Goal: Task Accomplishment & Management: Complete application form

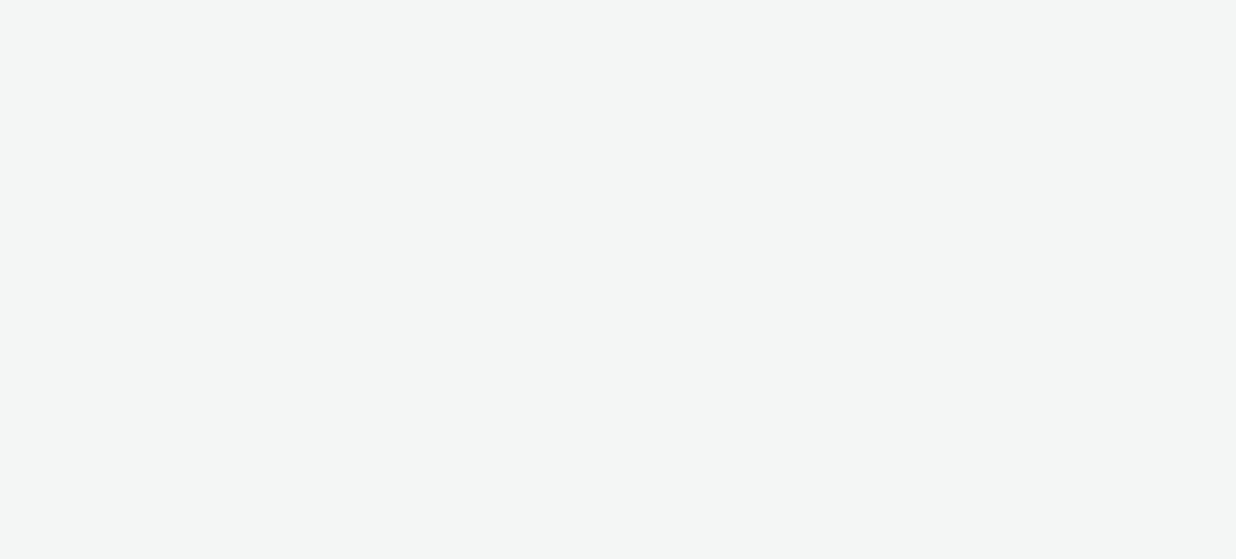
select select "47c37c18-910e-43a3-bb91-a2beb2847406"
select select "b1b940d3-d05b-48b5-821e-f328c33b988b"
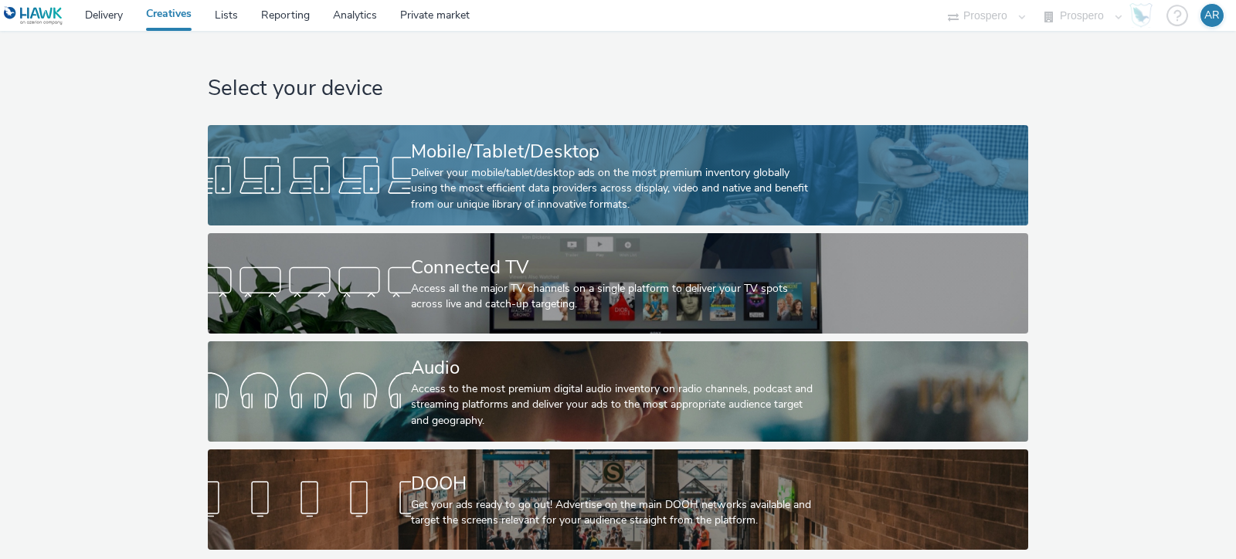
click at [785, 183] on div "Deliver your mobile/tablet/desktop ads on the most premium inventory globally u…" at bounding box center [614, 188] width 407 height 47
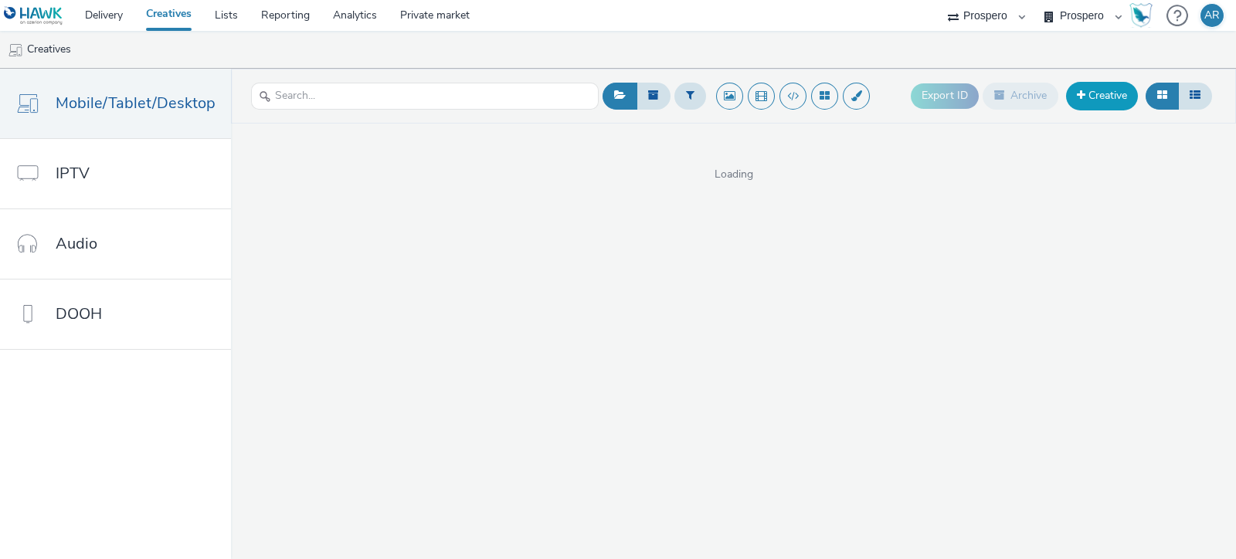
click at [1097, 98] on link "Creative" at bounding box center [1102, 96] width 72 height 28
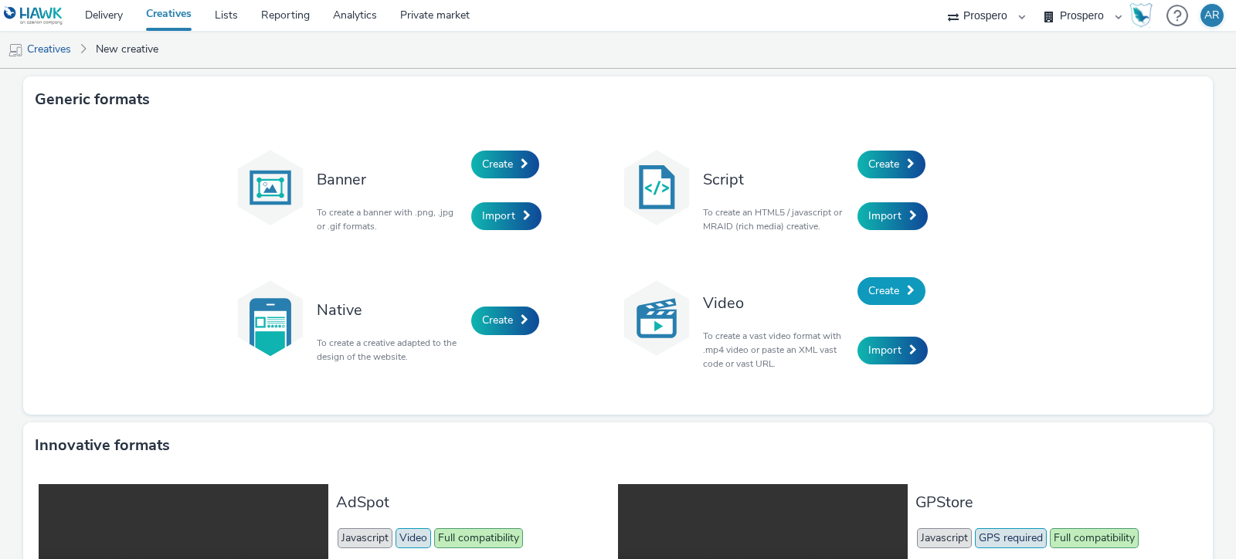
click at [888, 287] on span "Create" at bounding box center [883, 290] width 31 height 15
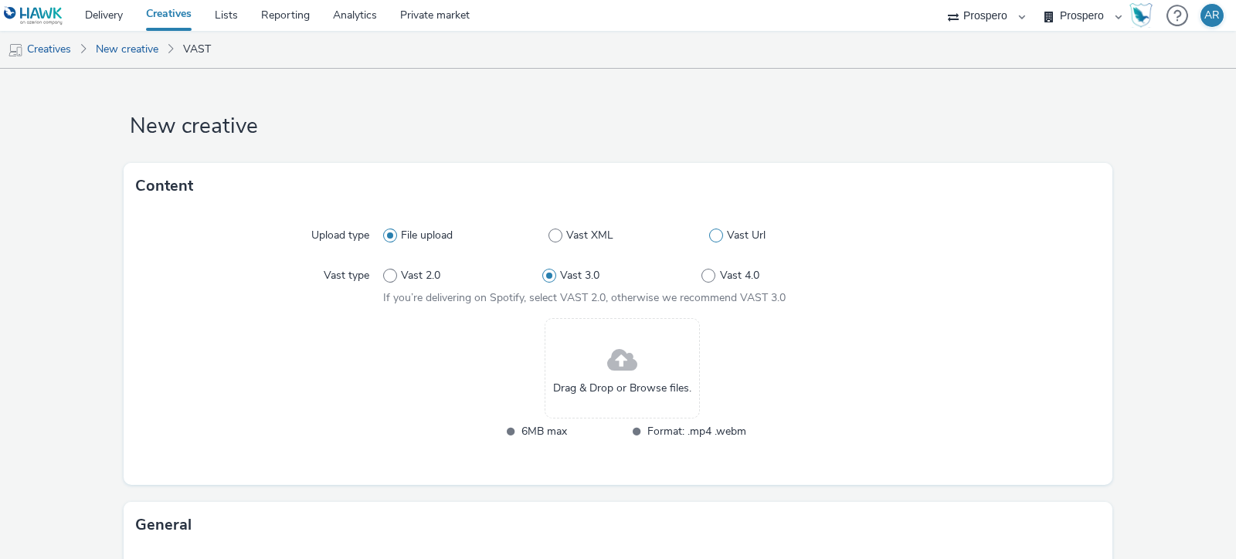
click at [709, 234] on span at bounding box center [716, 236] width 14 height 14
click at [709, 234] on input "Vast Url" at bounding box center [714, 236] width 10 height 10
radio input "false"
radio input "true"
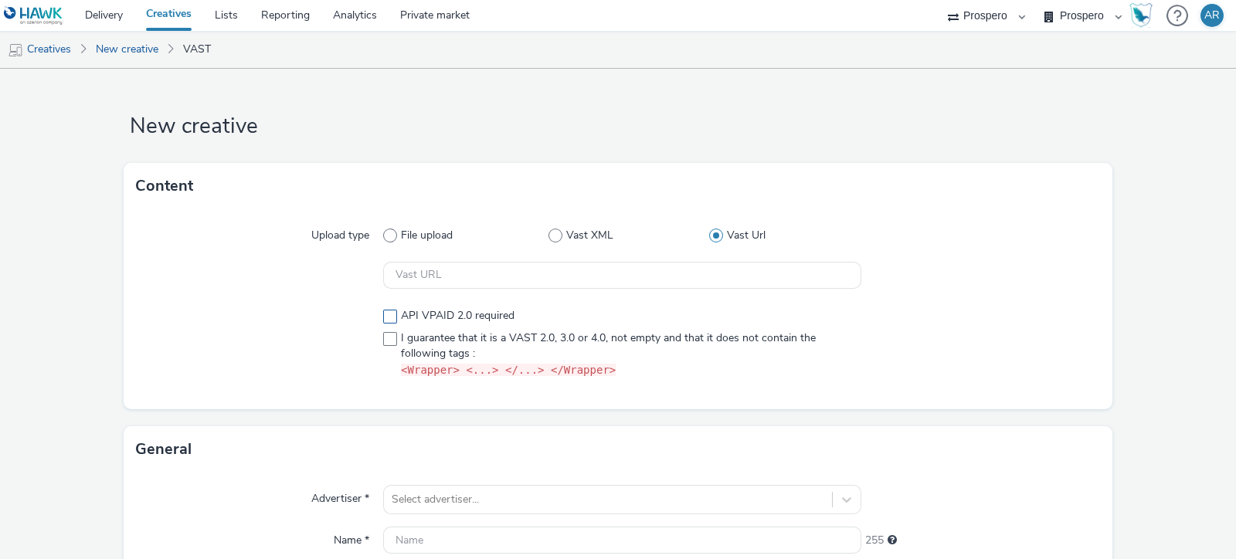
click at [388, 322] on span at bounding box center [390, 317] width 14 height 14
checkbox input "true"
click at [386, 344] on span at bounding box center [390, 339] width 14 height 14
checkbox input "true"
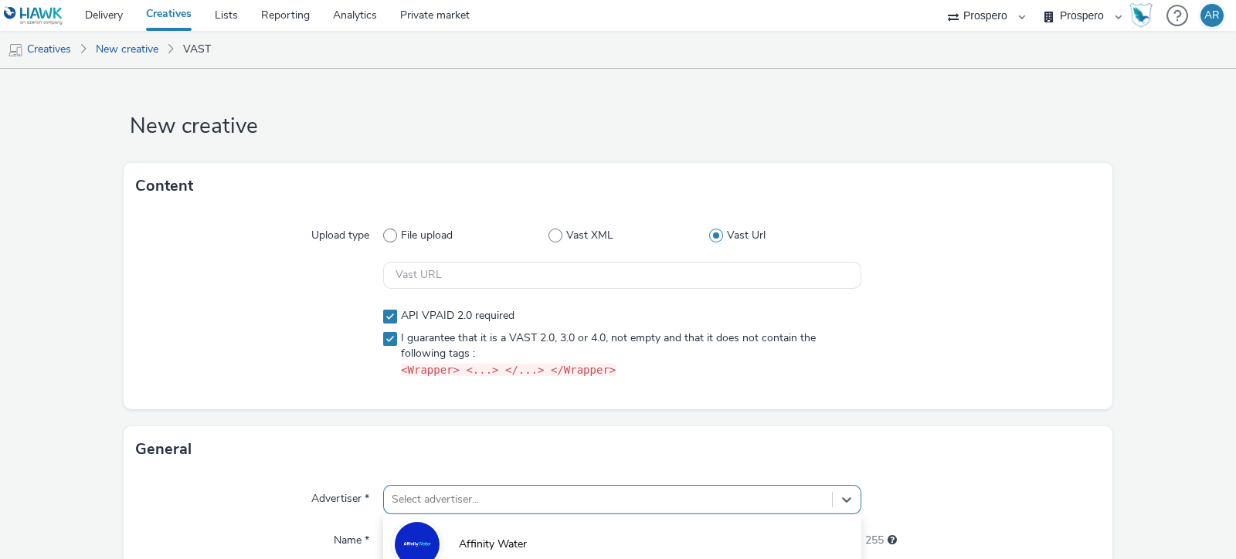
click at [467, 495] on form "New creative Content Upload type File upload Vast XML Vast Url API VPAID 2.0 re…" at bounding box center [618, 464] width 1236 height 791
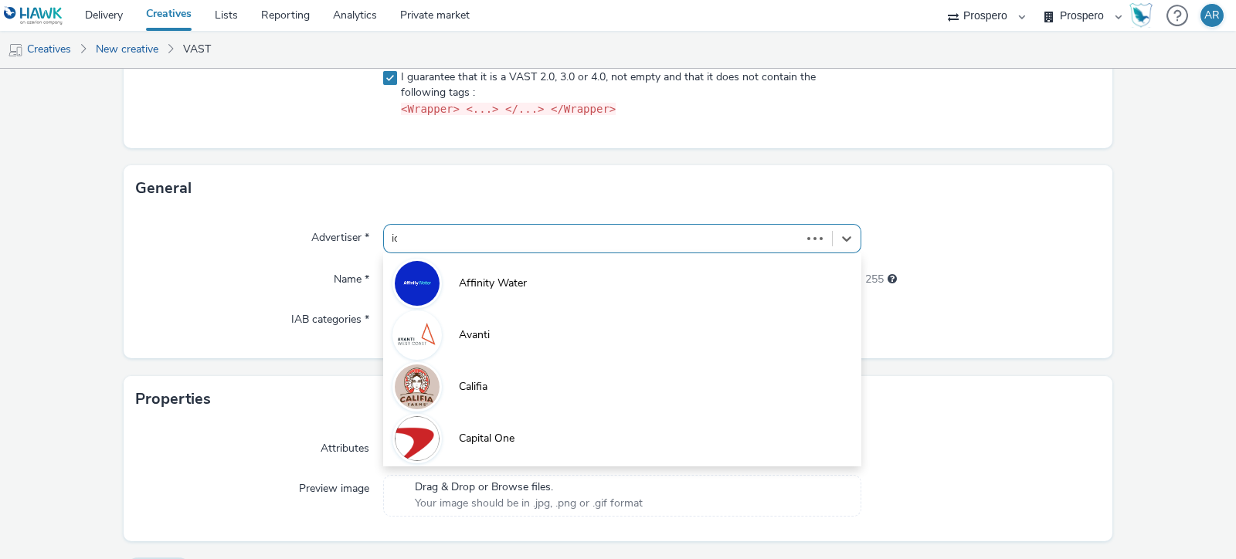
type input "ice"
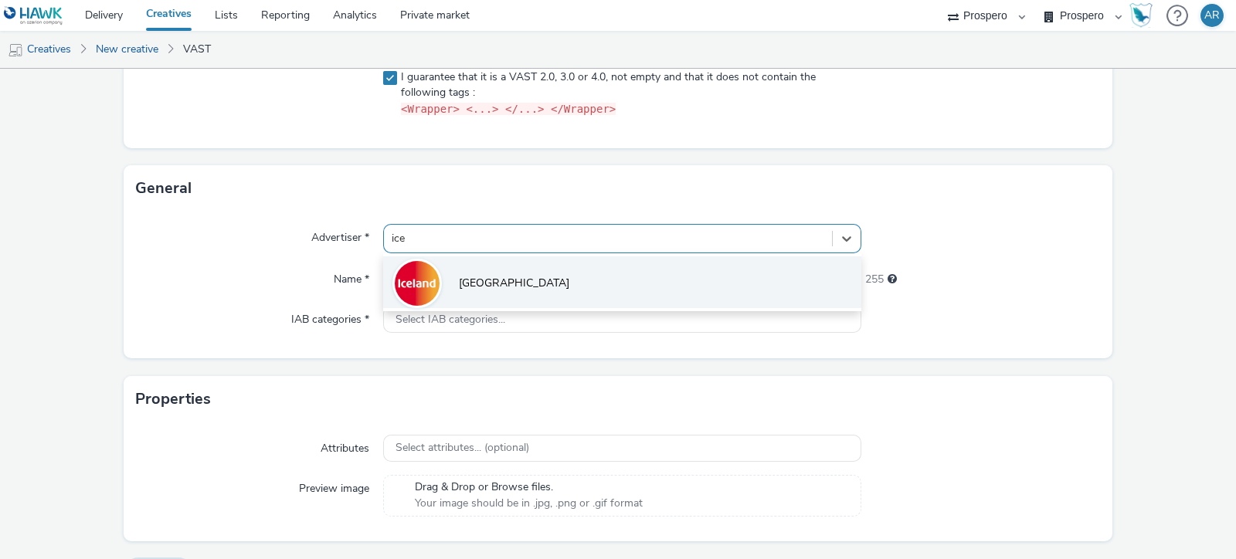
click at [552, 284] on li "[GEOGRAPHIC_DATA]" at bounding box center [622, 282] width 478 height 52
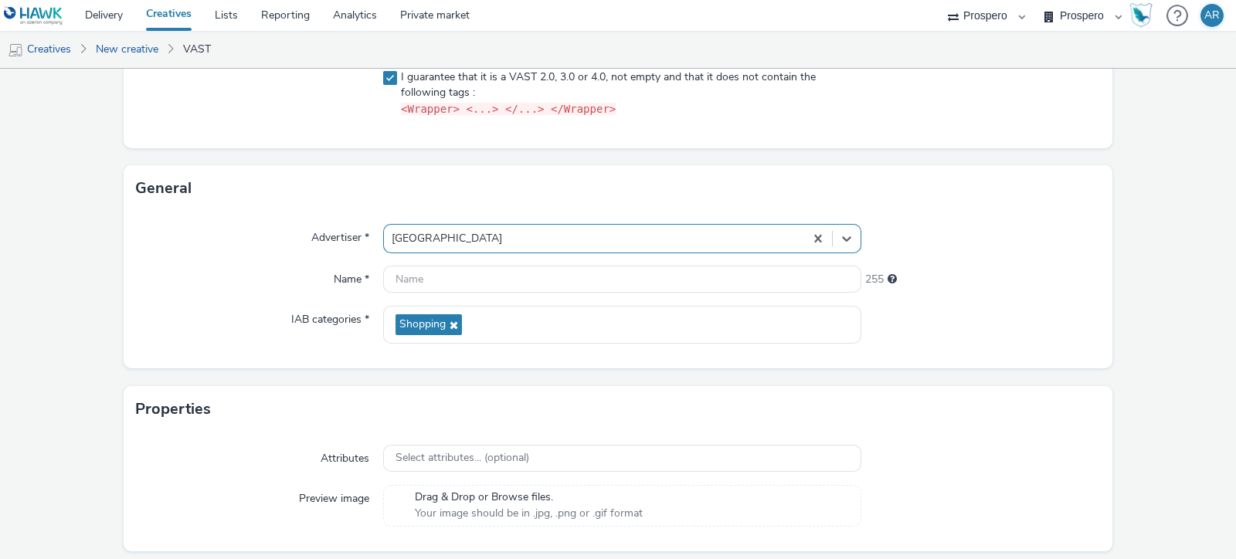
click at [104, 387] on form "New creative Content Upload type File upload Vast XML Vast Url API VPAID 2.0 re…" at bounding box center [618, 208] width 1236 height 801
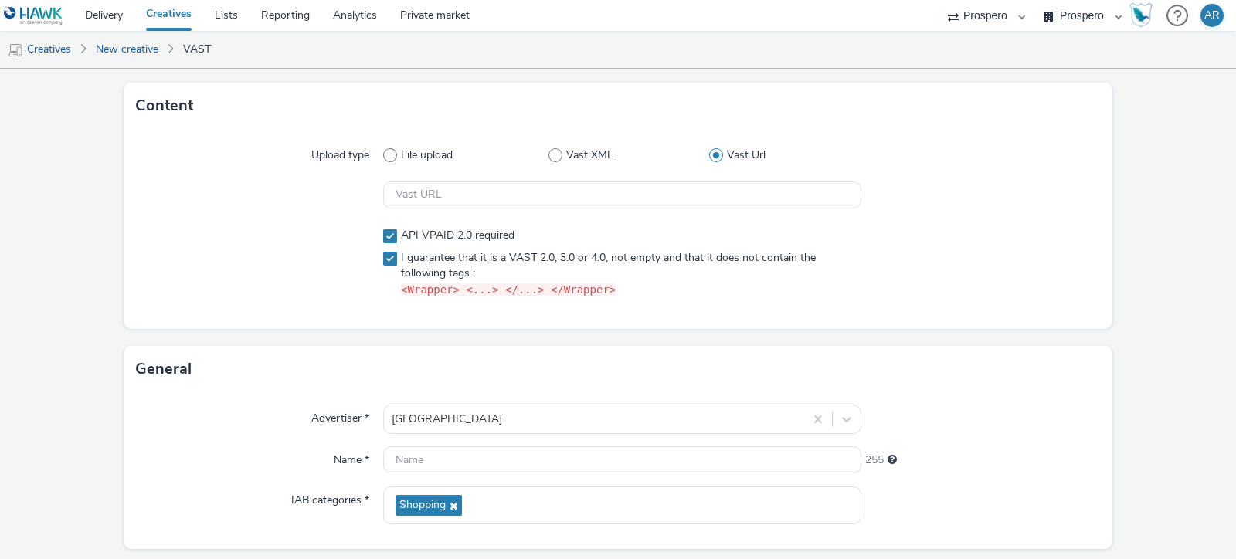
scroll to position [79, 0]
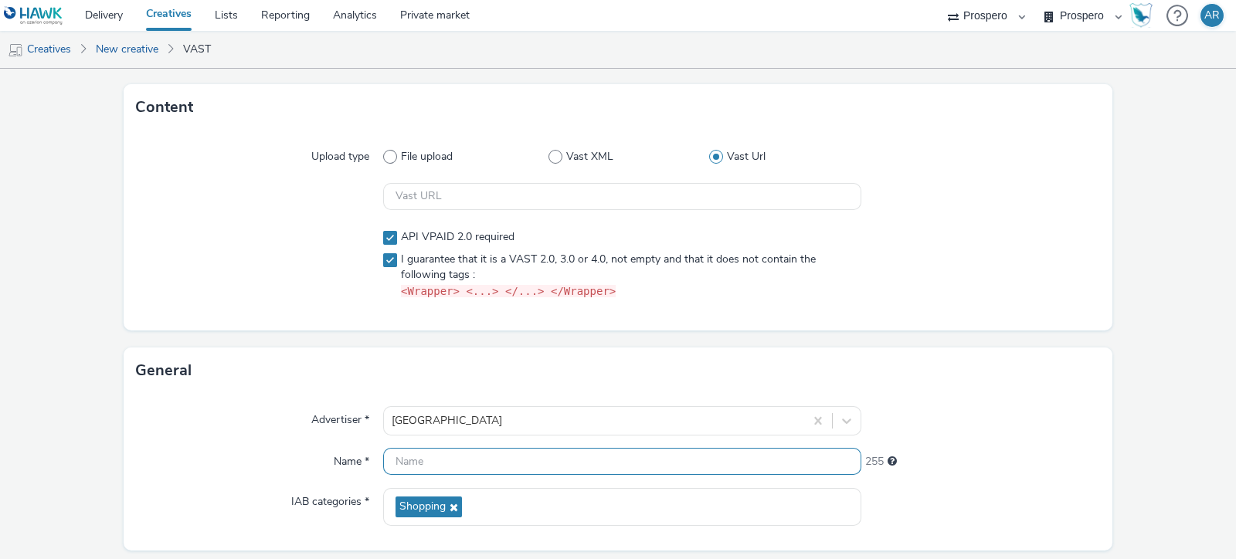
click at [434, 450] on input "text" at bounding box center [622, 461] width 478 height 27
paste input "ADV:[GEOGRAPHIC_DATA]|CAM:FY26- September Only|CHA:Video|PLA:Prospero|INV:Disco…"
click at [626, 460] on input "ADV:[GEOGRAPHIC_DATA]|CAM:FY26- September Only|CHA:Video|PLA:Prospero|INV:Disco…" at bounding box center [622, 461] width 478 height 27
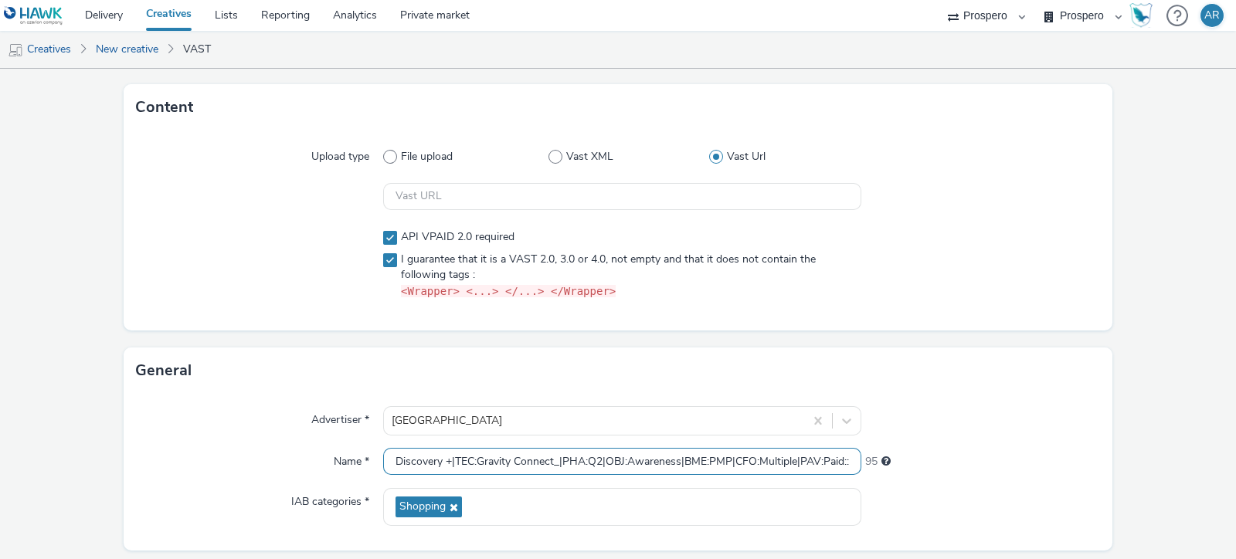
click at [481, 459] on input "ADV:[GEOGRAPHIC_DATA]|CAM:FY26- September Only|CHA:Video|PLA:Prospero|INV:Disco…" at bounding box center [622, 461] width 478 height 27
click at [391, 457] on input "ADV:[GEOGRAPHIC_DATA]|CAM:FY26- September Only|CHA:Video|PLA:Prospero|INV:Disco…" at bounding box center [622, 461] width 478 height 27
paste input "AUD:[PERSON_NAME]|"
click at [393, 456] on input "AUD:[PERSON_NAME]|ADV:[GEOGRAPHIC_DATA]|CAM:FY26- September Only|CHA:Video|PLA:…" at bounding box center [622, 461] width 478 height 27
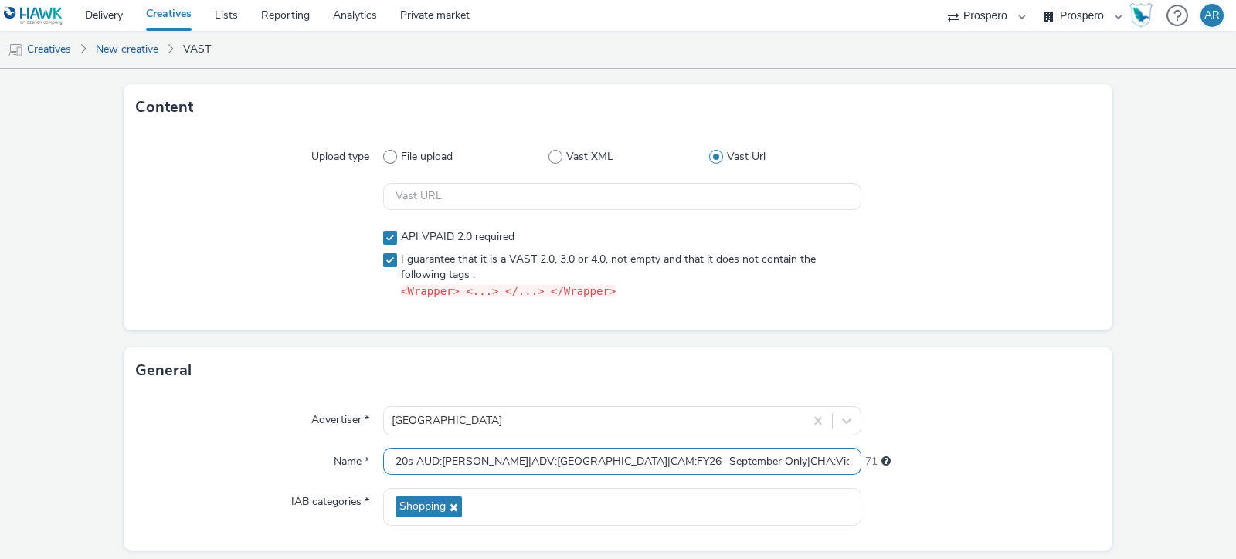
click at [477, 462] on input "20s AUD:[PERSON_NAME]|ADV:[GEOGRAPHIC_DATA]|CAM:FY26- September Only|CHA:Video|…" at bounding box center [622, 461] width 478 height 27
click at [814, 461] on input "20s AUD:[PERSON_NAME]|ADV:[GEOGRAPHIC_DATA]|CAM:FY26- September Only|CHA:Video|…" at bounding box center [622, 461] width 478 height 27
type input "20s AUD:[PERSON_NAME]|ADV:[GEOGRAPHIC_DATA]|CAM:FY26- September Only|CHA:Video|…"
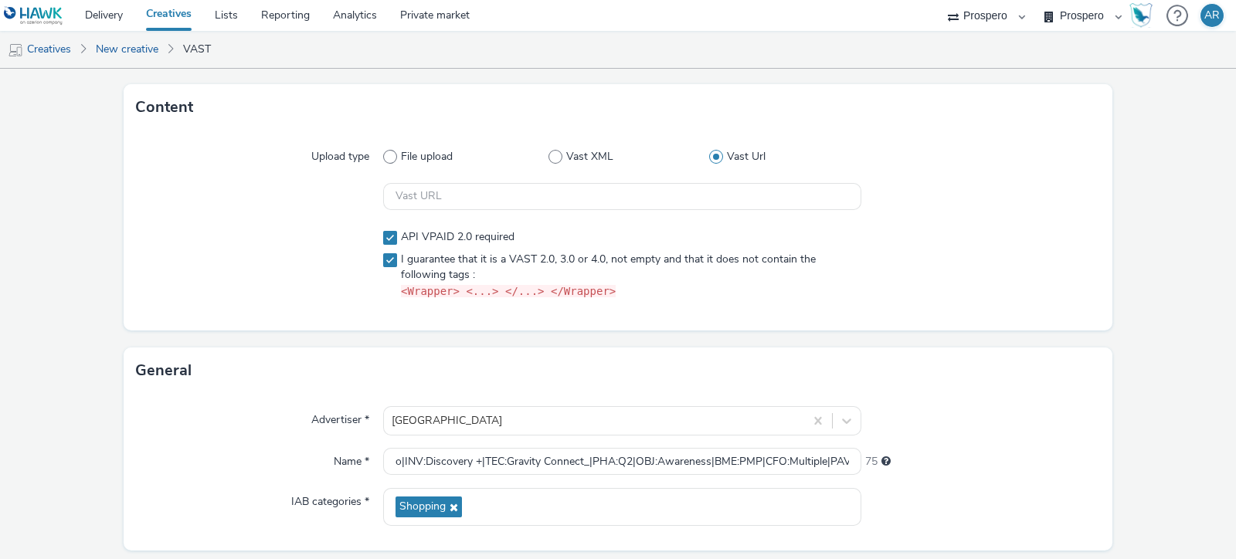
scroll to position [0, 0]
click at [516, 190] on input "text" at bounding box center [622, 196] width 478 height 27
paste input "https://[DOMAIN_NAME]/ddm/pfadx/N5573.2095505TABMO/B34007276.428614310;sz=0x0;d…"
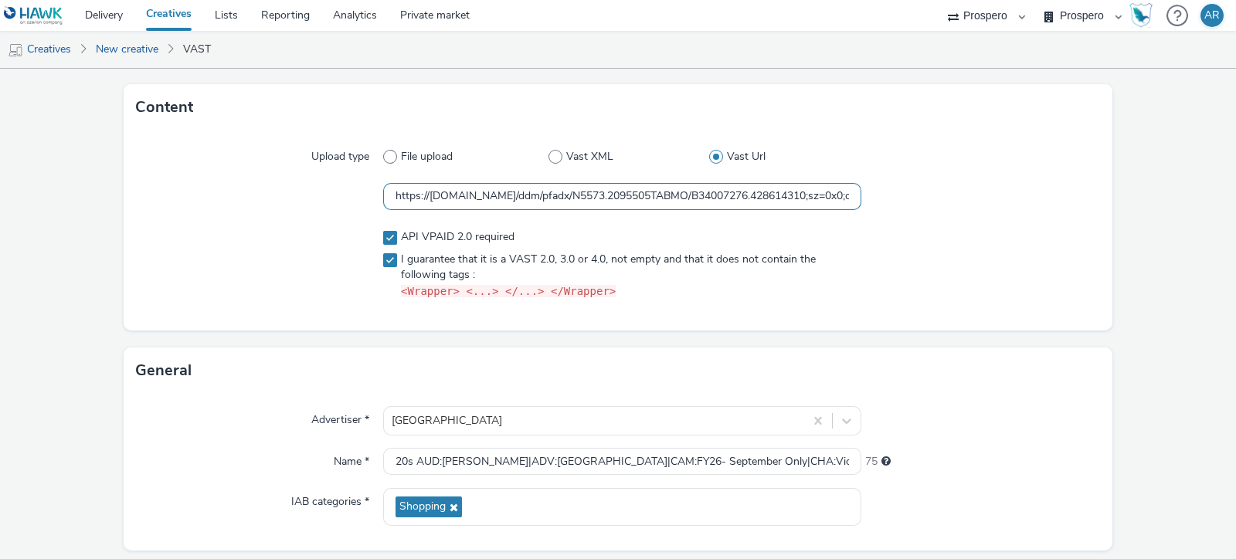
scroll to position [0, 4009]
type input "https://[DOMAIN_NAME]/ddm/pfadx/N5573.2095505TABMO/B34007276.428614310;sz=0x0;d…"
click at [47, 42] on link "Creatives" at bounding box center [39, 49] width 79 height 37
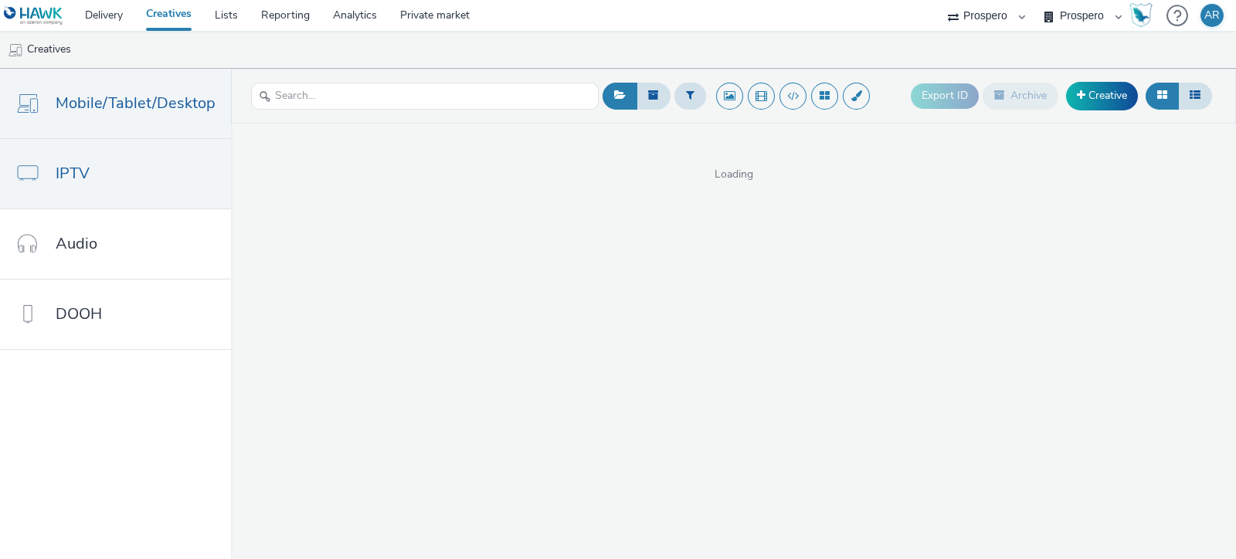
click at [122, 175] on link "IPTV" at bounding box center [115, 174] width 231 height 70
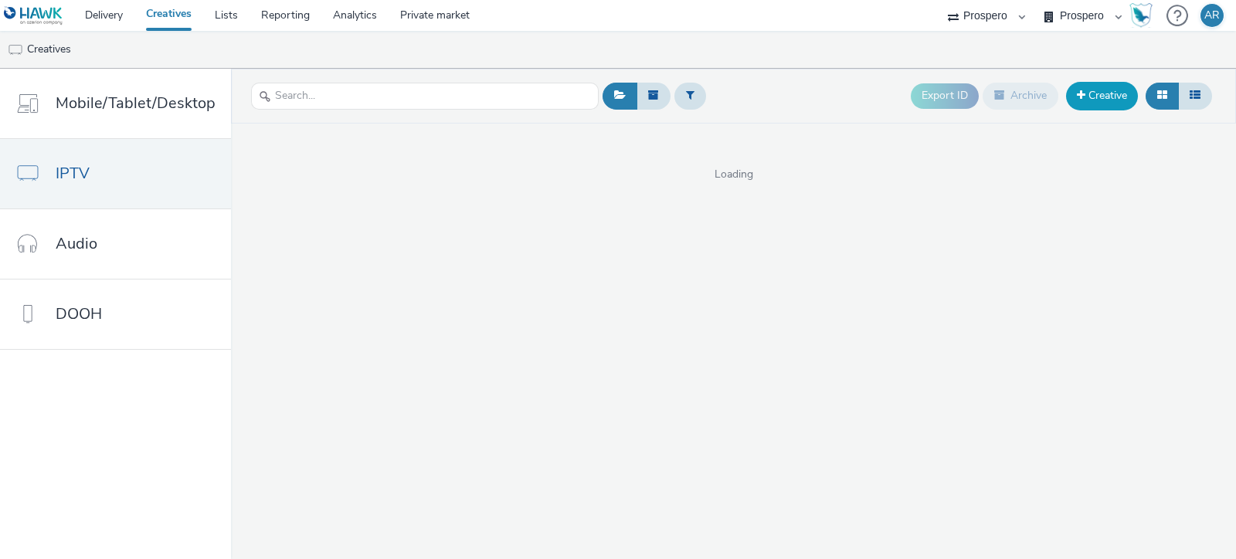
click at [1119, 88] on link "Creative" at bounding box center [1102, 96] width 72 height 28
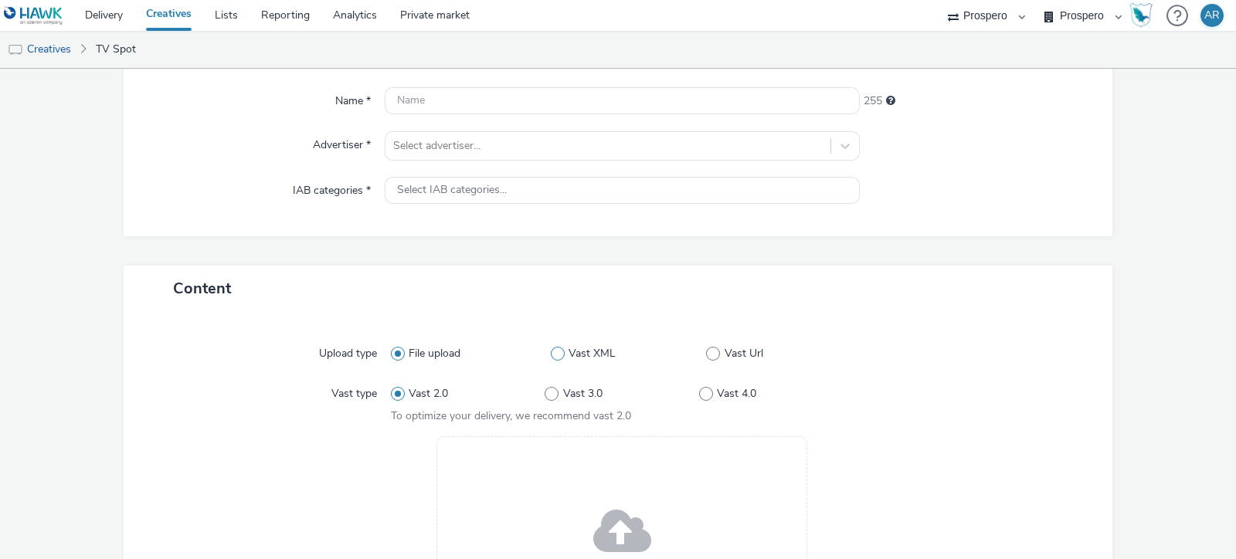
scroll to position [139, 0]
click at [714, 346] on label "Vast Url" at bounding box center [779, 351] width 147 height 15
click at [714, 346] on input "Vast Url" at bounding box center [711, 351] width 10 height 10
radio input "false"
radio input "true"
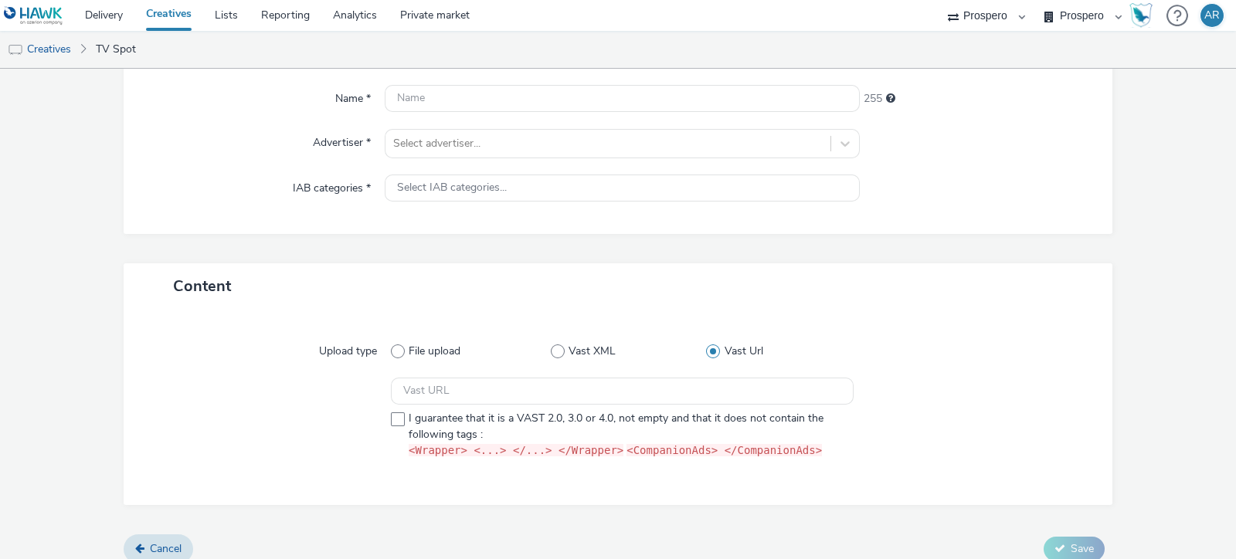
click at [385, 419] on div at bounding box center [270, 421] width 239 height 87
click at [391, 423] on span at bounding box center [398, 419] width 14 height 14
checkbox input "true"
click at [469, 394] on input "text" at bounding box center [622, 391] width 463 height 27
paste input "https://[DOMAIN_NAME]/ddm/pfadx/N5573.2095505TABMO/B34007276.428614310;sz=0x0;d…"
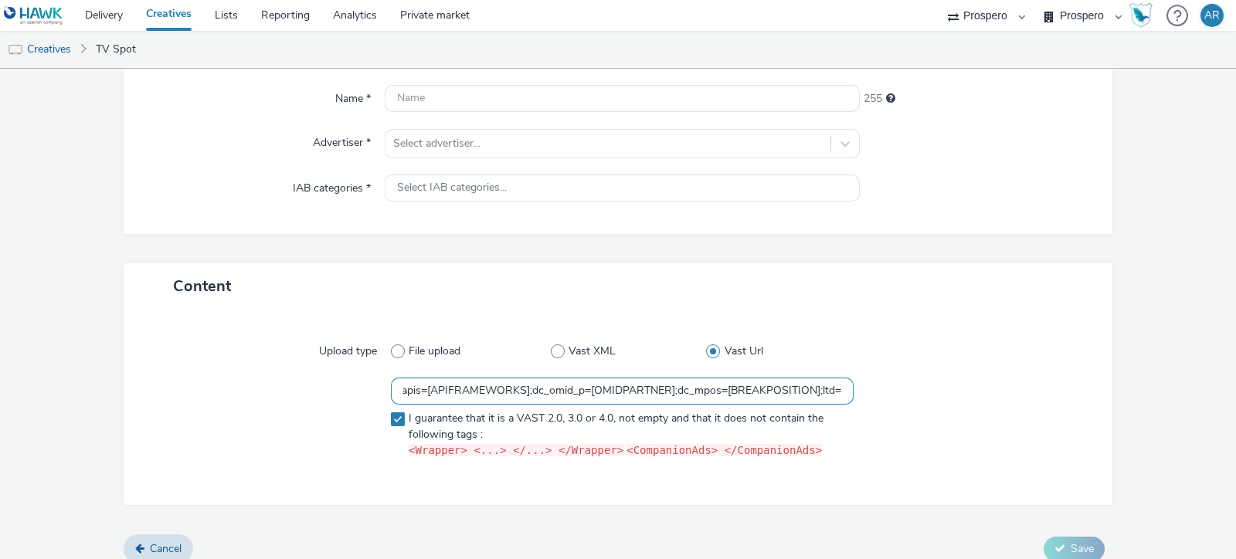
scroll to position [0, 0]
click at [633, 395] on input "https://[DOMAIN_NAME]/ddm/pfadx/N5573.2095505TABMO/B34007276.428614310;sz=0x0;d…" at bounding box center [622, 391] width 463 height 27
click at [583, 387] on input "https://[DOMAIN_NAME]/ddm/pfadx/N5573.2095505TABMO/B34007276.428614310;sz=0x0;d…" at bounding box center [622, 391] width 463 height 27
click at [637, 393] on input "https://[DOMAIN_NAME]/ddm/pfadx/N5573.2095505TABMO/B34007276.428614310;sz=0x0;d…" at bounding box center [622, 391] width 463 height 27
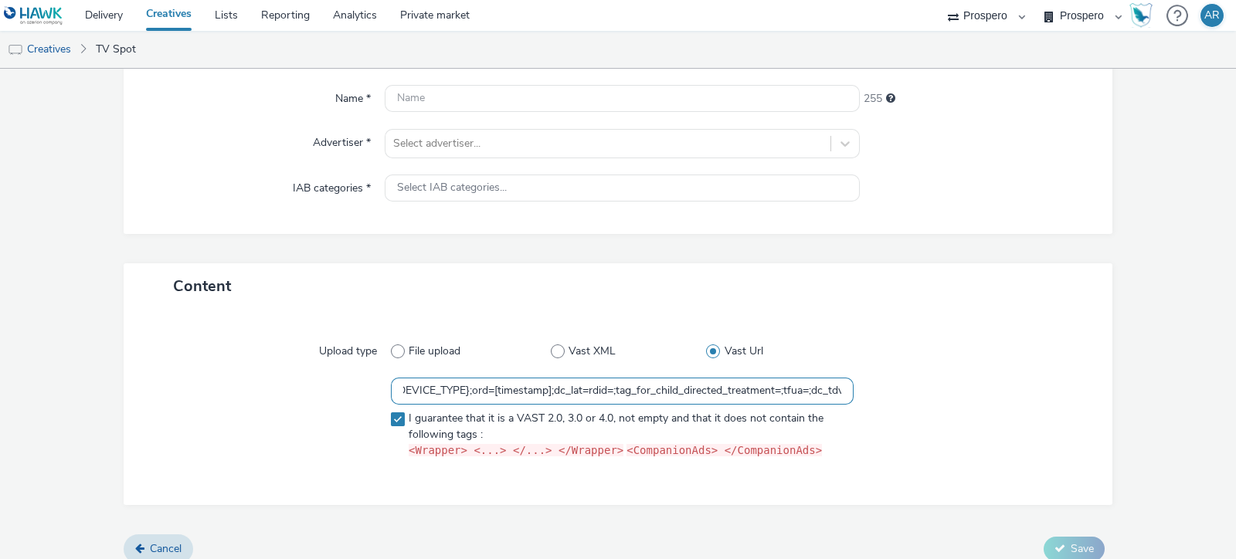
paste input ";dc_"
click at [641, 392] on input "https://[DOMAIN_NAME]/ddm/pfadx/N5573.2095505TABMO/B34007276.428614310;sz=0x0;d…" at bounding box center [622, 391] width 463 height 27
click at [597, 385] on input "https://[DOMAIN_NAME]/ddm/pfadx/N5573.2095505TABMO/B34007276.428614310;sz=0x0;d…" at bounding box center [622, 391] width 463 height 27
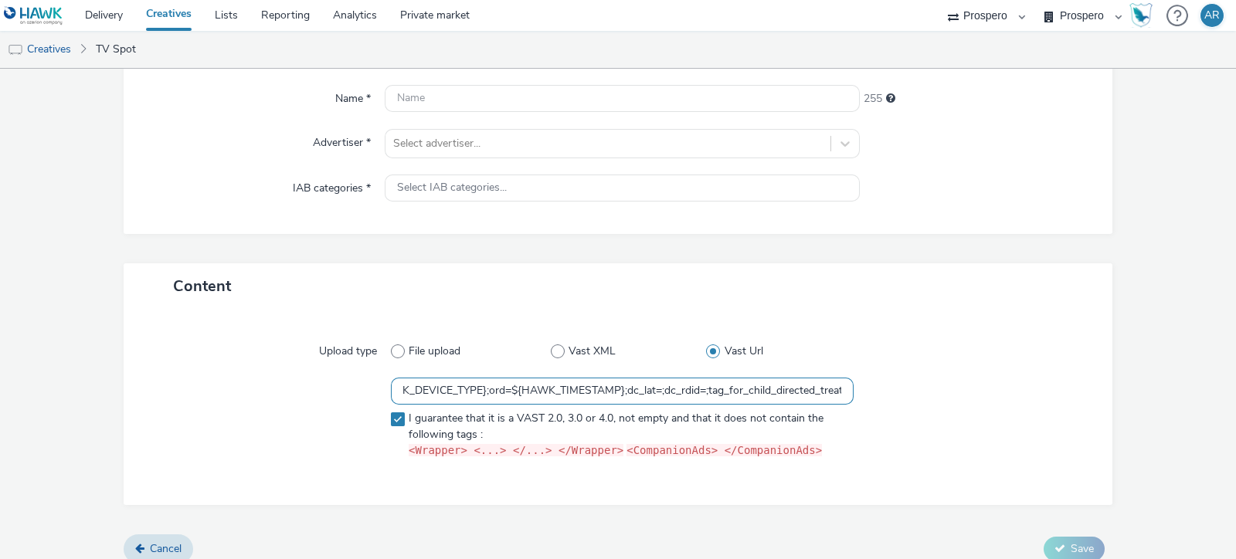
type input "https://[DOMAIN_NAME]/ddm/pfadx/N5573.2095505TABMO/B34007276.428614310;sz=0x0;d…"
click at [484, 144] on div at bounding box center [607, 143] width 429 height 19
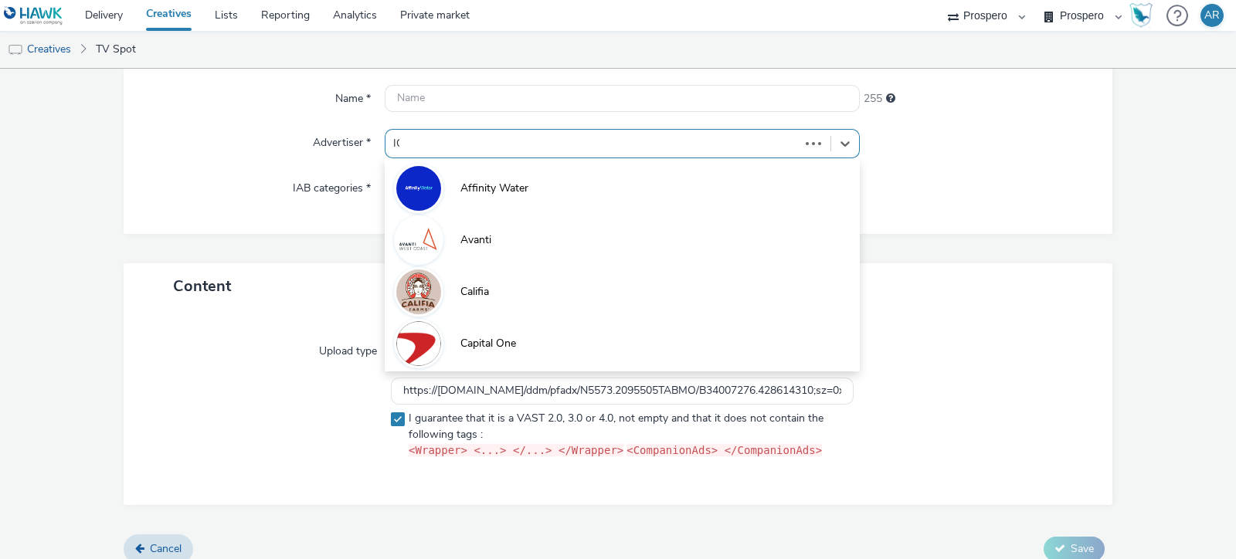
type input "ICE"
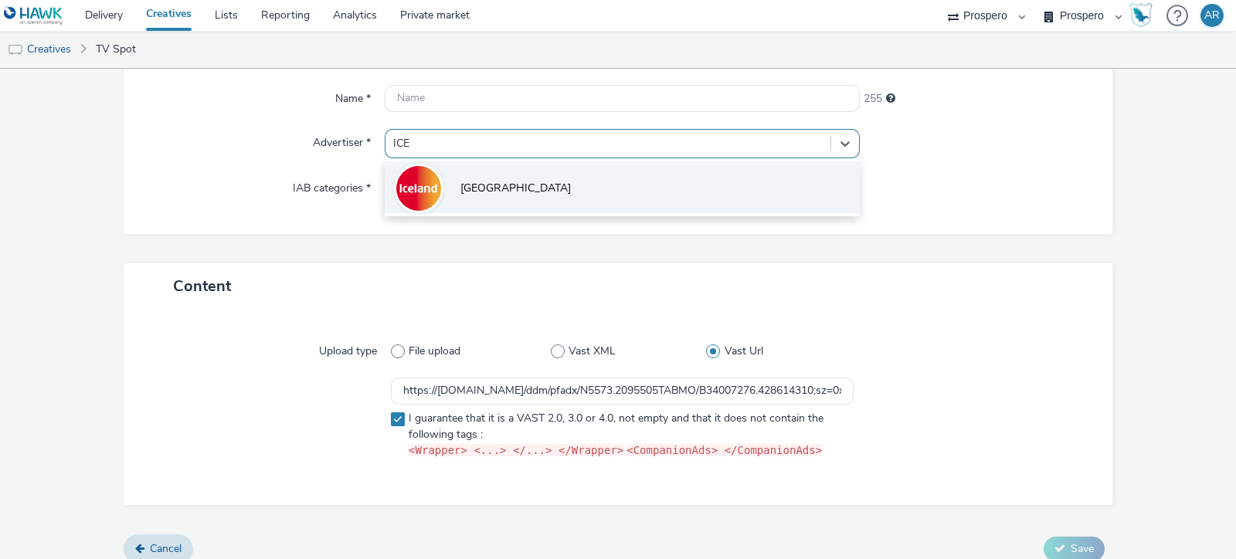
click at [487, 208] on li "[GEOGRAPHIC_DATA]" at bounding box center [622, 187] width 475 height 52
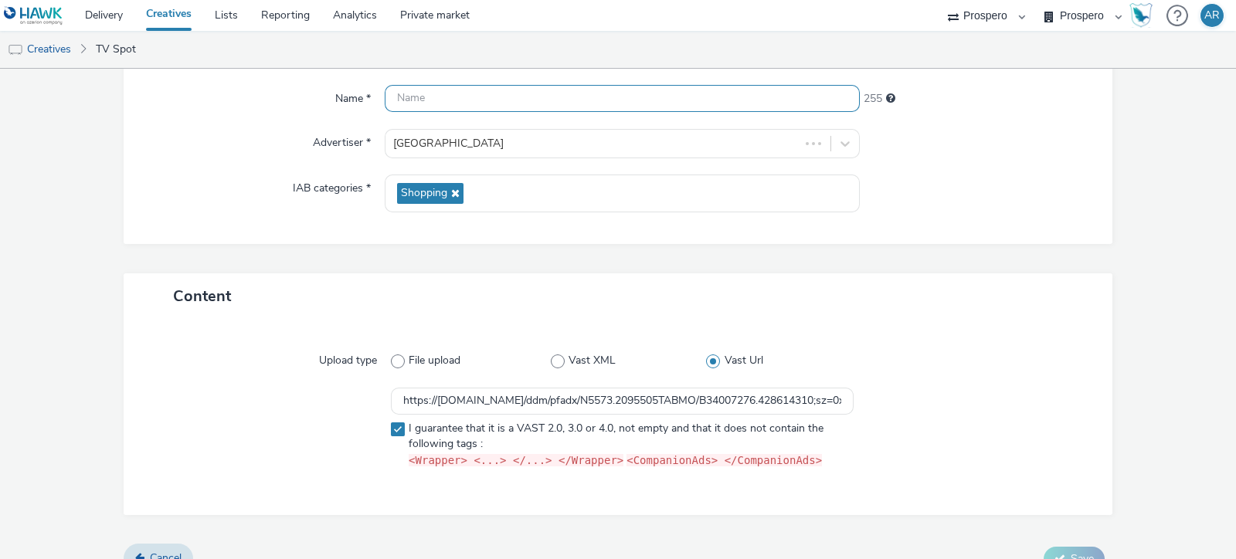
click at [479, 94] on input "text" at bounding box center [622, 98] width 475 height 27
paste input "ADV:[GEOGRAPHIC_DATA]|CAM:FY26- September Only|CHA:Video|PLA:Prospero|INV:Disco…"
click at [440, 99] on input "ADV:[GEOGRAPHIC_DATA]|CAM:FY26- September Only|CHA:Video|PLA:Prospero|INV:Disco…" at bounding box center [622, 98] width 475 height 27
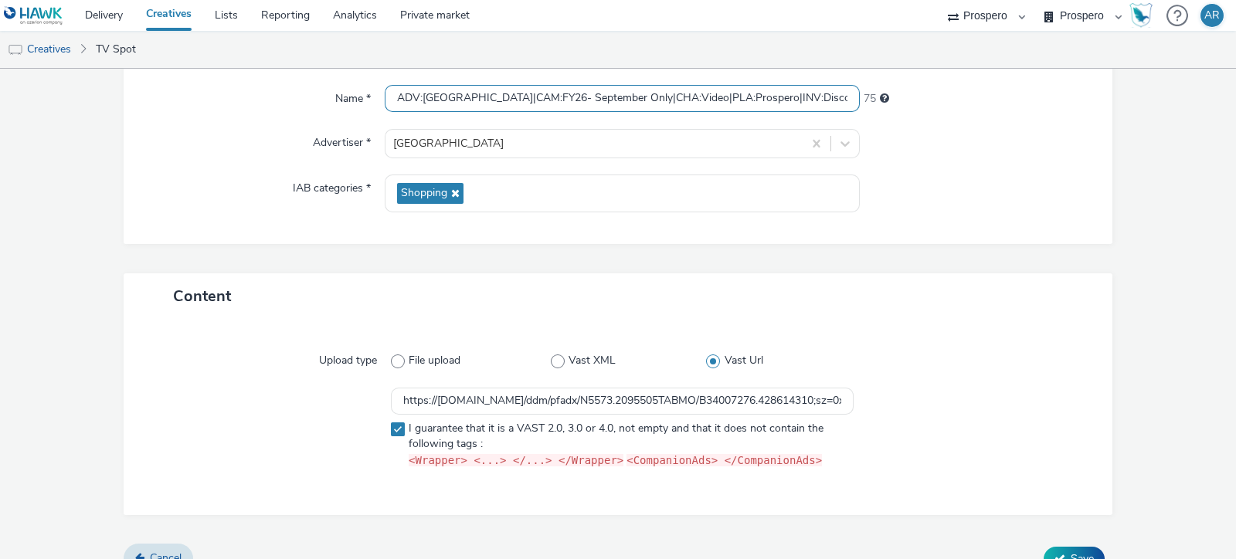
click at [392, 92] on input "ADV:[GEOGRAPHIC_DATA]|CAM:FY26- September Only|CHA:Video|PLA:Prospero|INV:Disco…" at bounding box center [622, 98] width 475 height 27
click at [631, 98] on input "20s ADV:[GEOGRAPHIC_DATA]|CAM:FY26- September Only|CHA:Video|PLA:Prospero|INV:D…" at bounding box center [622, 98] width 475 height 27
click at [414, 98] on input "20s ADV:[GEOGRAPHIC_DATA]|CAM:FY26- September Only|CHA:Video|PLA:Prospero|INV:D…" at bounding box center [622, 98] width 475 height 27
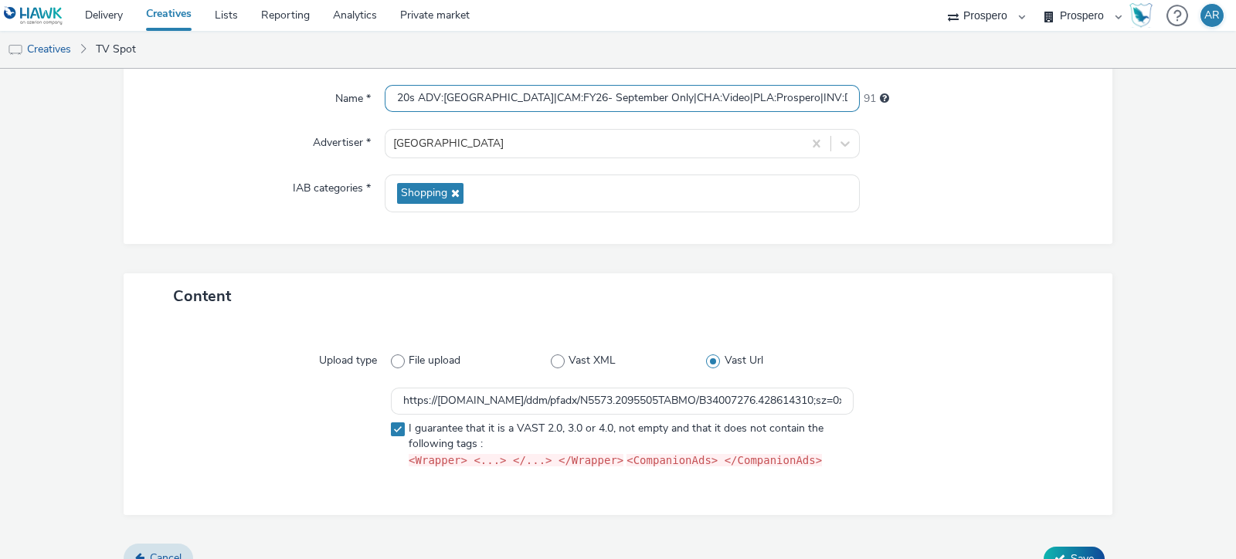
paste input "UD:[PERSON_NAME]|A"
click at [691, 103] on input "20s AUD:[PERSON_NAME]|ADV:[GEOGRAPHIC_DATA]|CAM:FY26- September Only|CHA:Video|…" at bounding box center [622, 98] width 475 height 27
click at [521, 94] on input "20s AUD:[PERSON_NAME]|ADV:[GEOGRAPHIC_DATA]|CAM:FY26- September Only|CHA:Video|…" at bounding box center [622, 98] width 475 height 27
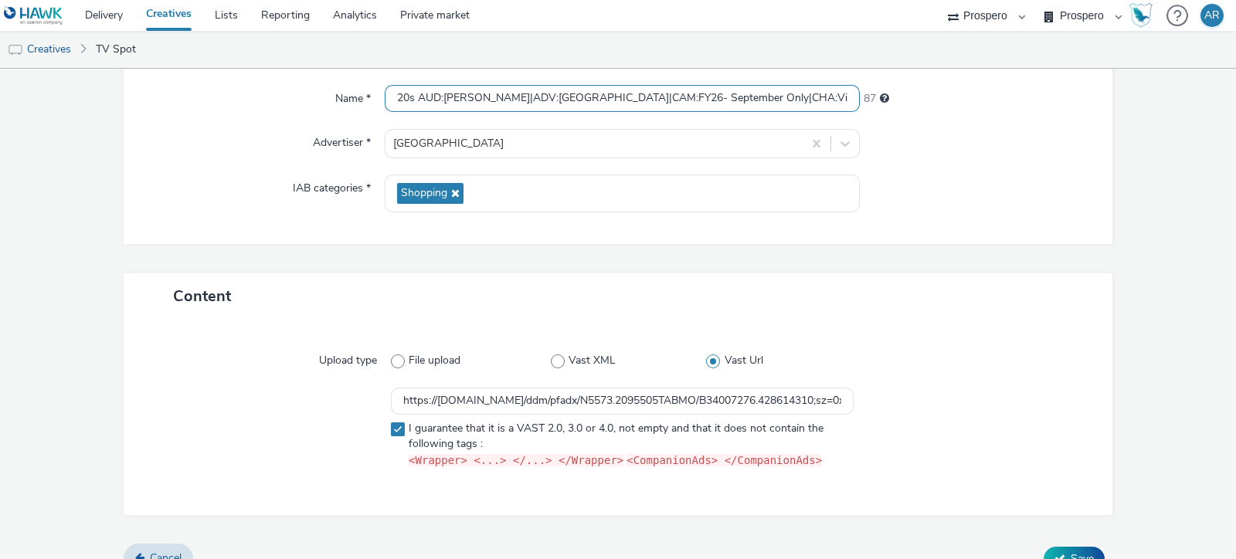
paste input "INV:Discovery +|"
type input "20s AUD:[PERSON_NAME]|INV:Discovery +|ADV:[GEOGRAPHIC_DATA]|CAM:FY26- September…"
click at [653, 408] on input "https://[DOMAIN_NAME]/ddm/pfadx/N5573.2095505TABMO/B34007276.428614310;sz=0x0;d…" at bounding box center [622, 401] width 463 height 27
paste input "[timestamp]"
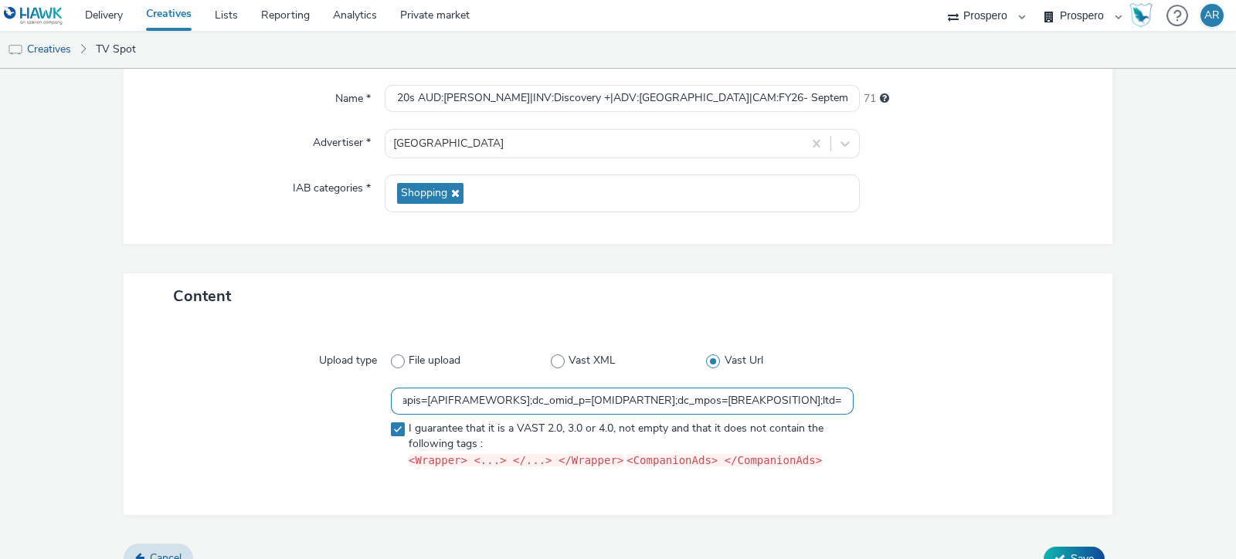
click at [661, 405] on input "https://[DOMAIN_NAME]/ddm/pfadx/N5573.2095505TABMO/B34007276.428614310;sz=0x0;d…" at bounding box center [622, 401] width 463 height 27
click at [606, 399] on input "https://[DOMAIN_NAME]/ddm/pfadx/N5573.2095505TABMO/B34007276.428614310;sz=0x0;d…" at bounding box center [622, 401] width 463 height 27
click at [794, 397] on input "https://[DOMAIN_NAME]/ddm/pfadx/N5573.2095505TABMO/B34007276.428614310;sz=0x0;d…" at bounding box center [622, 401] width 463 height 27
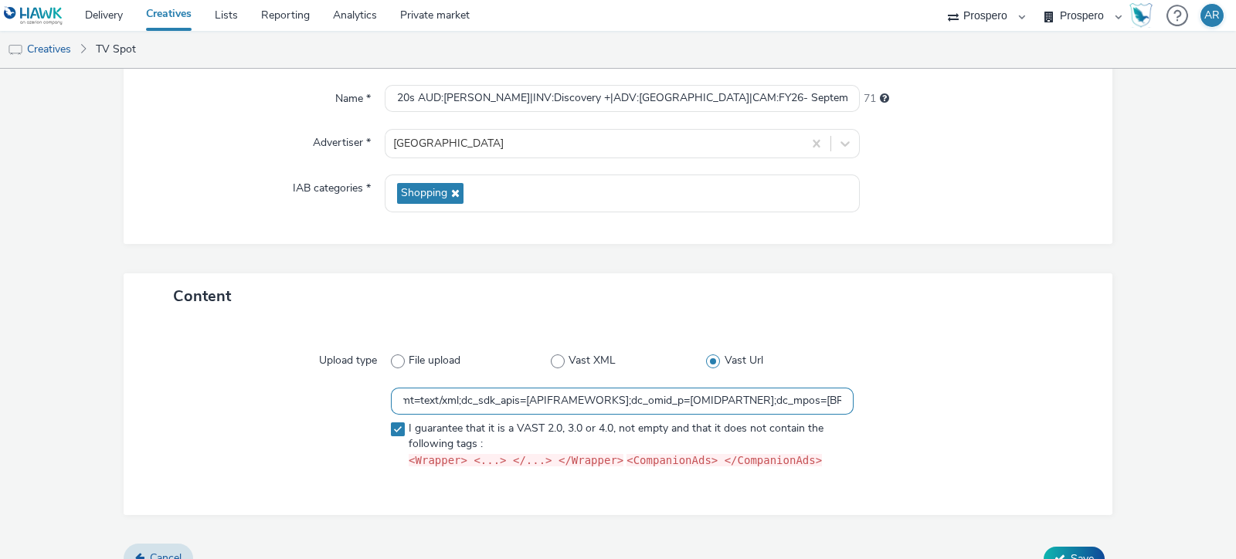
scroll to position [0, 4080]
click at [807, 400] on input "https://[DOMAIN_NAME]/ddm/pfadx/N5573.2095505TABMO/B34007276.428614310;sz=0x0;d…" at bounding box center [622, 401] width 463 height 27
type input "https://[DOMAIN_NAME]/ddm/pfadx/N5573.2095505TABMO/B34007276.428614310;sz=0x0;d…"
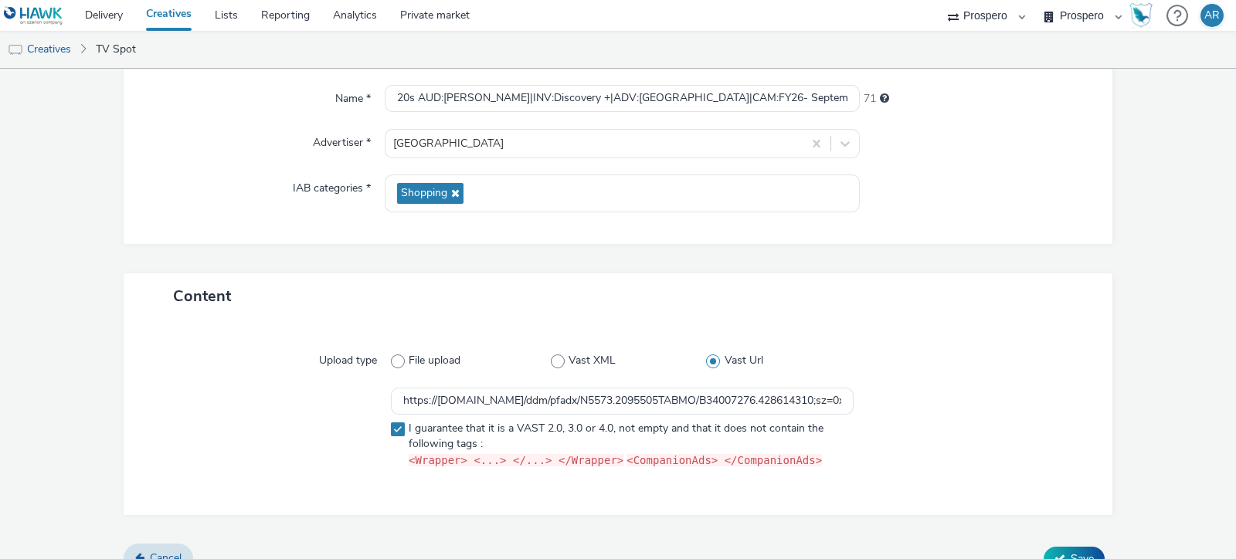
click at [1105, 334] on form "New creative General Name * 20s AUD:[PERSON_NAME]|INV:Discovery +|ADV:[GEOGRAPH…" at bounding box center [618, 258] width 1236 height 656
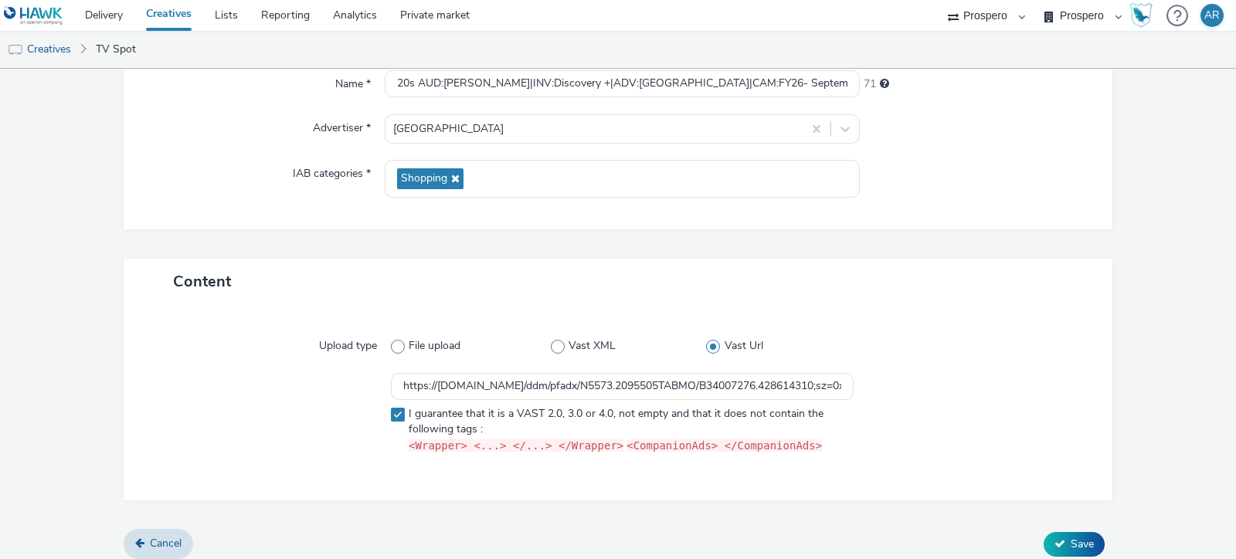
scroll to position [162, 0]
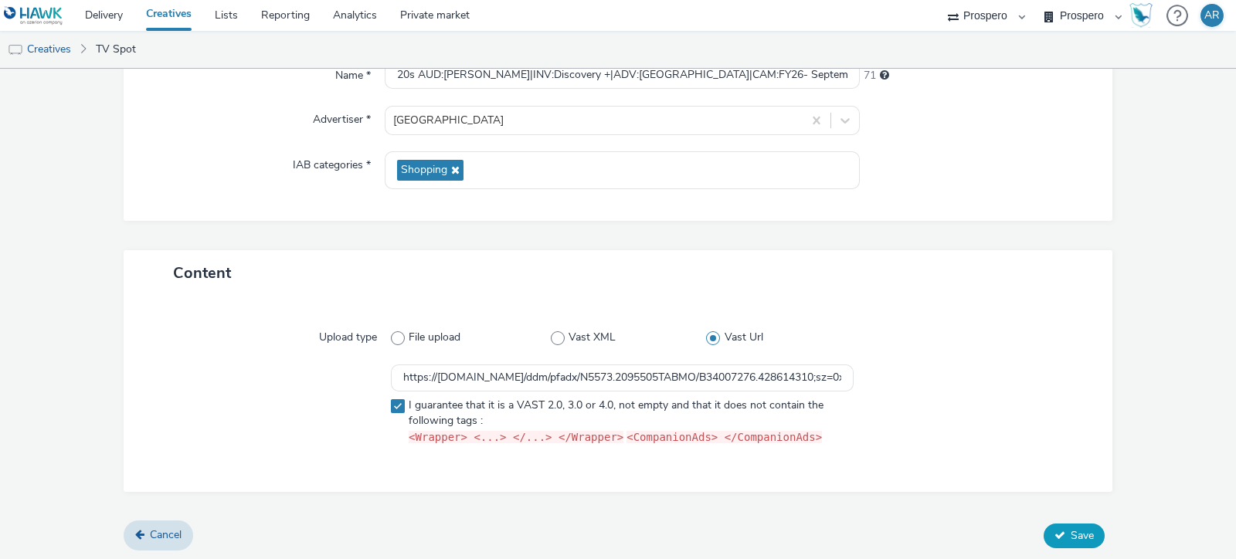
click at [1054, 535] on icon at bounding box center [1059, 535] width 11 height 11
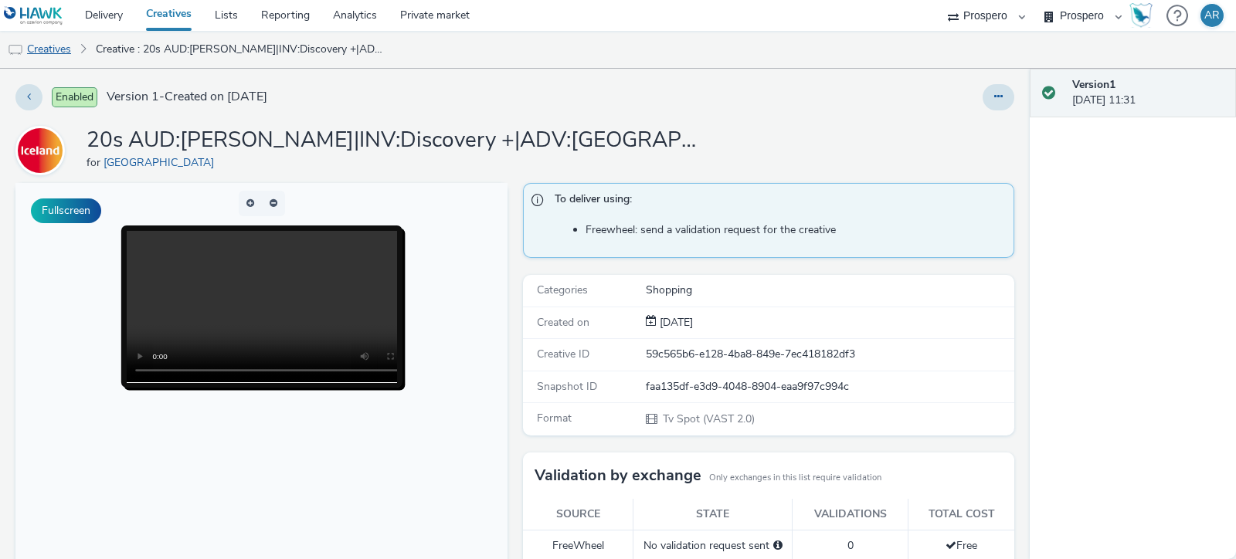
click at [46, 51] on link "Creatives" at bounding box center [39, 49] width 79 height 37
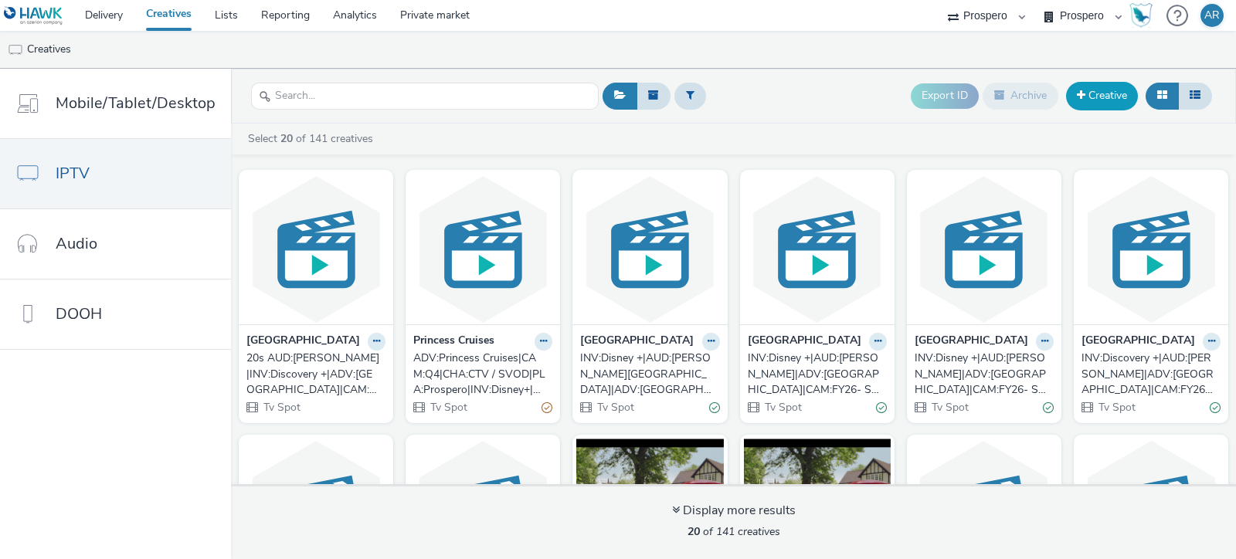
click at [1105, 90] on link "Creative" at bounding box center [1102, 96] width 72 height 28
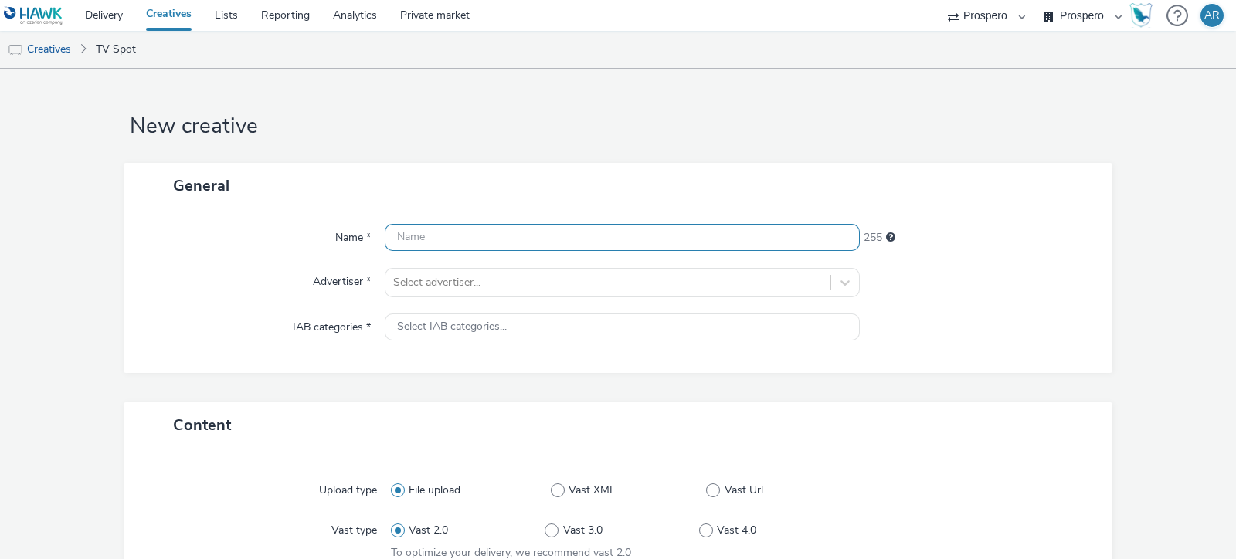
click at [477, 241] on input "text" at bounding box center [622, 237] width 475 height 27
paste input "ADV:[GEOGRAPHIC_DATA]|CAM:FY26- September Only|CHA:Video|PLA:Prospero|INV:Disco…"
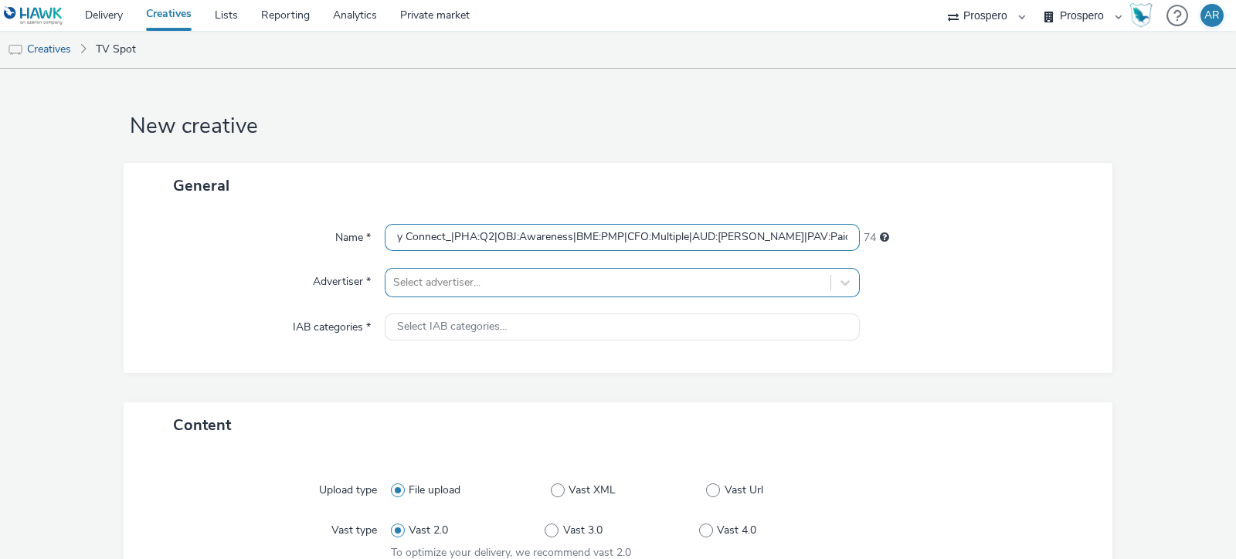
type input "ADV:[GEOGRAPHIC_DATA]|CAM:FY26- September Only|CHA:Video|PLA:Prospero|INV:Disco…"
click at [463, 282] on div "Select advertiser..." at bounding box center [622, 282] width 475 height 29
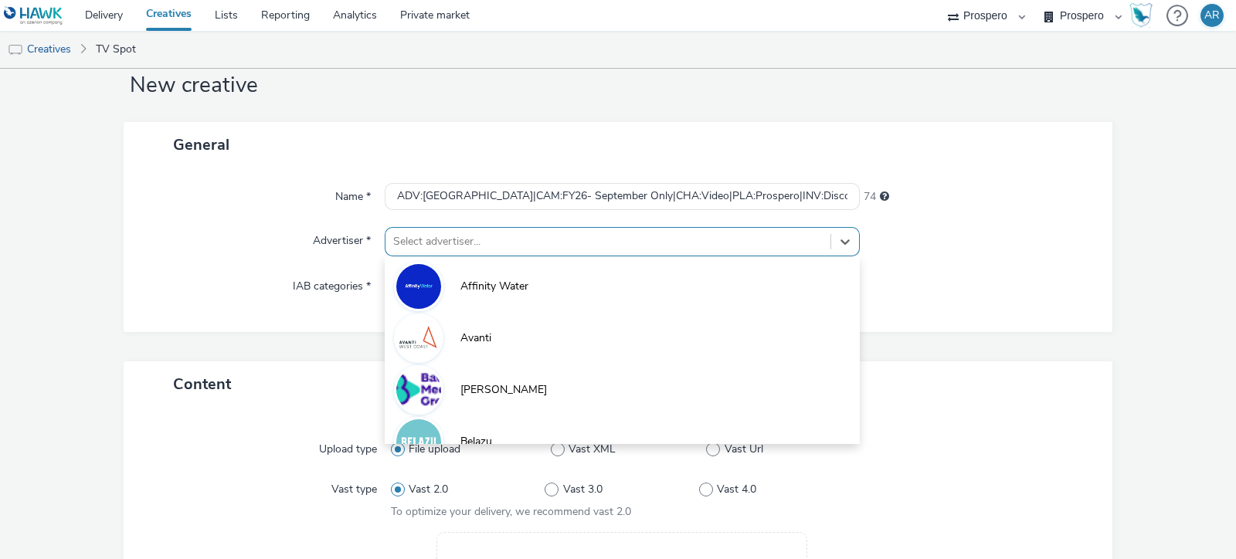
scroll to position [44, 0]
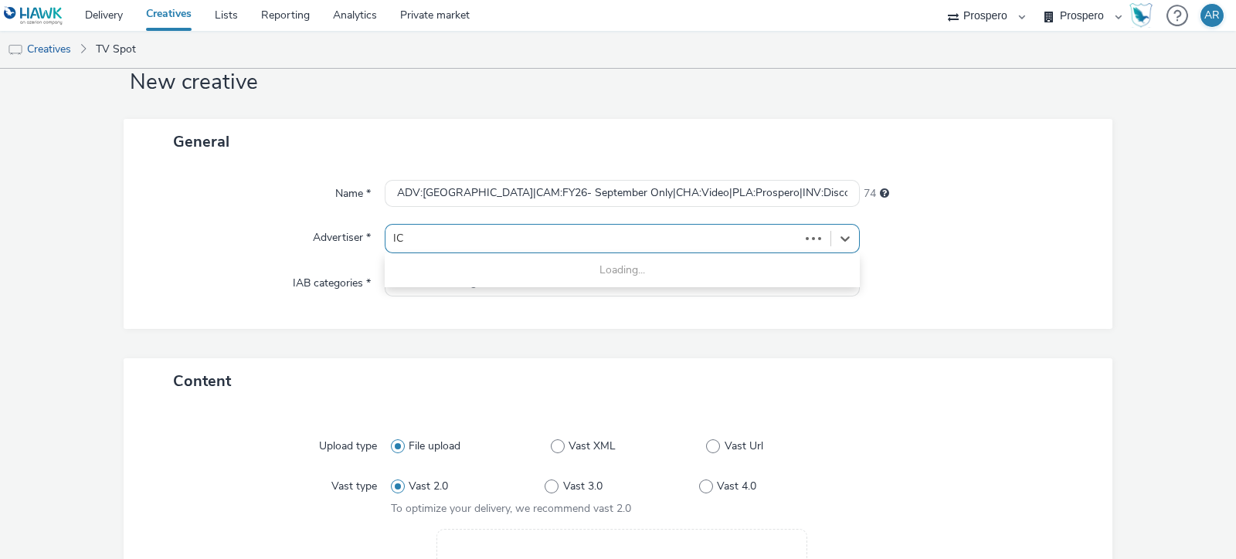
type input "ICE"
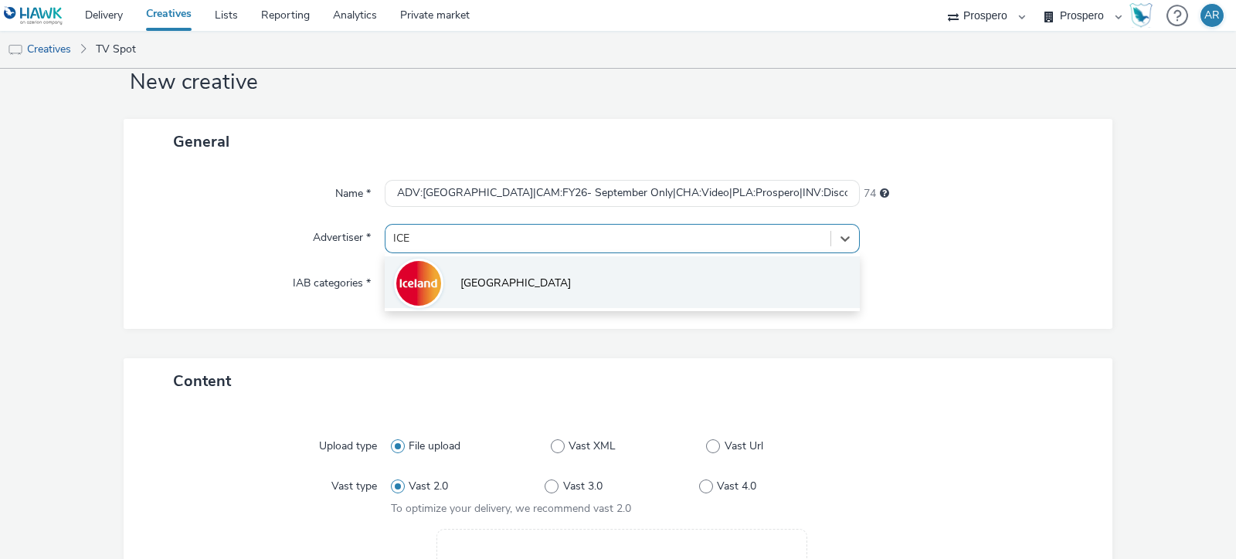
click at [463, 282] on span "[GEOGRAPHIC_DATA]" at bounding box center [515, 283] width 110 height 15
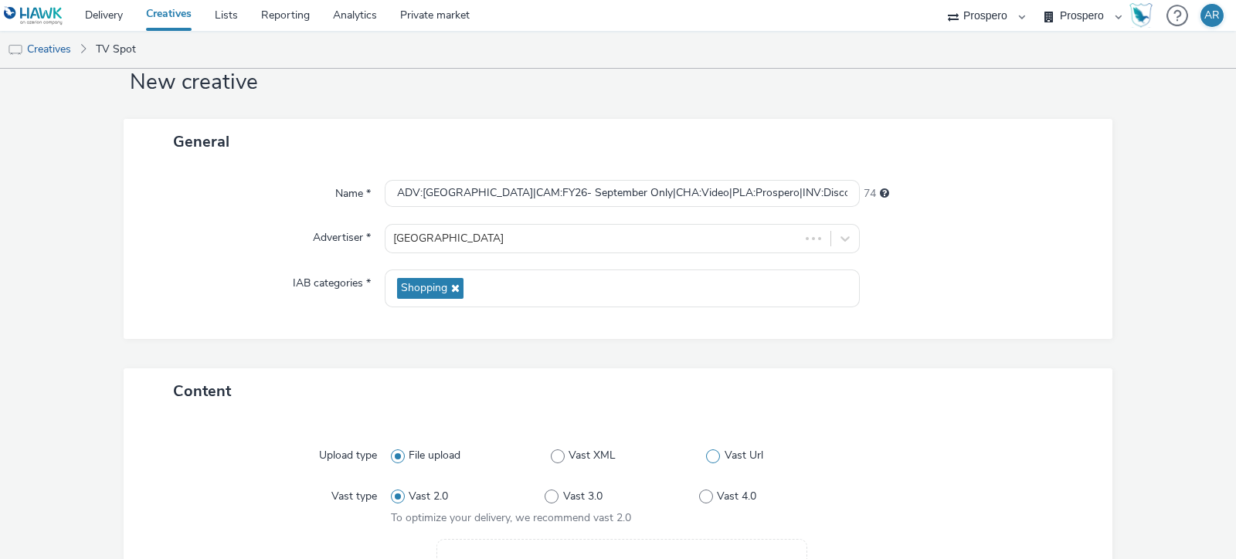
click at [711, 457] on label "Vast Url" at bounding box center [779, 455] width 147 height 15
click at [711, 457] on input "Vast Url" at bounding box center [711, 456] width 10 height 10
radio input "false"
radio input "true"
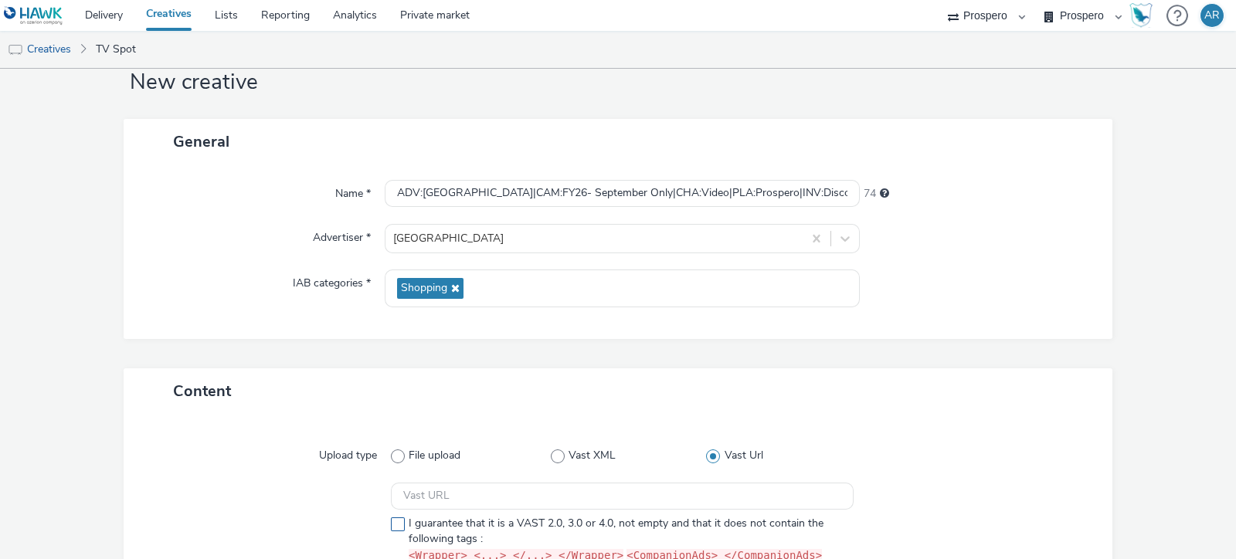
click at [395, 524] on span at bounding box center [398, 525] width 14 height 14
checkbox input "true"
click at [595, 195] on input "ADV:[GEOGRAPHIC_DATA]|CAM:FY26- September Only|CHA:Video|PLA:Prospero|INV:Disco…" at bounding box center [622, 193] width 475 height 27
click at [385, 192] on input "ADV:[GEOGRAPHIC_DATA]|CAM:FY26- September Only|CHA:Video|PLA:Prospero|INV:Disco…" at bounding box center [622, 193] width 475 height 27
click at [633, 189] on input "20s ADV:[GEOGRAPHIC_DATA]|CAM:FY26- September Only|CHA:Video|PLA:Prospero|INV:D…" at bounding box center [622, 193] width 475 height 27
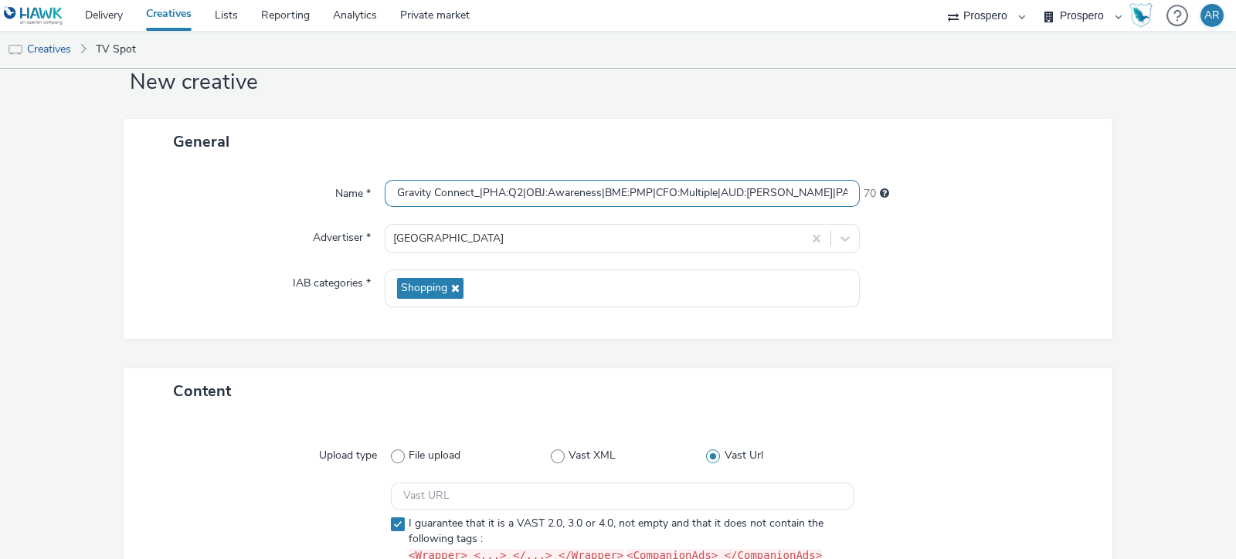
scroll to position [0, 541]
click at [629, 194] on input "20s ADV:[GEOGRAPHIC_DATA]|CAM:FY26- September Only|CHA:Video|PLA:Prospero|INV:D…" at bounding box center [622, 193] width 475 height 27
click at [416, 187] on input "20s ADV:[GEOGRAPHIC_DATA]|CAM:FY26- September Only|CHA:Video|PLA:Prospero|INV:D…" at bounding box center [622, 193] width 475 height 27
paste input "UD:[PERSON_NAME]|A"
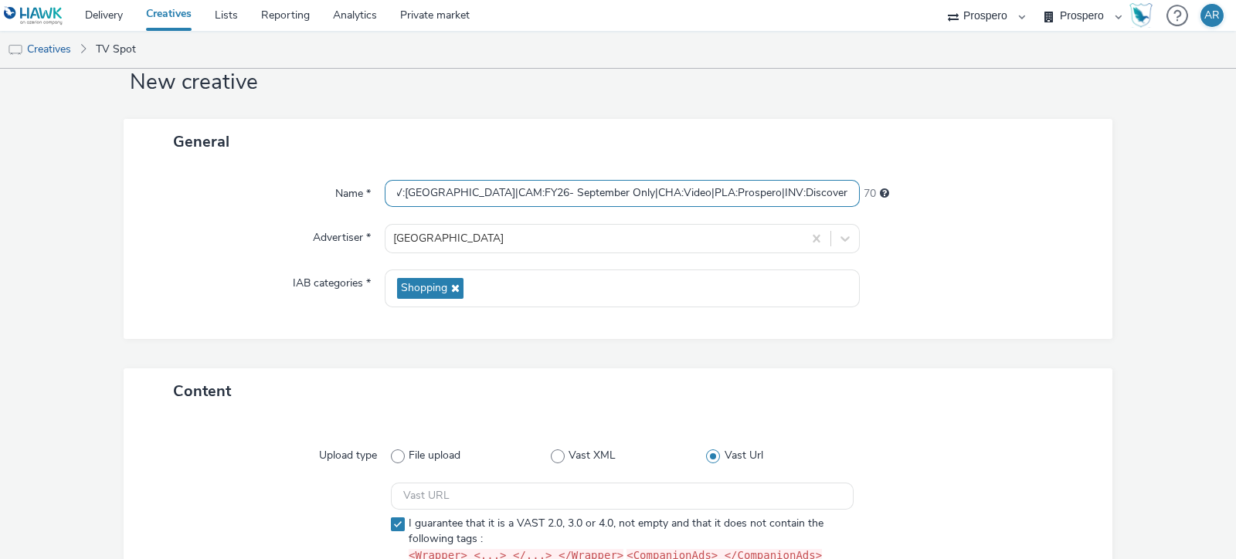
scroll to position [0, 154]
click at [708, 190] on input "20s AUD:[PERSON_NAME]|ADV:[GEOGRAPHIC_DATA]|CAM:FY26- September Only|CHA:Video|…" at bounding box center [622, 193] width 475 height 27
click at [521, 191] on input "20s AUD:[PERSON_NAME]|ADV:[GEOGRAPHIC_DATA]|CAM:FY26- September Only|CHA:Video|…" at bounding box center [622, 193] width 475 height 27
paste input "INV:Discovery +|"
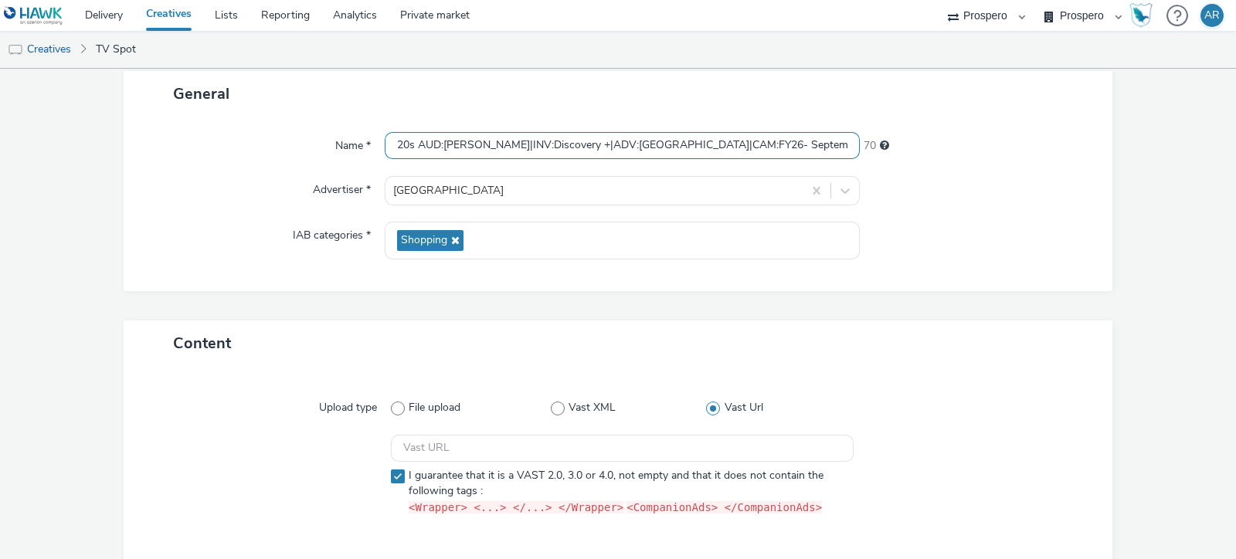
scroll to position [162, 0]
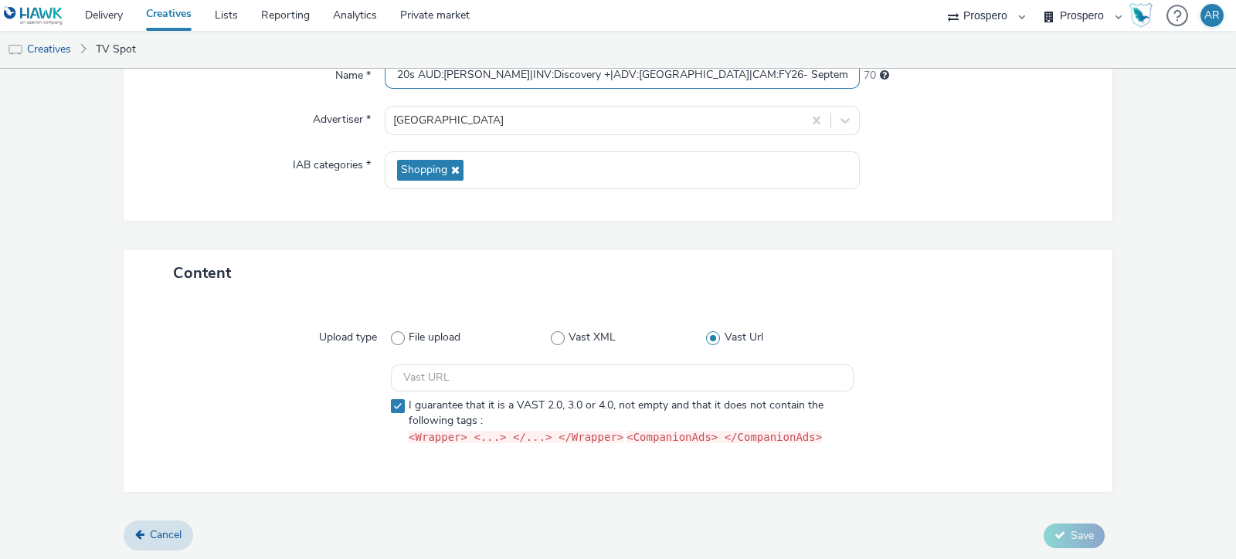
type input "20s AUD:[PERSON_NAME]|INV:Discovery +|ADV:[GEOGRAPHIC_DATA]|CAM:FY26- September…"
click at [1120, 311] on form "New creative General Name * 20s AUD:[PERSON_NAME]|INV:Discovery +|ADV:[GEOGRAPH…" at bounding box center [618, 235] width 1236 height 656
click at [514, 374] on input "text" at bounding box center [622, 378] width 463 height 27
paste input "https://[DOMAIN_NAME]/ddm/pfadx/N5573.2095505TABMO/B34007276.428614313;sz=0x0;d…"
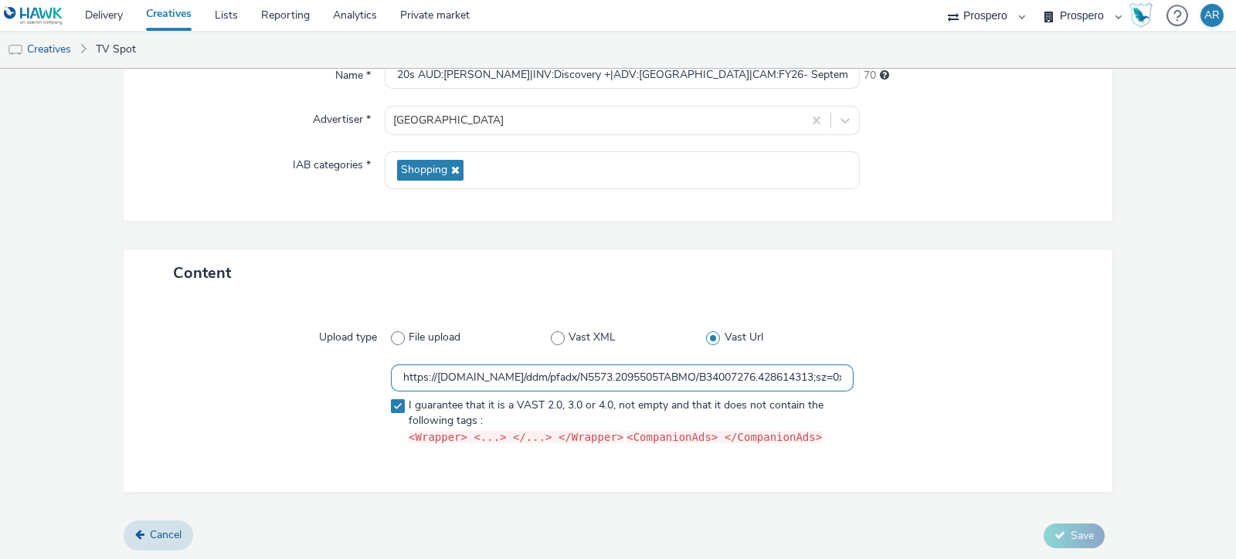
scroll to position [0, 3766]
type input "https://[DOMAIN_NAME]/ddm/pfadx/N5573.2095505TABMO/B34007276.428614313;sz=0x0;d…"
click at [1122, 312] on form "New creative General Name * 20s AUD:[PERSON_NAME]|INV:Discovery +|ADV:[GEOGRAPH…" at bounding box center [618, 235] width 1236 height 656
click at [1075, 532] on span "Save" at bounding box center [1082, 535] width 23 height 15
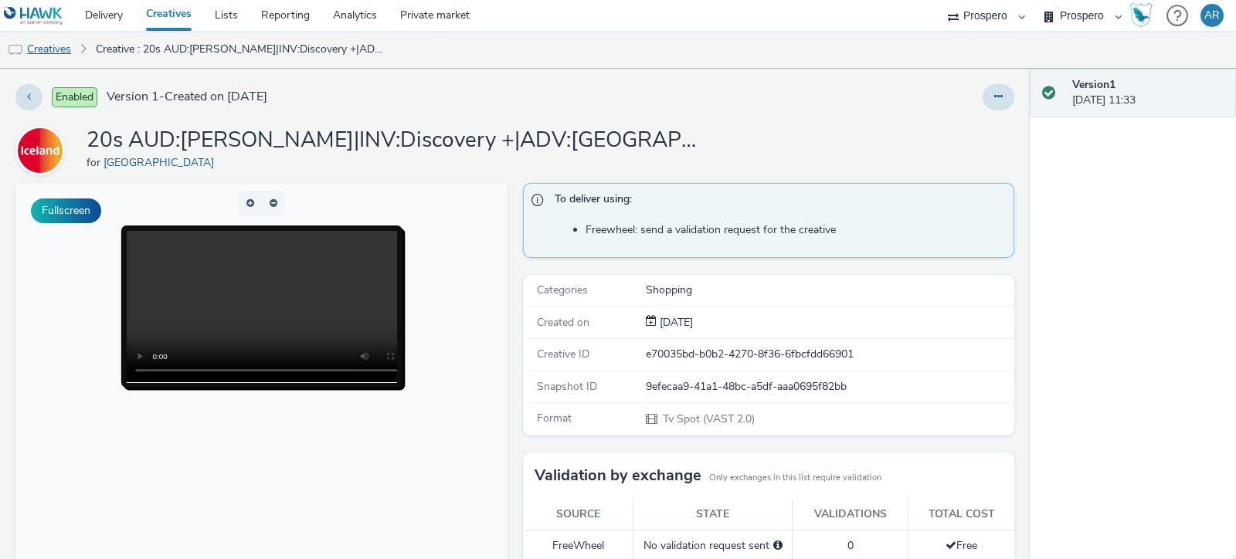
click at [56, 50] on link "Creatives" at bounding box center [39, 49] width 79 height 37
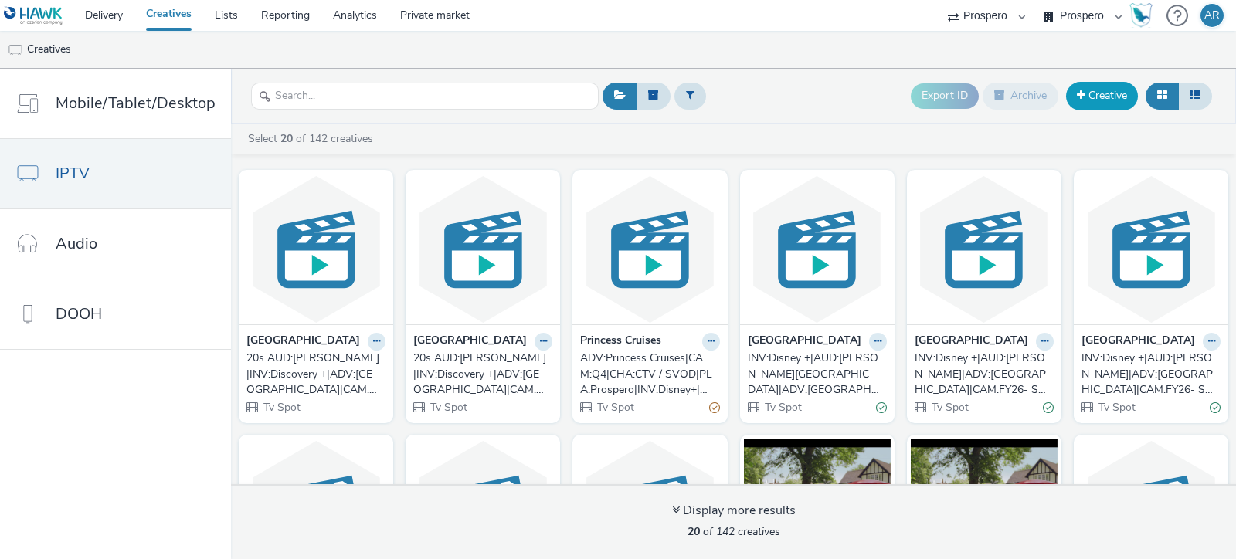
click at [1104, 97] on link "Creative" at bounding box center [1102, 96] width 72 height 28
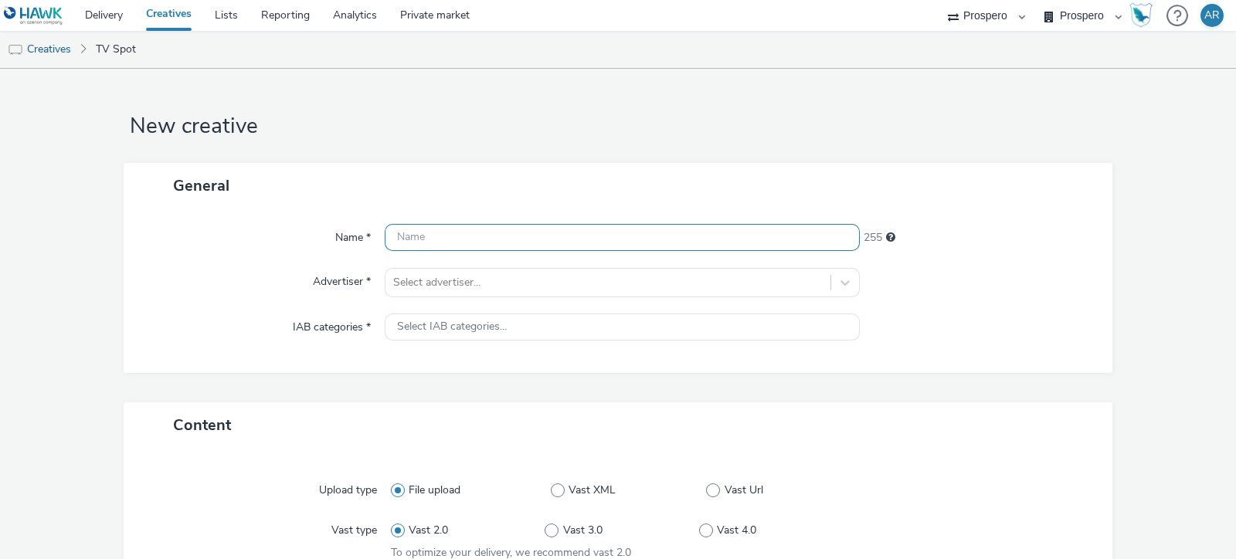
click at [529, 244] on input "text" at bounding box center [622, 237] width 475 height 27
paste input "ADV:[GEOGRAPHIC_DATA]|CAM:FY26- September Only|CHA:Video|PLA:Prospero|INV:Disco…"
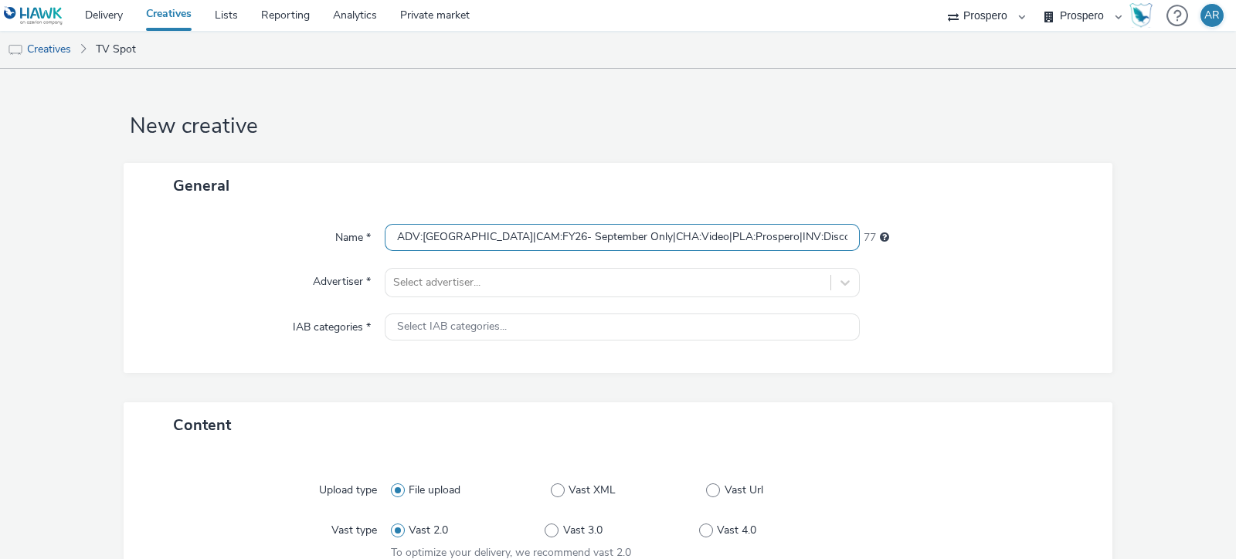
scroll to position [0, 524]
type input "ADV:[GEOGRAPHIC_DATA]|CAM:FY26- September Only|CHA:Video|PLA:Prospero|INV:Disco…"
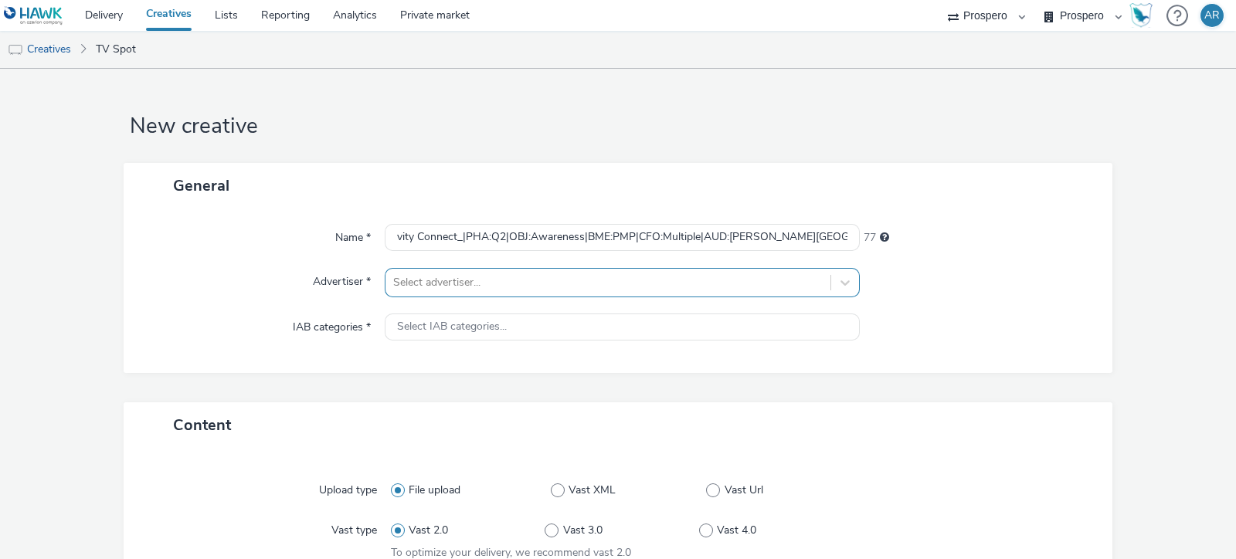
click at [477, 283] on div "Select advertiser..." at bounding box center [622, 282] width 475 height 29
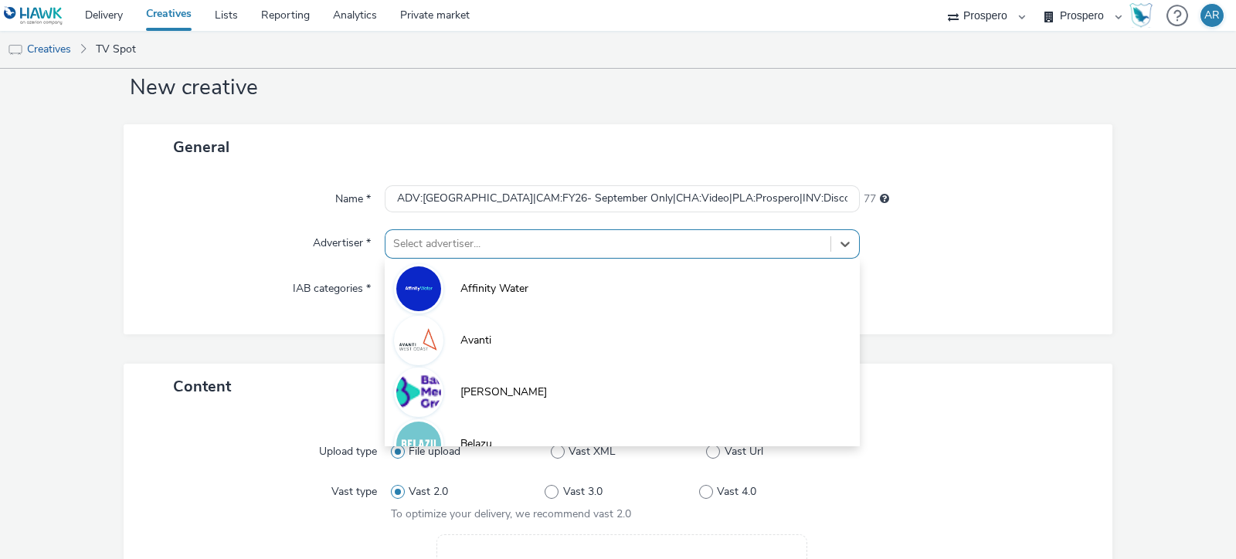
scroll to position [44, 0]
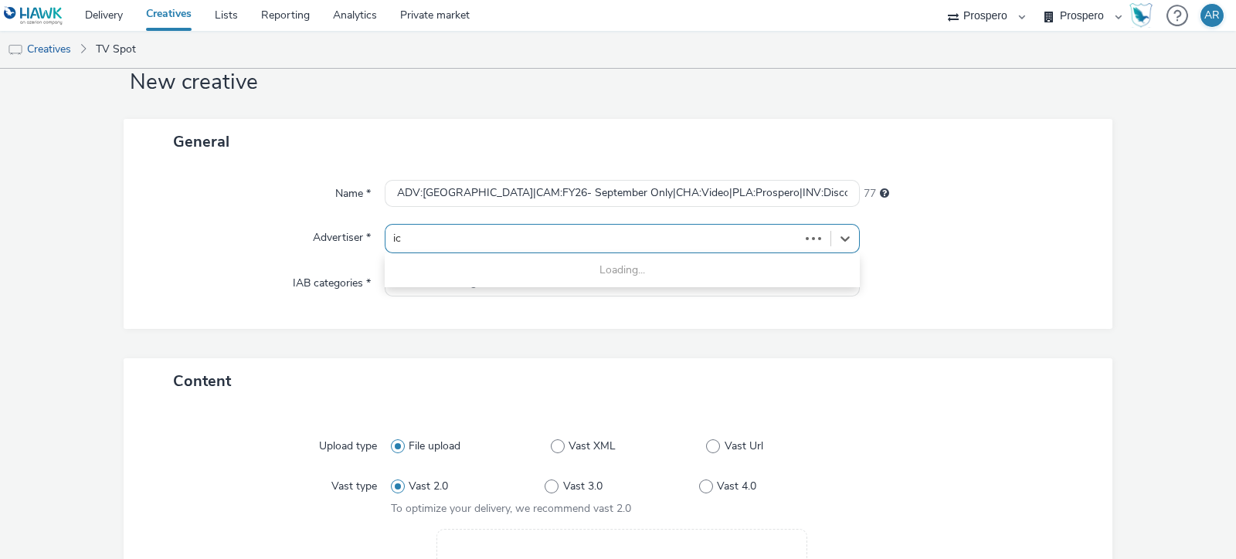
type input "ice"
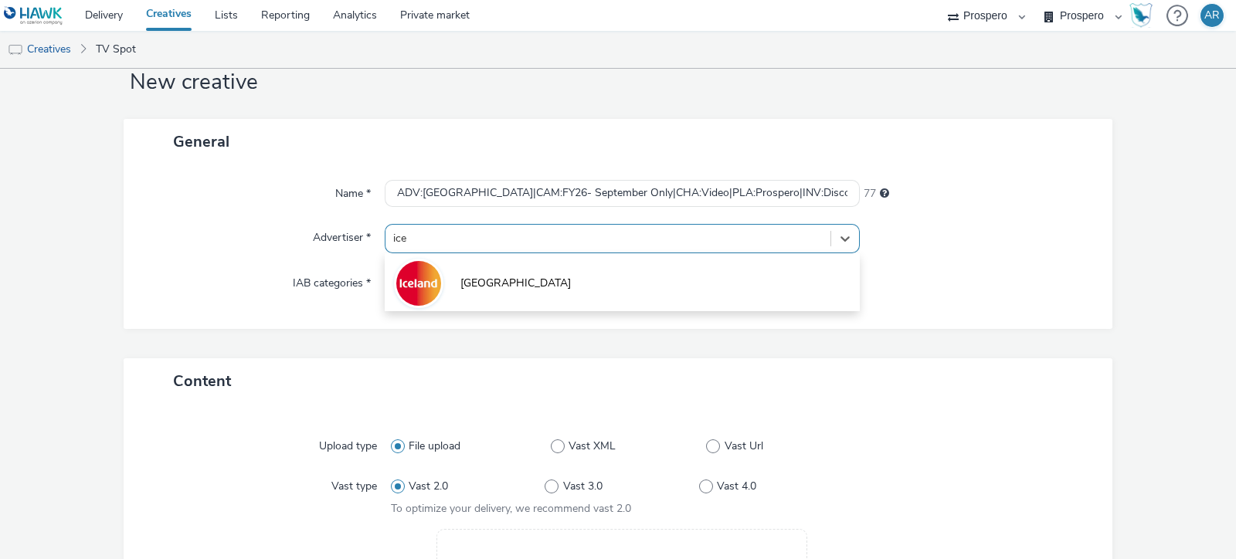
click at [477, 283] on span "[GEOGRAPHIC_DATA]" at bounding box center [515, 283] width 110 height 15
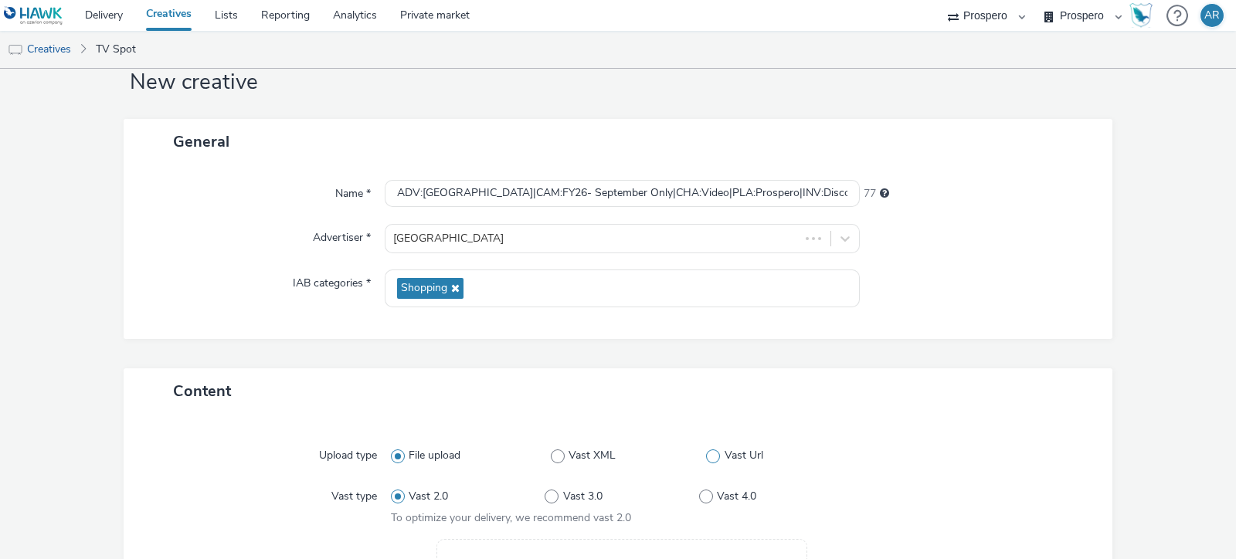
click at [725, 453] on span "Vast Url" at bounding box center [744, 455] width 39 height 15
click at [716, 453] on input "Vast Url" at bounding box center [711, 456] width 10 height 10
radio input "false"
radio input "true"
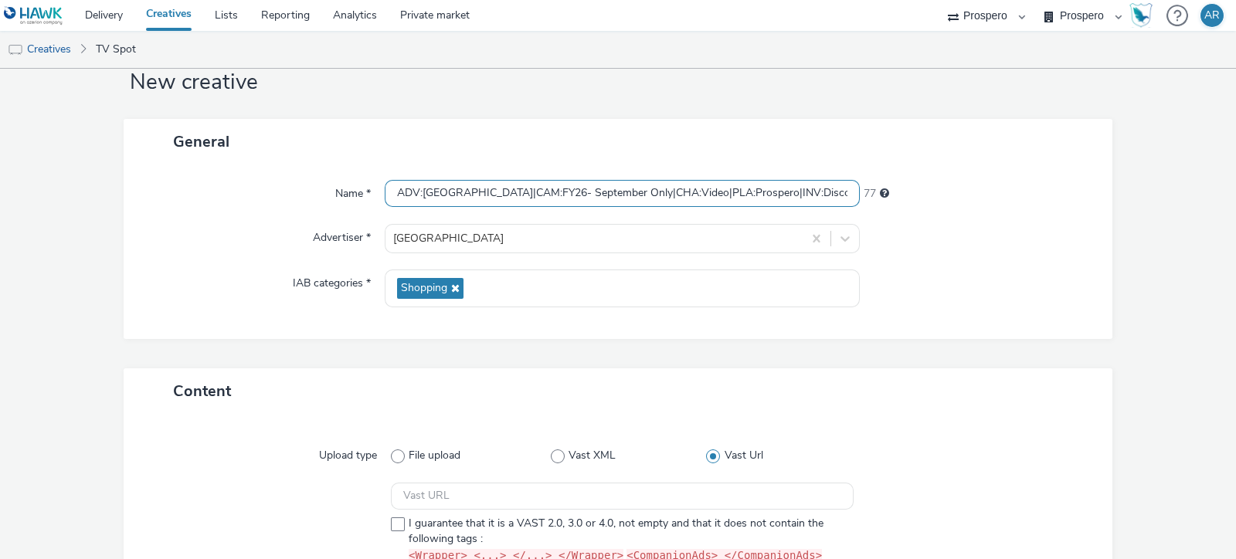
click at [394, 191] on input "ADV:[GEOGRAPHIC_DATA]|CAM:FY26- September Only|CHA:Video|PLA:Prospero|INV:Disco…" at bounding box center [622, 193] width 475 height 27
click at [645, 199] on input "20s ADV:[GEOGRAPHIC_DATA]|CAM:FY26- September Only|CHA:Video|PLA:Prospero|INV:D…" at bounding box center [622, 193] width 475 height 27
click at [735, 192] on input "20s ADV:[GEOGRAPHIC_DATA]|CAM:FY26- September Only|CHA:Video|PLA:Prospero|INV:D…" at bounding box center [622, 193] width 475 height 27
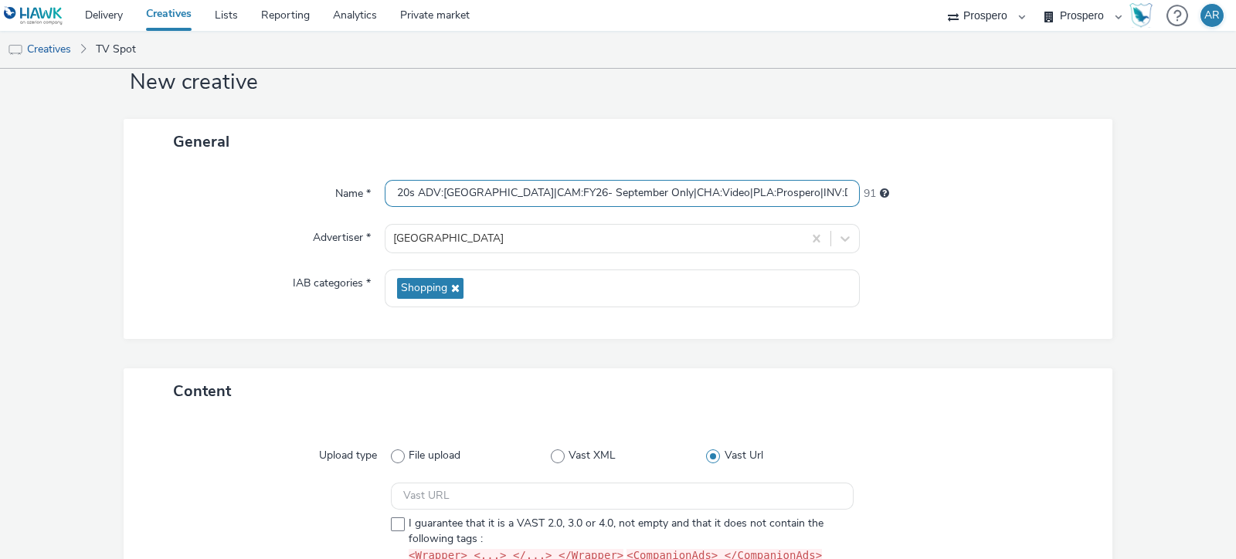
click at [419, 191] on input "20s ADV:[GEOGRAPHIC_DATA]|CAM:FY26- September Only|CHA:Video|PLA:Prospero|INV:D…" at bounding box center [622, 193] width 475 height 27
paste input "UD:[PERSON_NAME]|A"
click at [730, 190] on input "20s AUD:[PERSON_NAME]|ADV:[GEOGRAPHIC_DATA]|CAM:FY26- September Only|CHA:Video|…" at bounding box center [622, 193] width 475 height 27
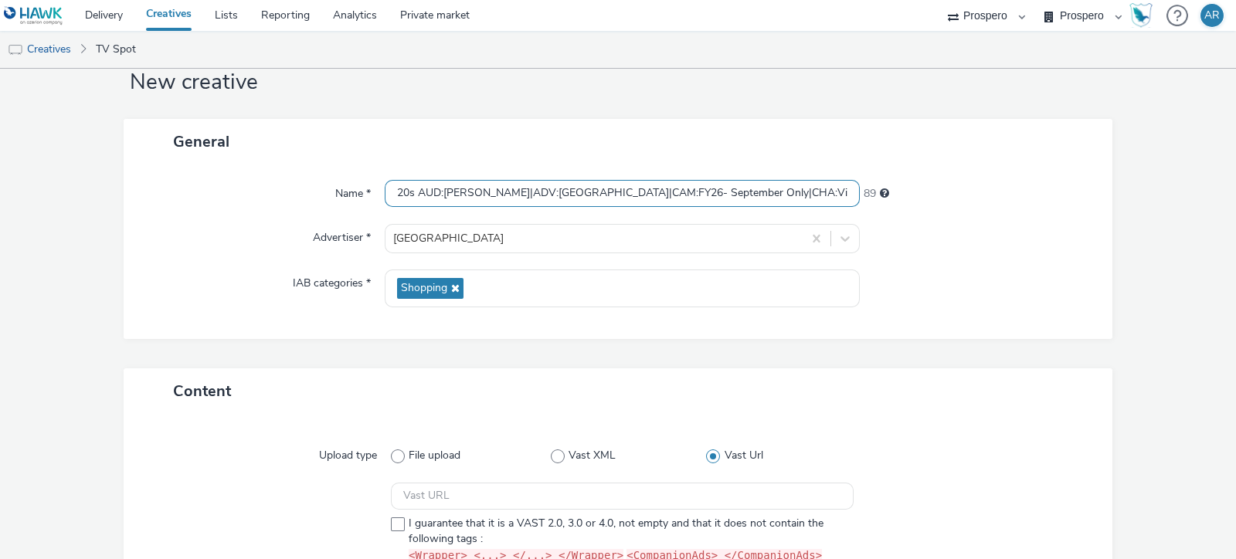
click at [509, 191] on input "20s AUD:[PERSON_NAME]|ADV:[GEOGRAPHIC_DATA]|CAM:FY26- September Only|CHA:Video|…" at bounding box center [622, 193] width 475 height 27
paste input "INV:Discovery +|"
click at [815, 192] on input "20s AUD:[PERSON_NAME]|INV:Discovery +|ADV:[GEOGRAPHIC_DATA]|CAM:FY26- September…" at bounding box center [622, 193] width 475 height 27
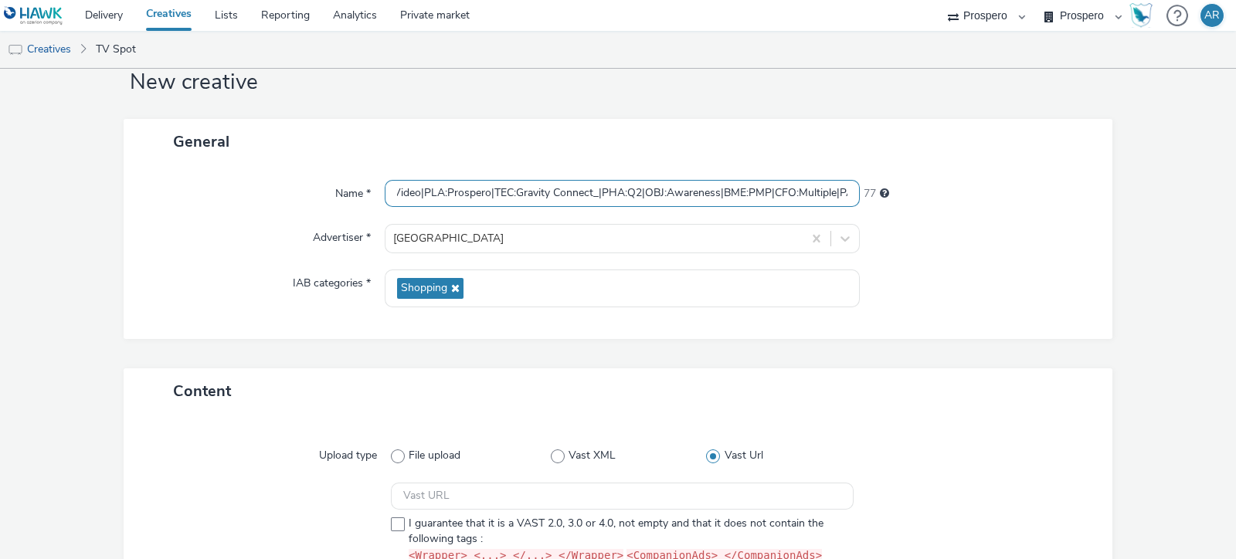
type input "20s AUD:[PERSON_NAME]|INV:Discovery +|ADV:[GEOGRAPHIC_DATA]|CAM:FY26- September…"
click at [1105, 374] on form "New creative General Name * 20s AUD:[PERSON_NAME][GEOGRAPHIC_DATA]|INV:Discover…" at bounding box center [618, 353] width 1236 height 656
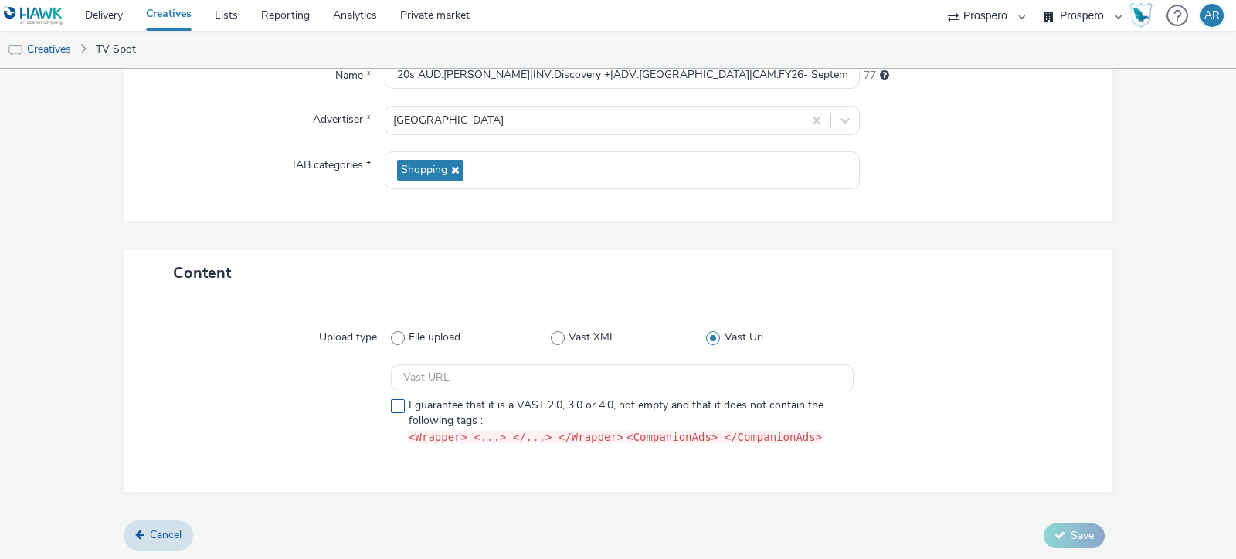
click at [394, 411] on label "I guarantee that it is a VAST 2.0, 3.0 or 4.0, not empty and that it does not c…" at bounding box center [622, 422] width 463 height 48
checkbox input "true"
click at [1131, 223] on form "New creative General Name * 20s AUD:[PERSON_NAME][GEOGRAPHIC_DATA]|INV:Discover…" at bounding box center [618, 235] width 1236 height 656
click at [436, 370] on input "text" at bounding box center [622, 378] width 463 height 27
paste input "https://[DOMAIN_NAME]/ddm/pfadx/N5573.2095505TABMO/B34007276.428614316;sz=0x0;d…"
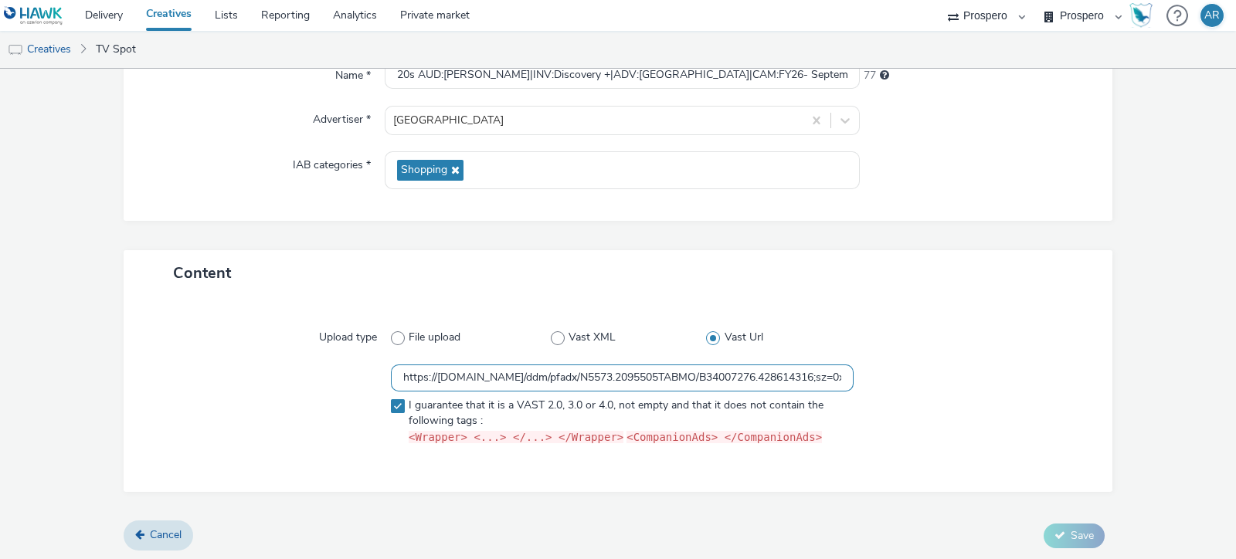
scroll to position [0, 3756]
type input "https://[DOMAIN_NAME]/ddm/pfadx/N5573.2095505TABMO/B34007276.428614316;sz=0x0;d…"
click at [1144, 316] on form "New creative General Name * 20s AUD:[PERSON_NAME][GEOGRAPHIC_DATA]|INV:Discover…" at bounding box center [618, 235] width 1236 height 656
click at [1071, 537] on span "Save" at bounding box center [1082, 535] width 23 height 15
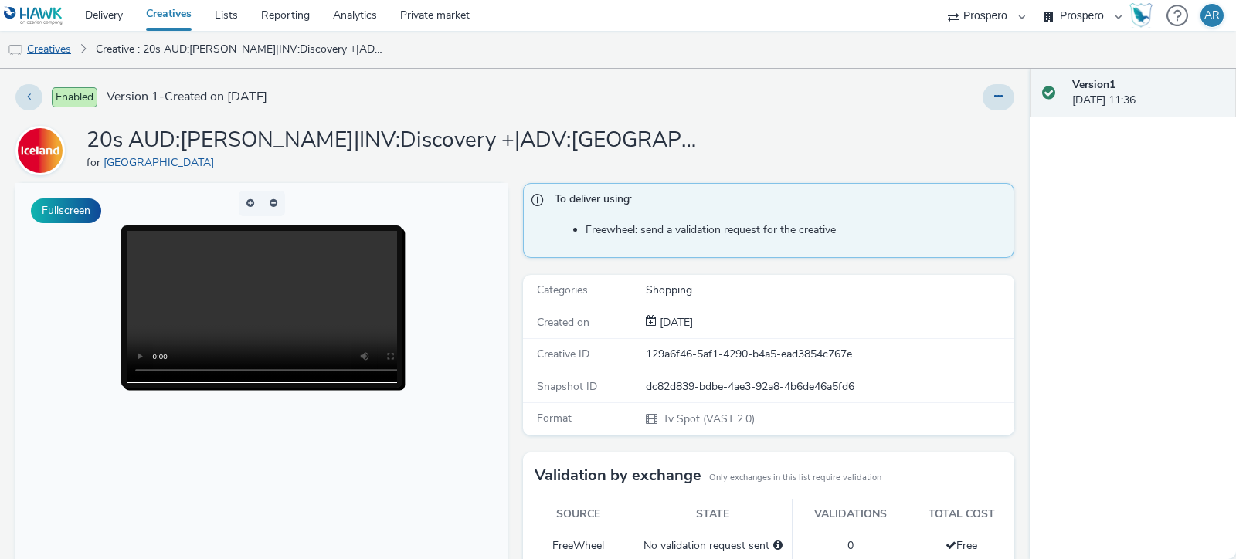
click at [54, 50] on link "Creatives" at bounding box center [39, 49] width 79 height 37
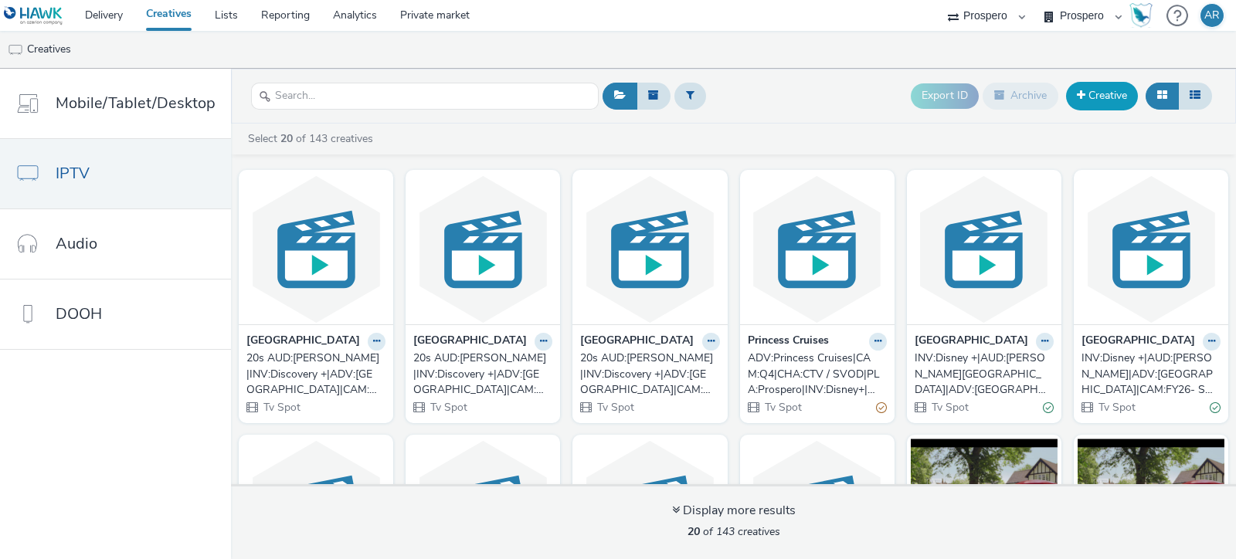
click at [1088, 94] on link "Creative" at bounding box center [1102, 96] width 72 height 28
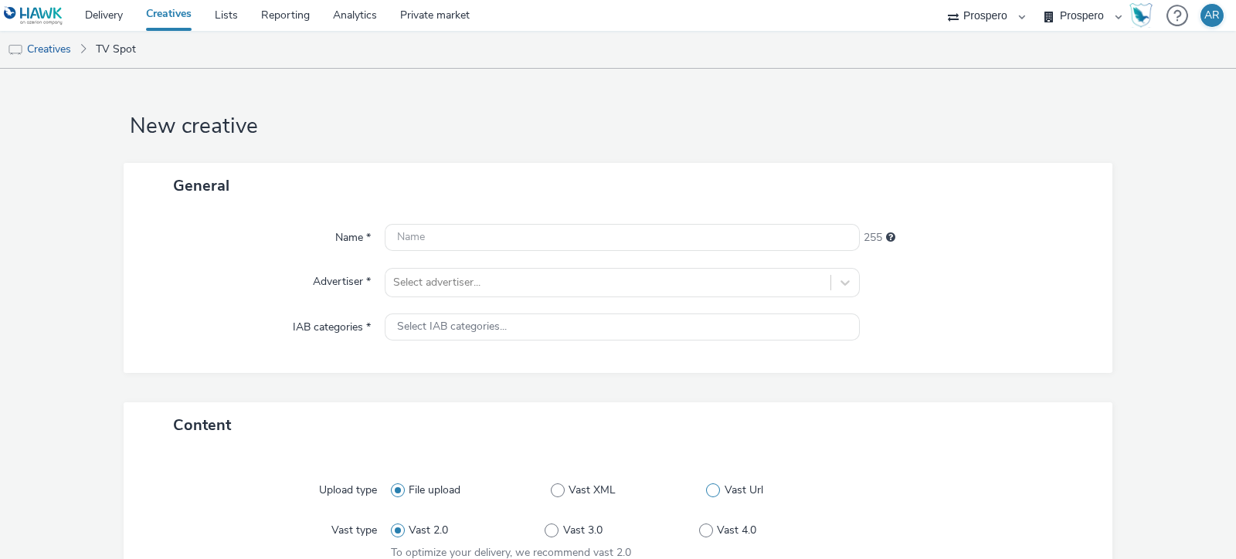
click at [711, 484] on label "Vast Url" at bounding box center [779, 490] width 147 height 15
click at [711, 485] on input "Vast Url" at bounding box center [711, 490] width 10 height 10
radio input "false"
radio input "true"
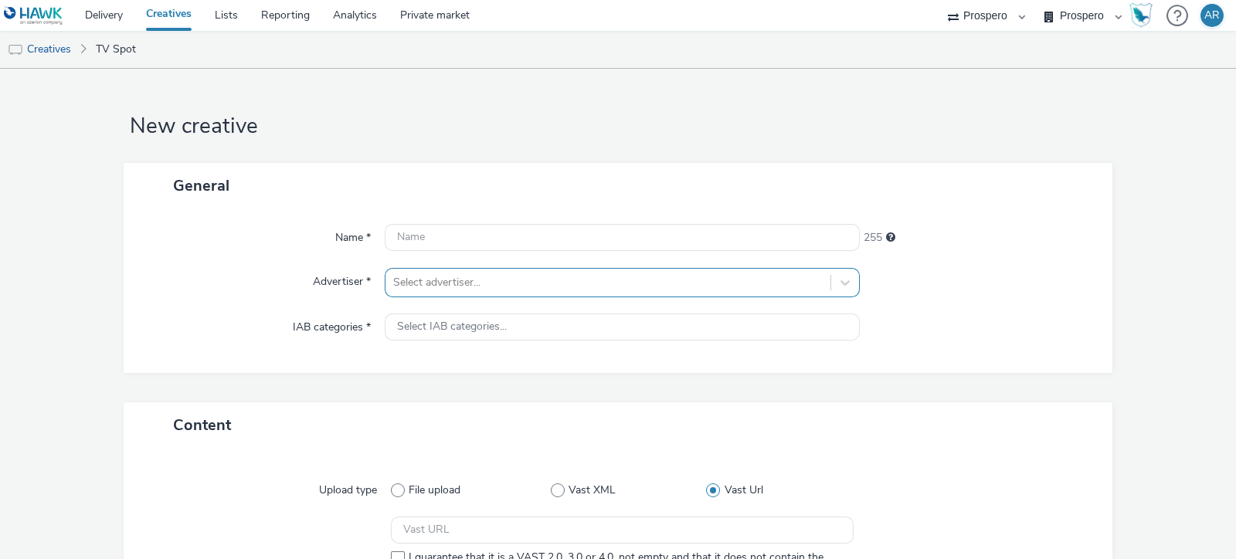
click at [458, 286] on div "Select advertiser..." at bounding box center [622, 282] width 475 height 29
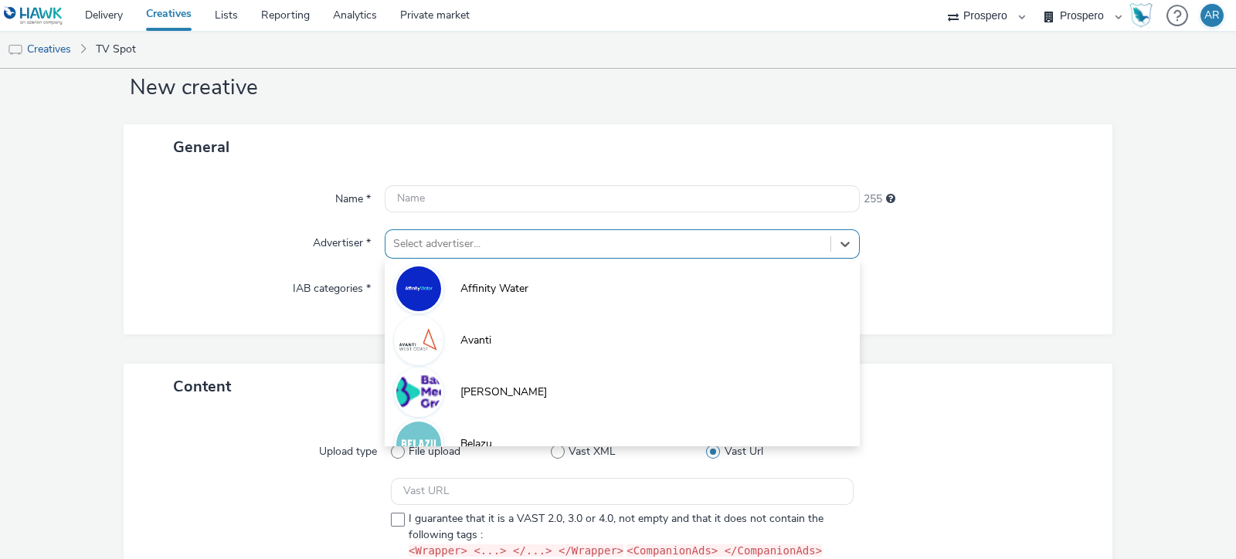
scroll to position [44, 0]
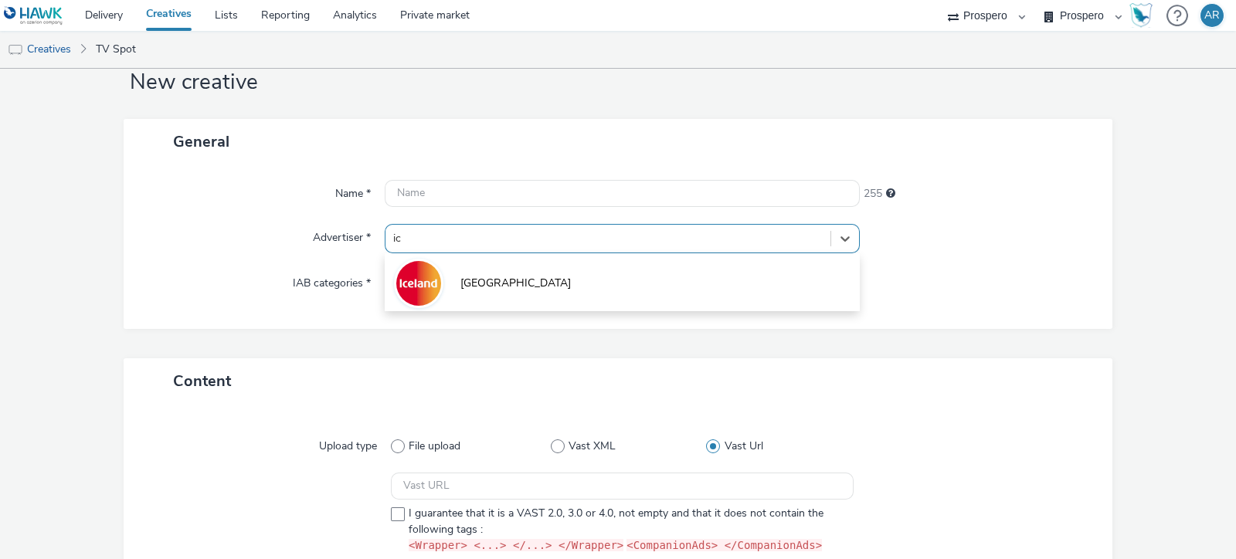
type input "ice"
click at [460, 286] on span "[GEOGRAPHIC_DATA]" at bounding box center [515, 283] width 110 height 15
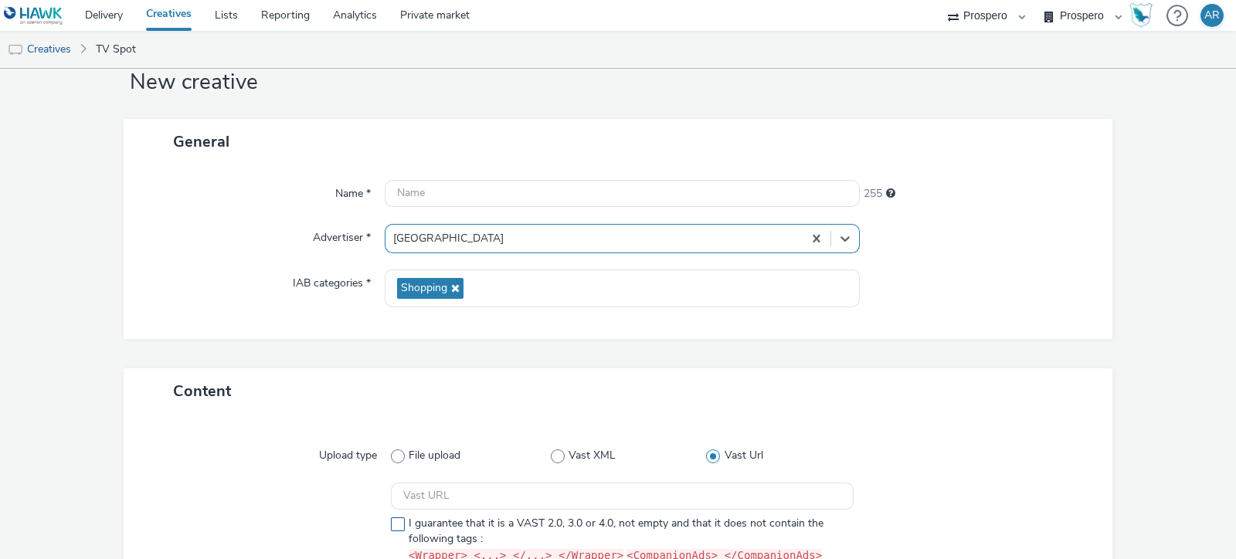
click at [391, 529] on span at bounding box center [398, 525] width 14 height 14
checkbox input "true"
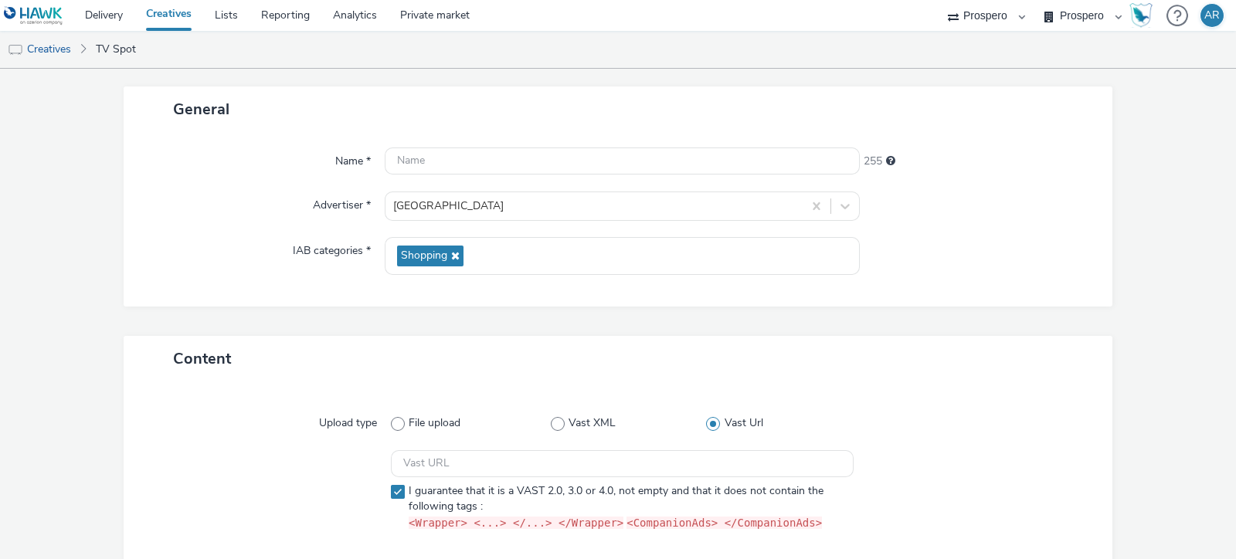
scroll to position [76, 0]
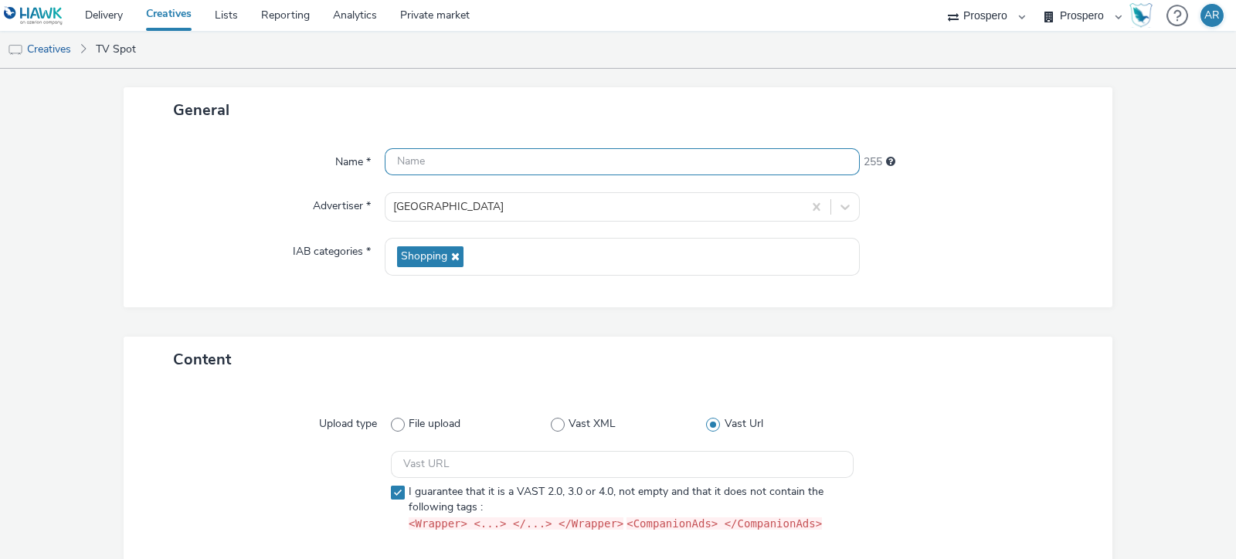
click at [487, 161] on input "text" at bounding box center [622, 161] width 475 height 27
paste input "ADV:[GEOGRAPHIC_DATA]|CAM:FY26- September Only|CHA:Video|PLA:Prospero|INV:Disne…"
click at [391, 158] on input "ADV:[GEOGRAPHIC_DATA]|CAM:FY26- September Only|CHA:Video|PLA:Prospero|INV:Disne…" at bounding box center [622, 161] width 475 height 27
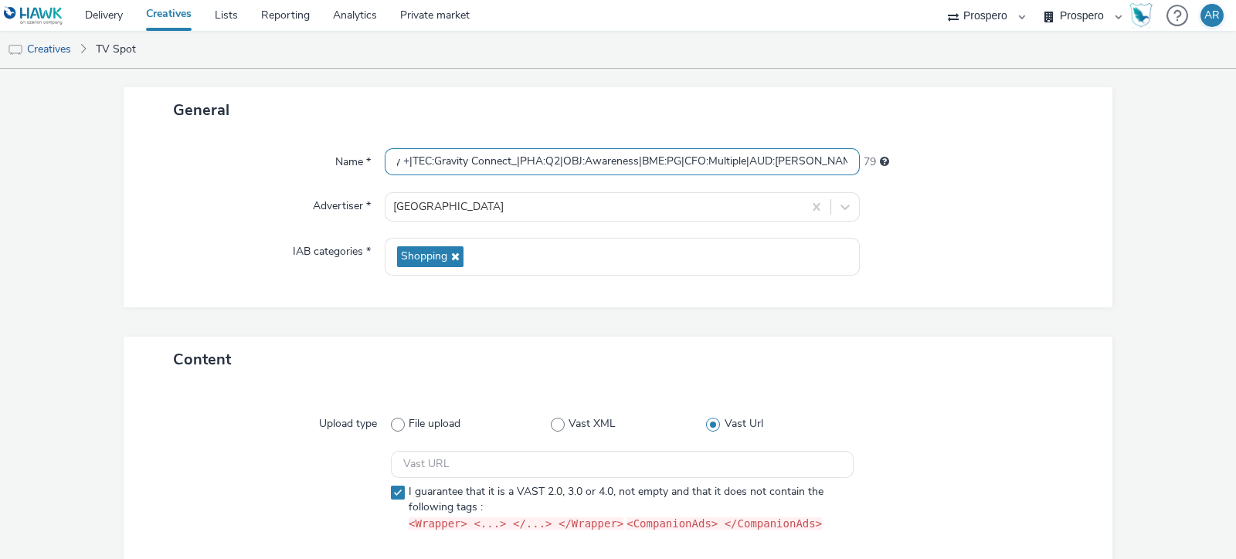
click at [671, 160] on input "20s ADV:[GEOGRAPHIC_DATA]|CAM:FY26- September Only|CHA:Video|PLA:Prospero|INV:D…" at bounding box center [622, 161] width 475 height 27
click at [413, 159] on input "20s ADV:[GEOGRAPHIC_DATA]|CAM:FY26- September Only|CHA:Video|PLA:Prospero|INV:D…" at bounding box center [622, 161] width 475 height 27
paste input "UD:[PERSON_NAME]|A"
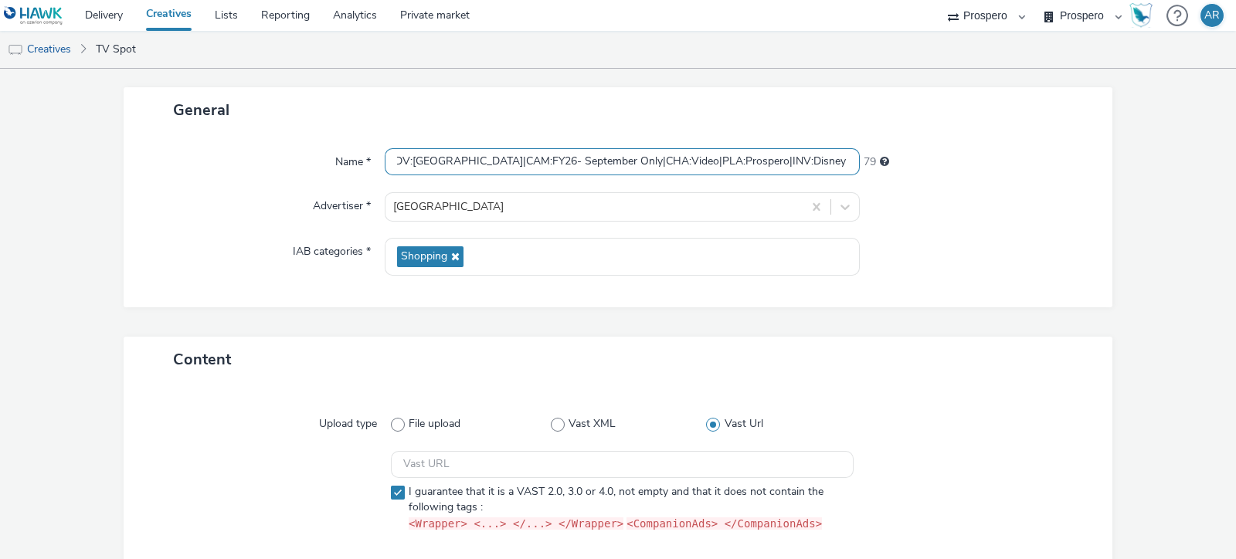
click at [701, 159] on input "20s AUD:[PERSON_NAME]|ADV:[GEOGRAPHIC_DATA]|CAM:FY26- September Only|CHA:Video|…" at bounding box center [622, 161] width 475 height 27
click at [524, 160] on input "20s AUD:[PERSON_NAME]|ADV:[GEOGRAPHIC_DATA]|CAM:FY26- September Only|CHA:Video|…" at bounding box center [622, 161] width 475 height 27
paste input "INV:Disney +|"
type input "20s AUD:[PERSON_NAME]|INV:Disney +|ADV:[GEOGRAPHIC_DATA]|CAM:FY26- September On…"
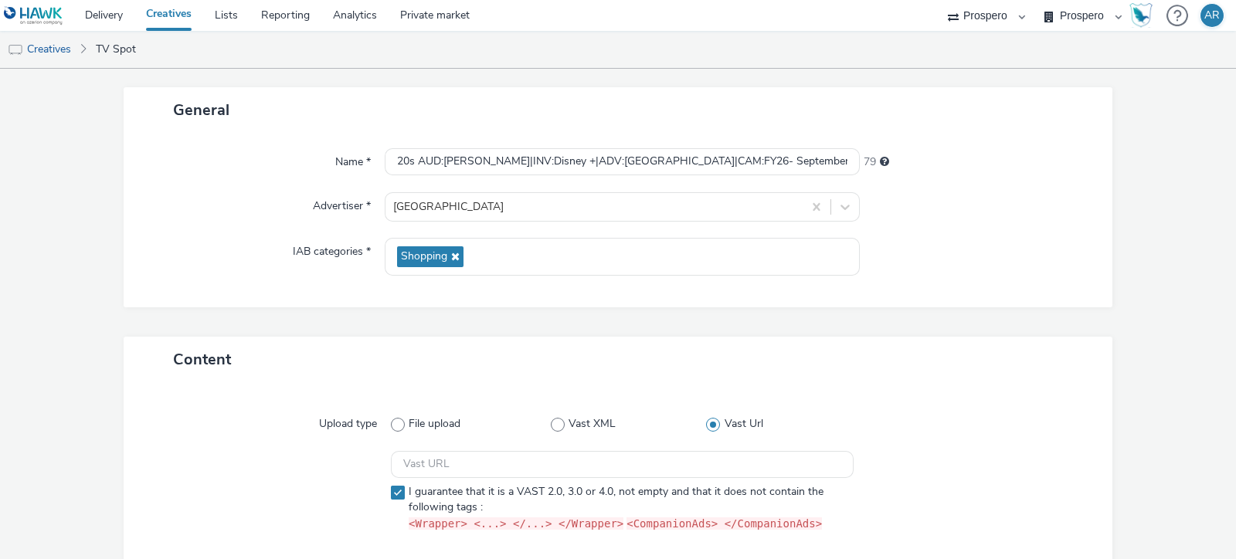
click at [1135, 419] on form "New creative General Name * 20s AUD:[PERSON_NAME]|INV:Disney +|ADV:[GEOGRAPHIC_…" at bounding box center [618, 321] width 1236 height 656
click at [551, 471] on input "text" at bounding box center [622, 464] width 463 height 27
paste input "https://[DOMAIN_NAME]/ddm/pfadx/N5573.2095505TABMO/B34007276.429004959;sz=0x0;d…"
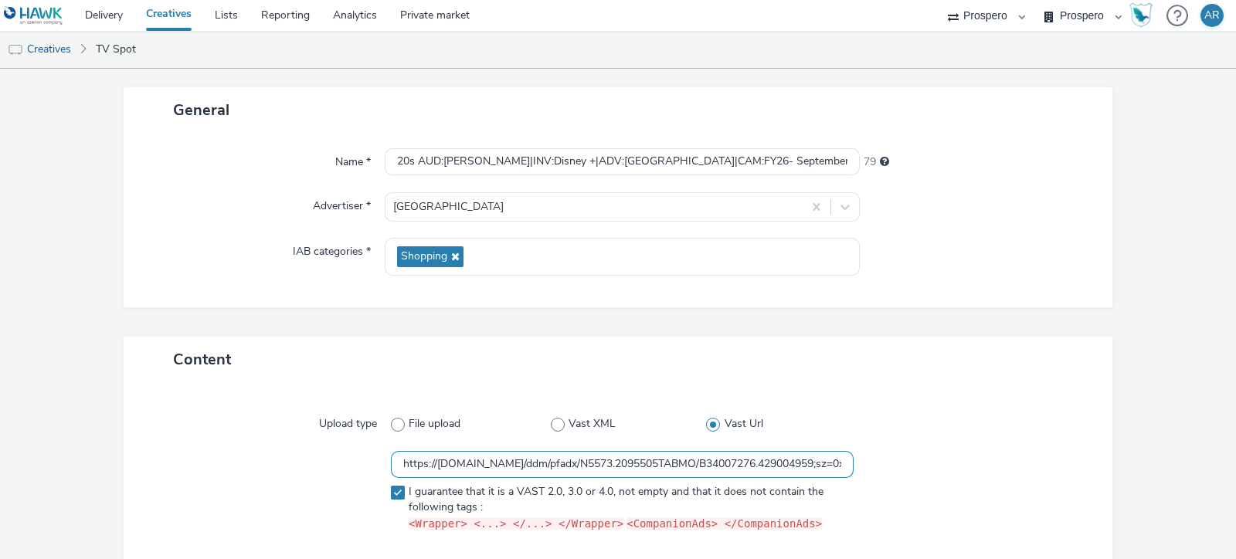
scroll to position [0, 3759]
type input "https://[DOMAIN_NAME]/ddm/pfadx/N5573.2095505TABMO/B34007276.429004959;sz=0x0;d…"
click at [1176, 361] on form "New creative General Name * 20s AUD:[PERSON_NAME]|INV:Disney +|ADV:[GEOGRAPHIC_…" at bounding box center [618, 321] width 1236 height 656
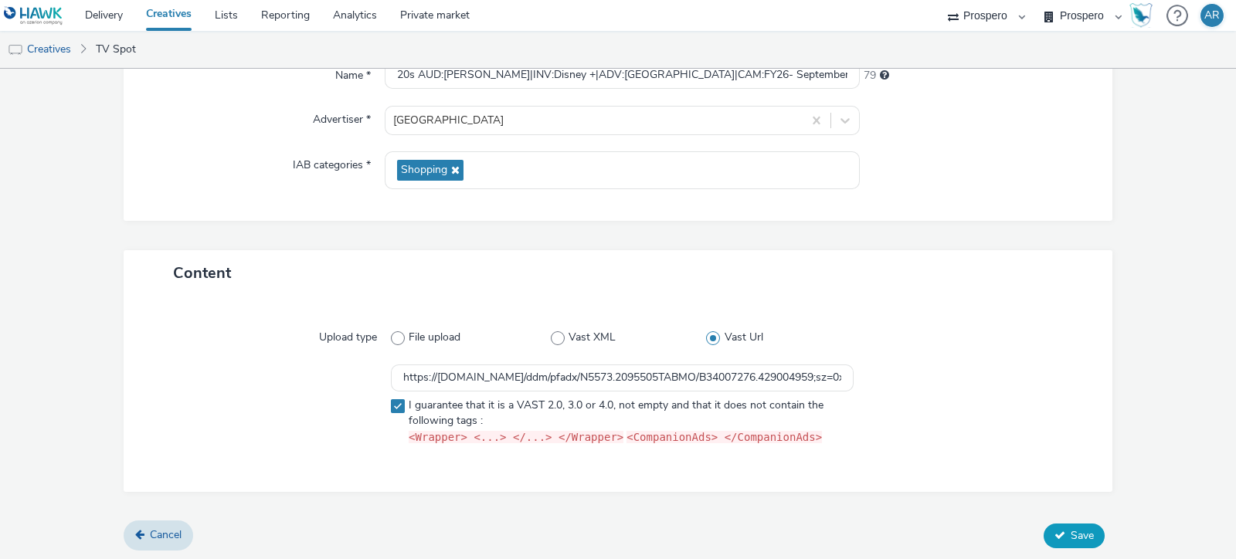
click at [1071, 528] on span "Save" at bounding box center [1082, 535] width 23 height 15
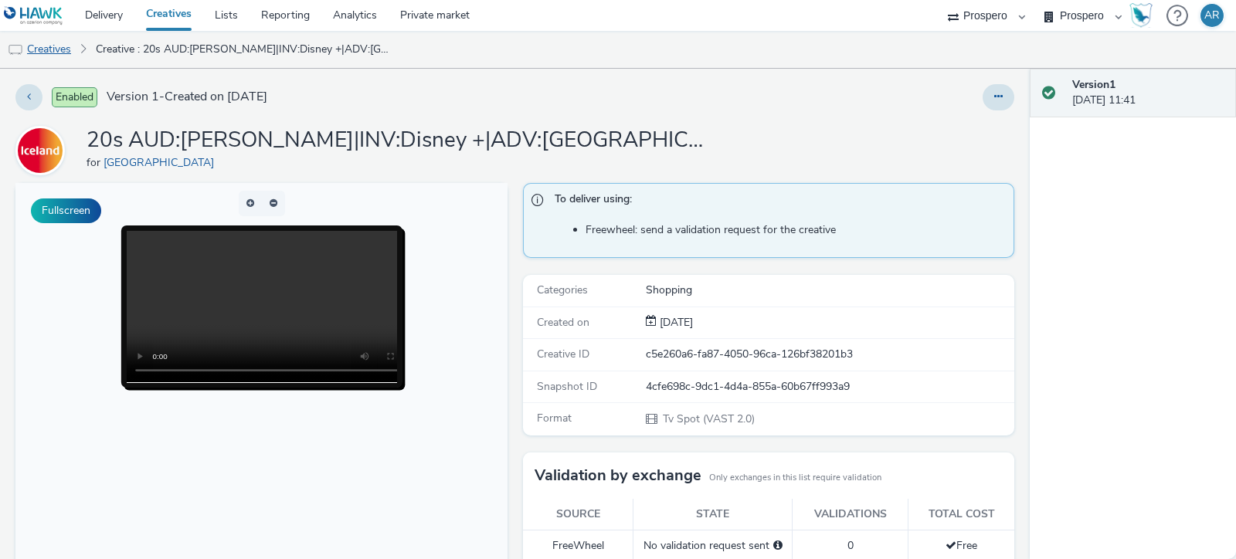
click at [46, 46] on link "Creatives" at bounding box center [39, 49] width 79 height 37
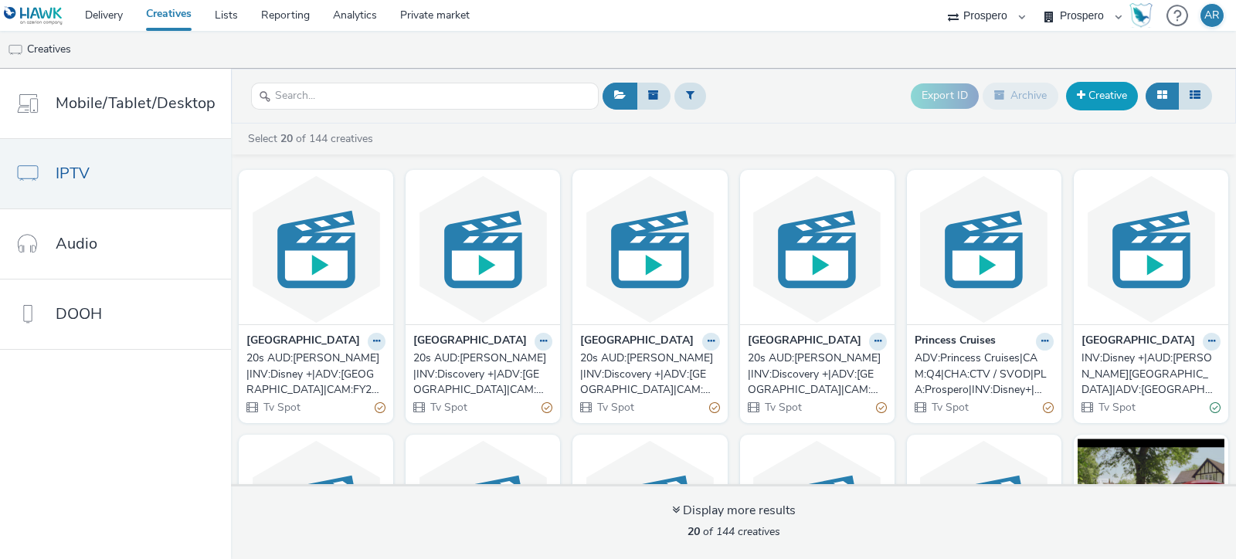
click at [1112, 94] on link "Creative" at bounding box center [1102, 96] width 72 height 28
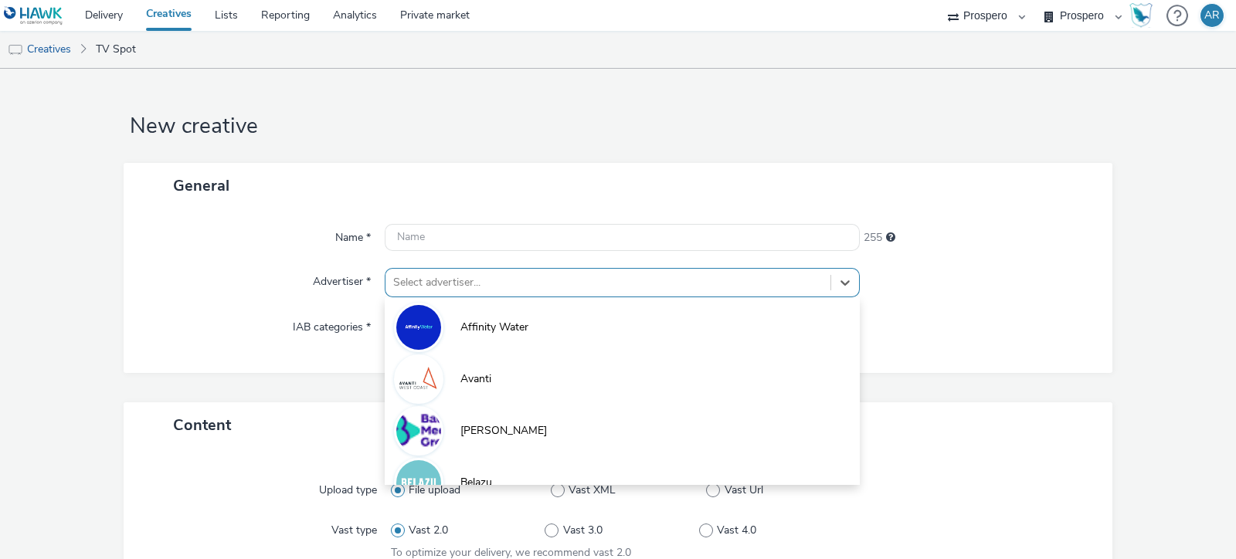
click at [467, 287] on div "option Affinity Water focused, 1 of 10. 10 results available. Use Up and Down t…" at bounding box center [622, 282] width 475 height 29
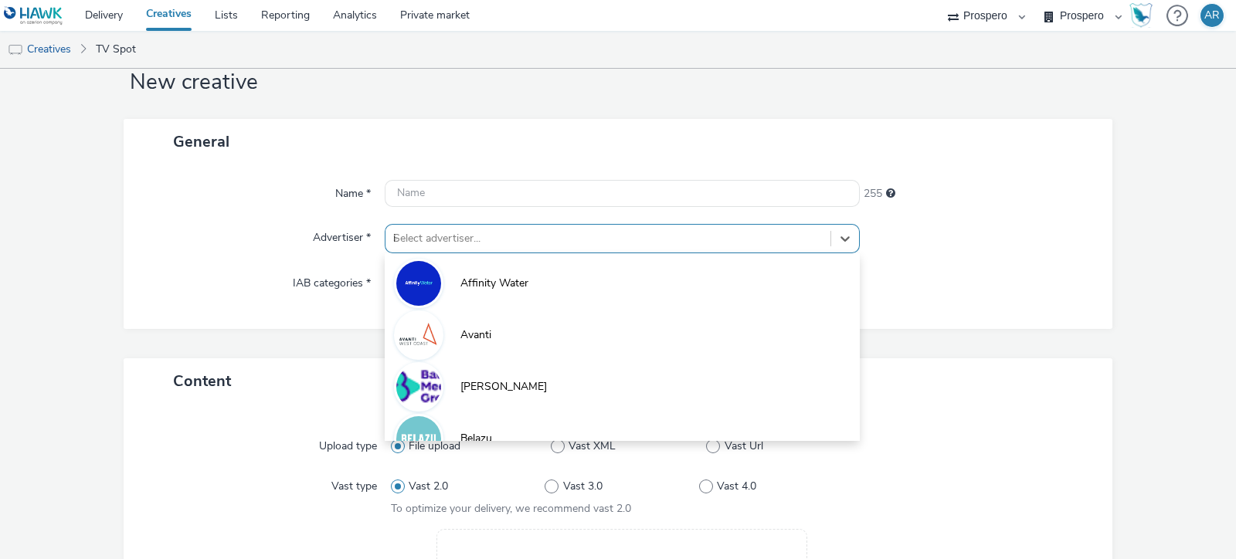
type input "ice"
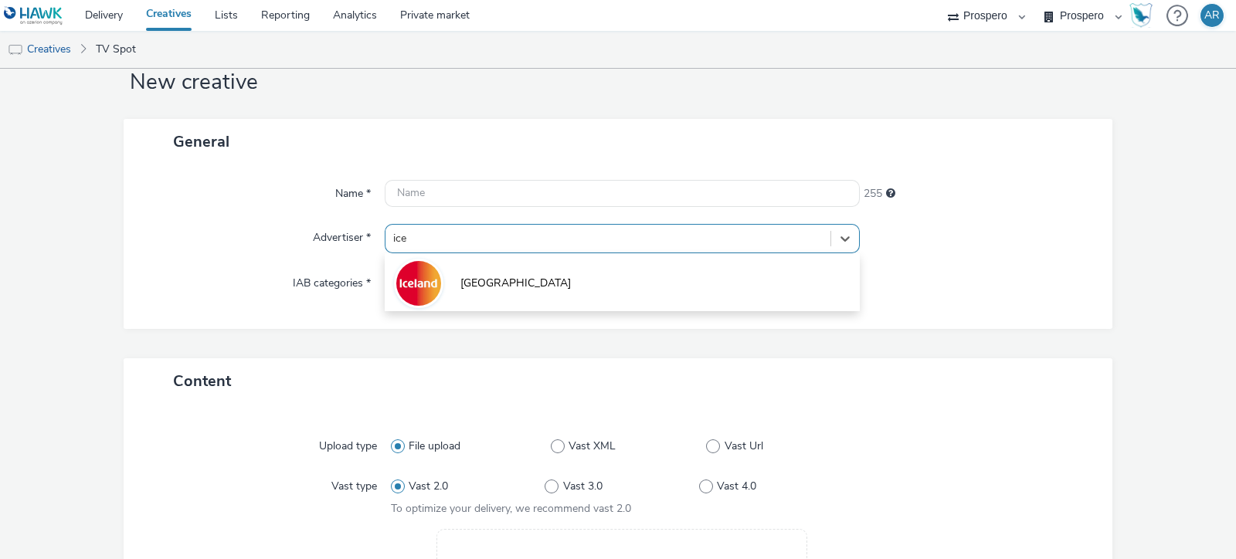
click at [467, 287] on span "[GEOGRAPHIC_DATA]" at bounding box center [515, 283] width 110 height 15
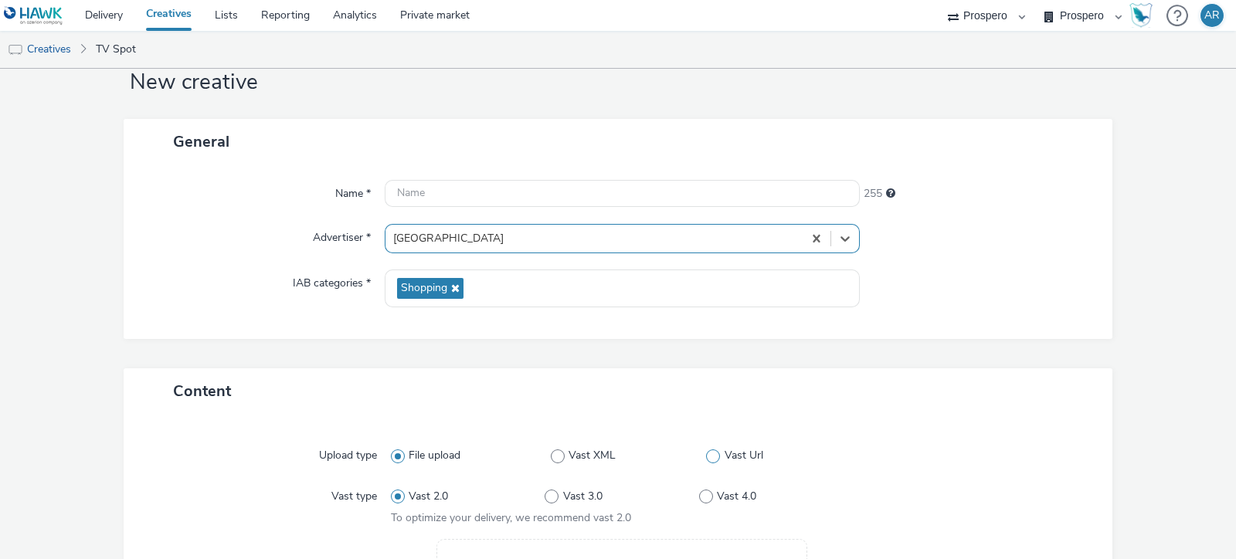
click at [725, 450] on span "Vast Url" at bounding box center [744, 455] width 39 height 15
click at [715, 451] on input "Vast Url" at bounding box center [711, 456] width 10 height 10
radio input "false"
radio input "true"
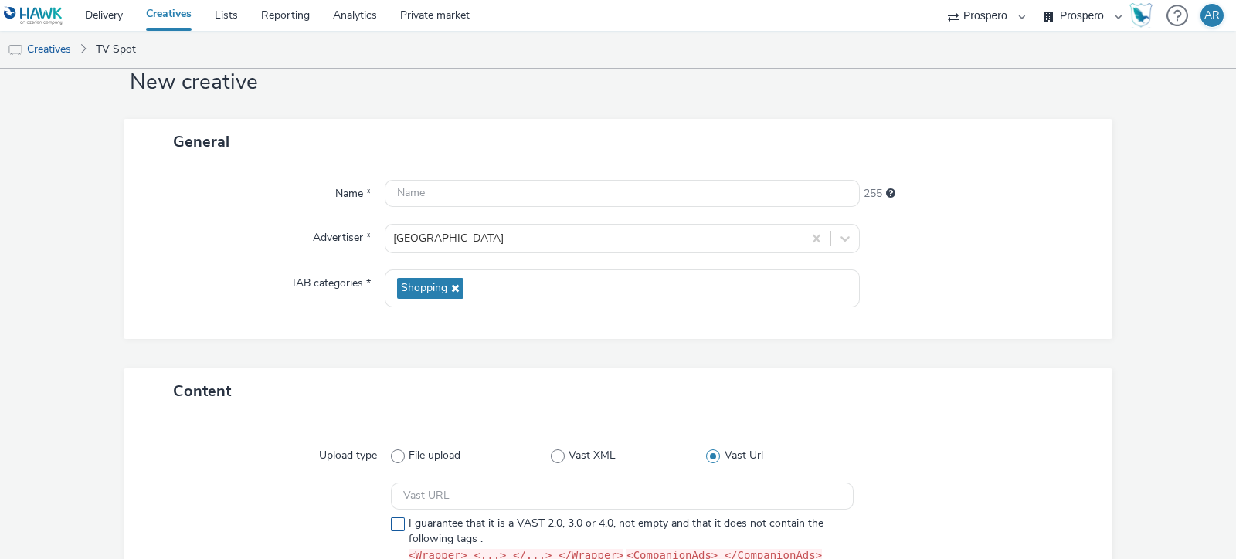
click at [392, 523] on span at bounding box center [398, 525] width 14 height 14
checkbox input "true"
click at [563, 187] on input "text" at bounding box center [622, 193] width 475 height 27
paste input "ADV:[GEOGRAPHIC_DATA]|CAM:FY26- September Only|CHA:Video|PLA:Prospero|INV:Disne…"
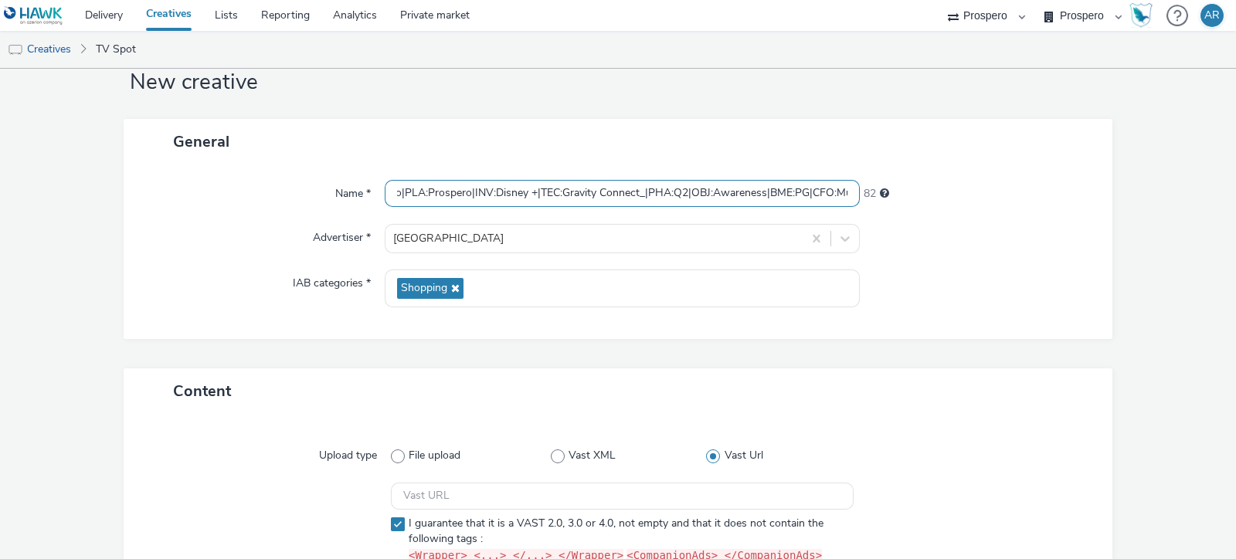
scroll to position [0, 492]
click at [635, 191] on input "ADV:[GEOGRAPHIC_DATA]|CAM:FY26- September Only|CHA:Video|PLA:Prospero|INV:Disne…" at bounding box center [622, 193] width 475 height 27
click at [385, 191] on input "ADV:[GEOGRAPHIC_DATA]|CAM:FY26- September Only|CHA:Video|PLA:Prospero|INV:Disne…" at bounding box center [622, 193] width 475 height 27
paste input "UD:[PERSON_NAME]|A"
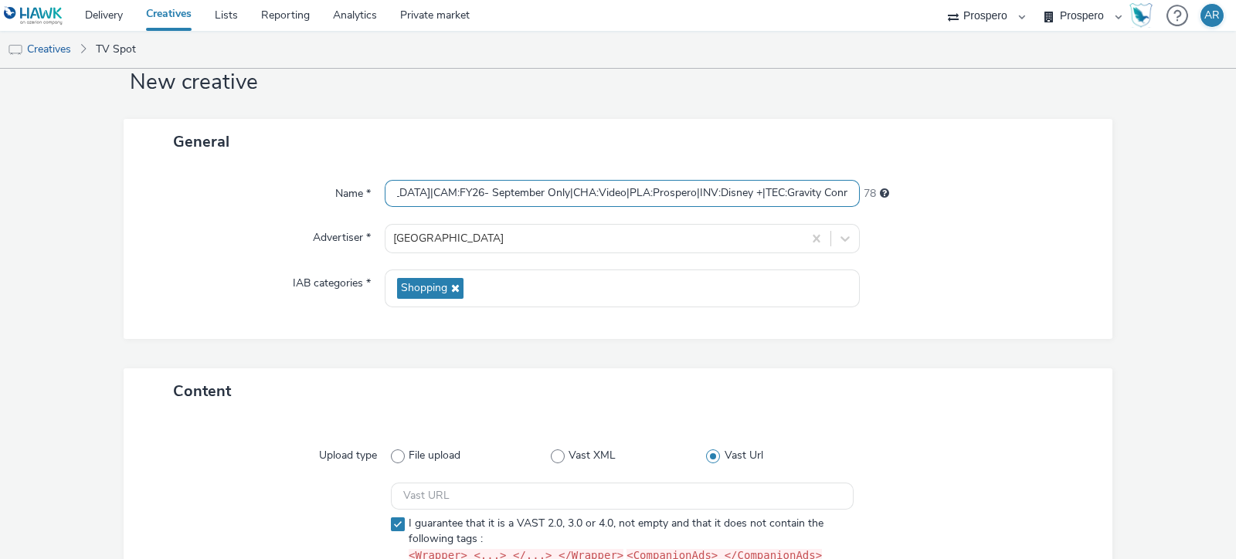
scroll to position [0, 237]
click at [613, 194] on input "20s AUD:[PERSON_NAME]|ADV:[GEOGRAPHIC_DATA]|CAM:FY26- September Only|CHA:Video|…" at bounding box center [622, 193] width 475 height 27
click at [521, 189] on input "20s AUD:[PERSON_NAME]|ADV:[GEOGRAPHIC_DATA]|CAM:FY26- September Only|CHA:Video|…" at bounding box center [622, 193] width 475 height 27
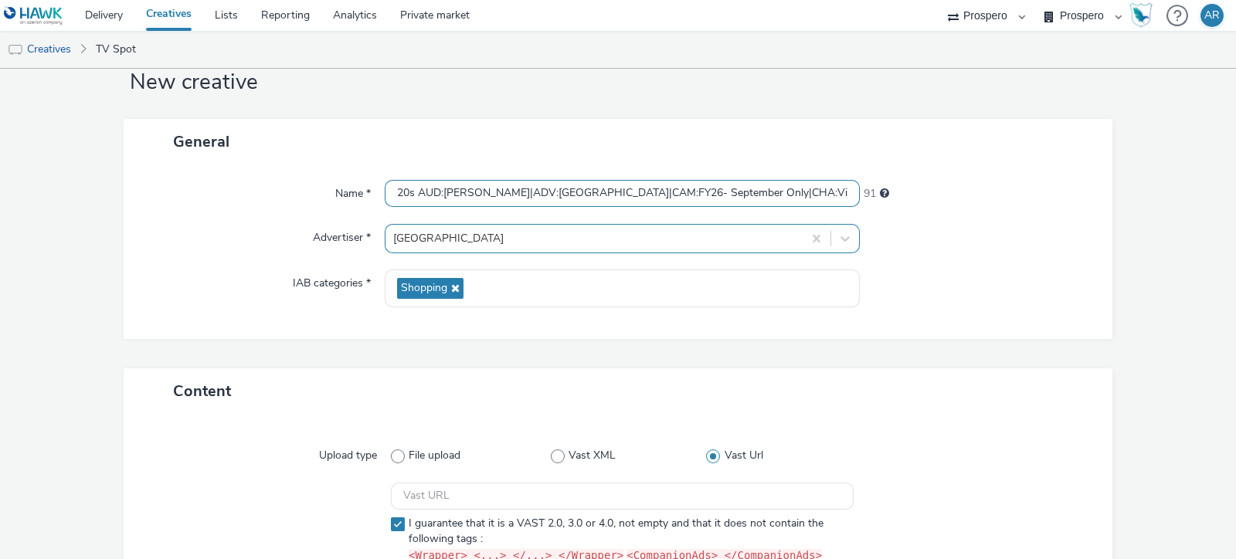
paste input "INV:Disney +|"
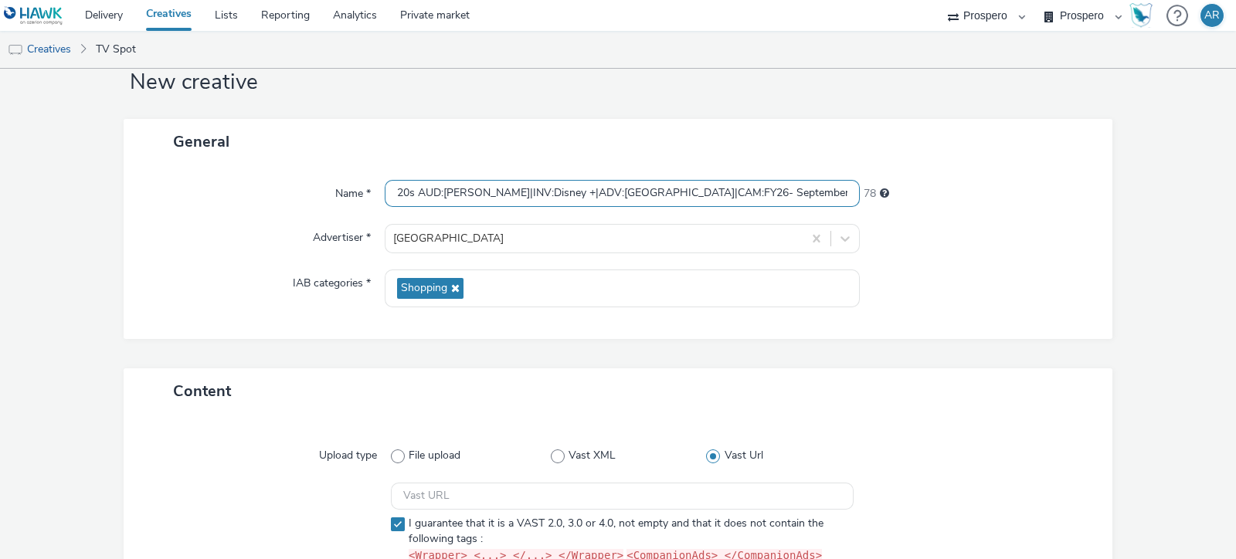
type input "20s AUD:[PERSON_NAME]|INV:Disney +|ADV:[GEOGRAPHIC_DATA]|CAM:FY26- September On…"
click at [931, 351] on div "General Name * 20s AUD:[PERSON_NAME]|INV:Disney +|ADV:[GEOGRAPHIC_DATA]|CAM:FY2…" at bounding box center [618, 243] width 989 height 249
click at [504, 501] on input "text" at bounding box center [622, 496] width 463 height 27
paste input "https://[DOMAIN_NAME]/ddm/pfadx/N5573.2095505TABMO/B34007276.429004962;sz=0x0;d…"
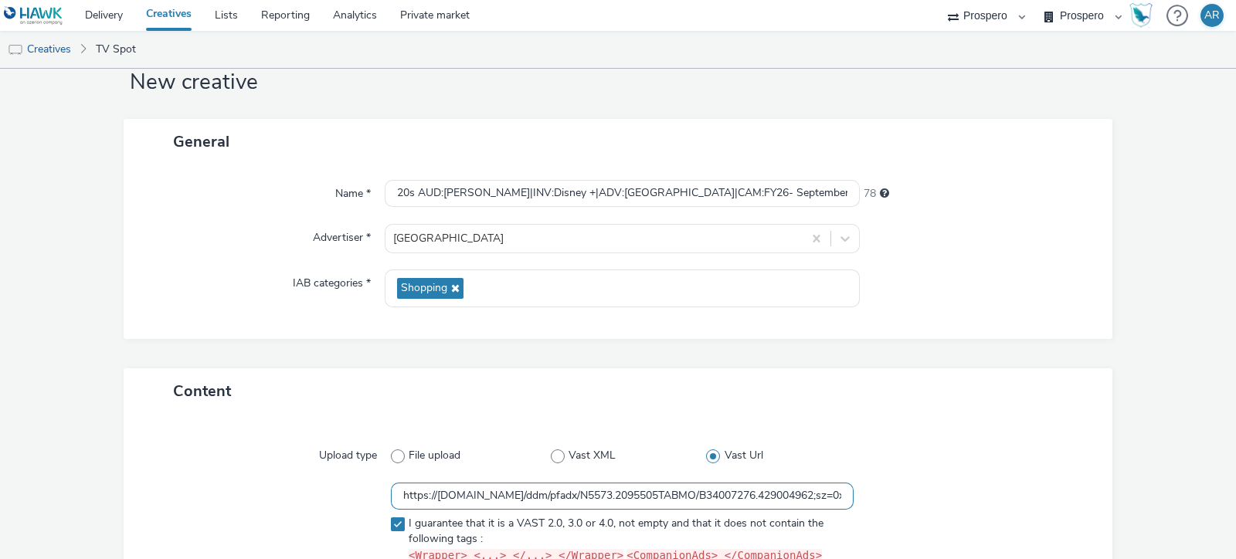
scroll to position [0, 3766]
type input "https://[DOMAIN_NAME]/ddm/pfadx/N5573.2095505TABMO/B34007276.429004962;sz=0x0;d…"
click at [1130, 411] on form "New creative General Name * 20s AUD:[PERSON_NAME]|INV:Disney +|ADV:[GEOGRAPHIC_…" at bounding box center [618, 353] width 1236 height 656
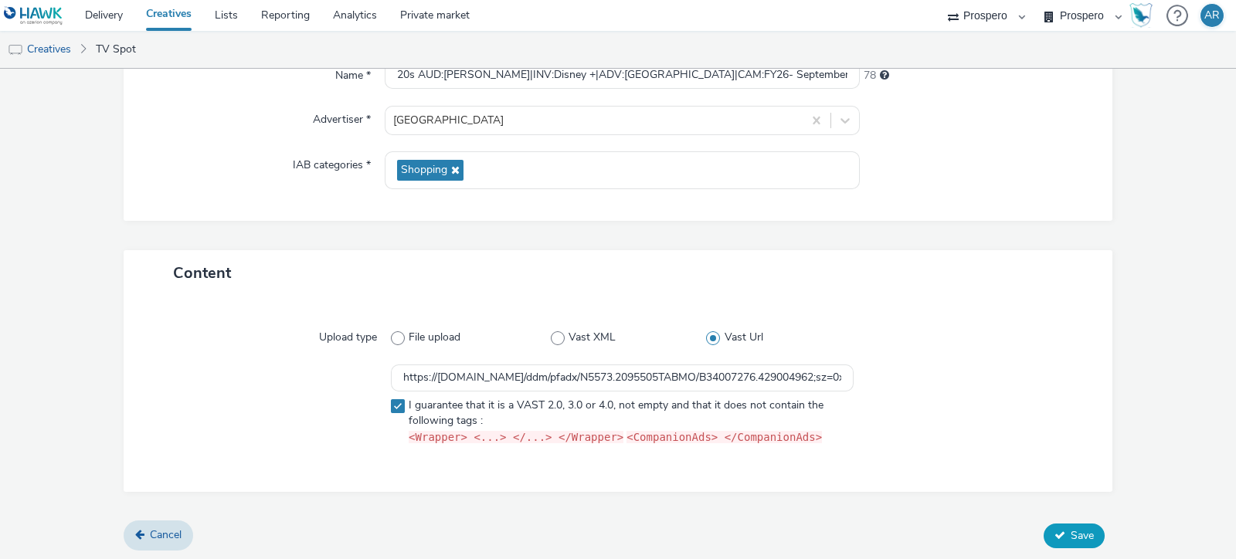
click at [1054, 535] on button "Save" at bounding box center [1074, 536] width 61 height 25
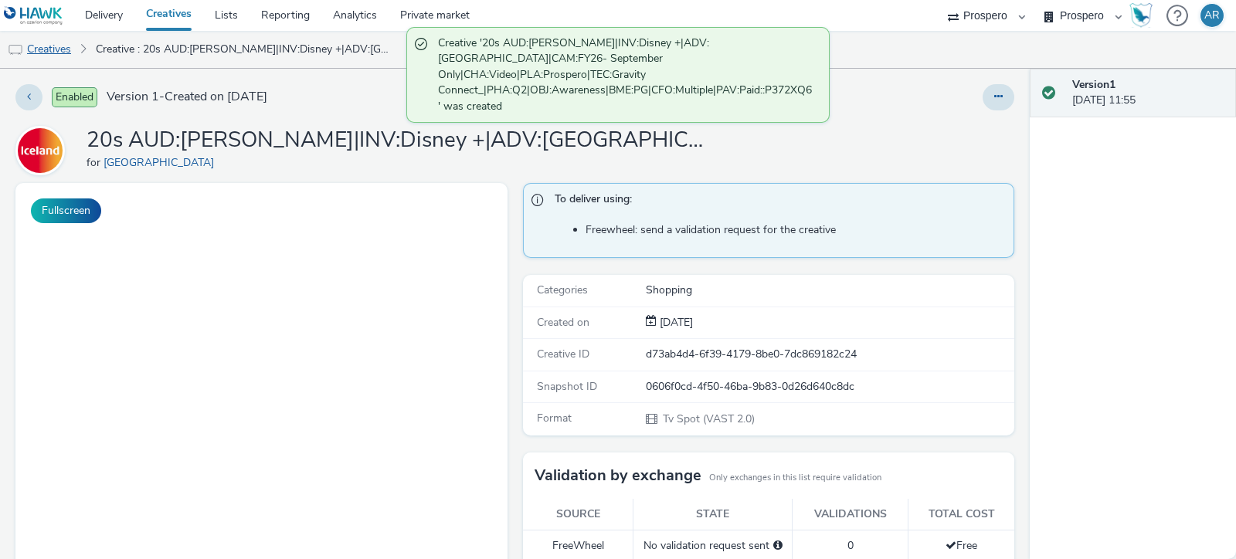
click at [49, 46] on link "Creatives" at bounding box center [39, 49] width 79 height 37
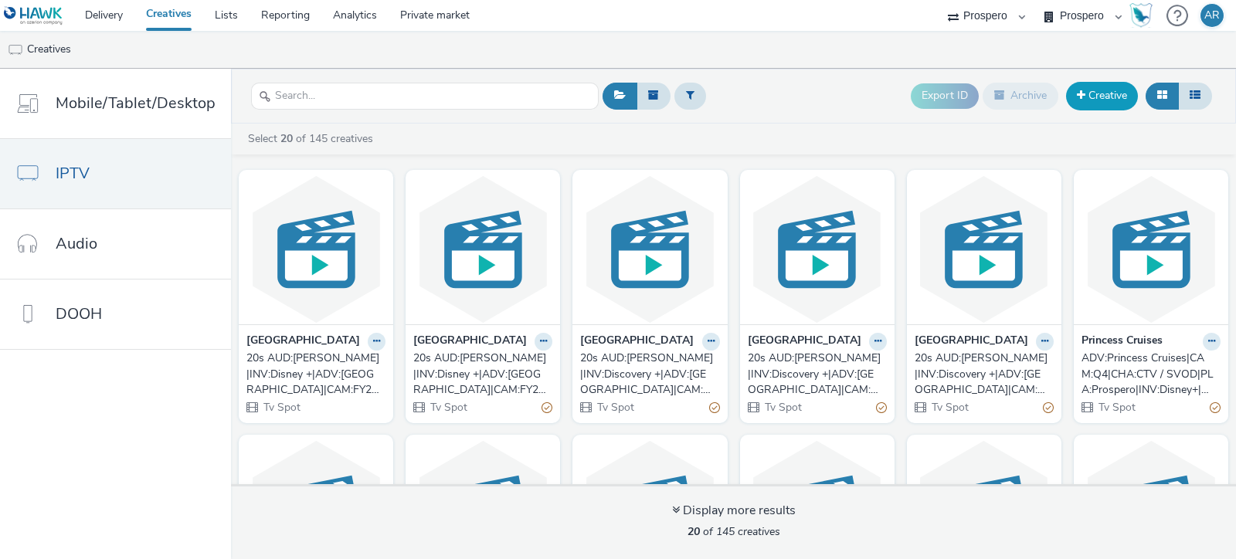
click at [1082, 102] on link "Creative" at bounding box center [1102, 96] width 72 height 28
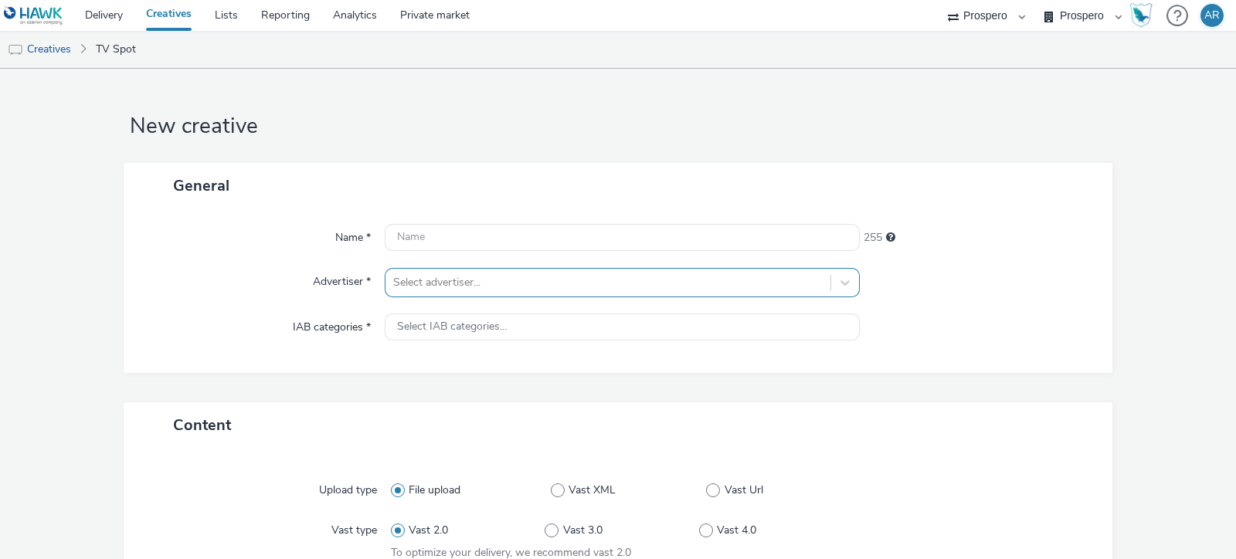
click at [421, 275] on div "Select advertiser..." at bounding box center [622, 282] width 475 height 29
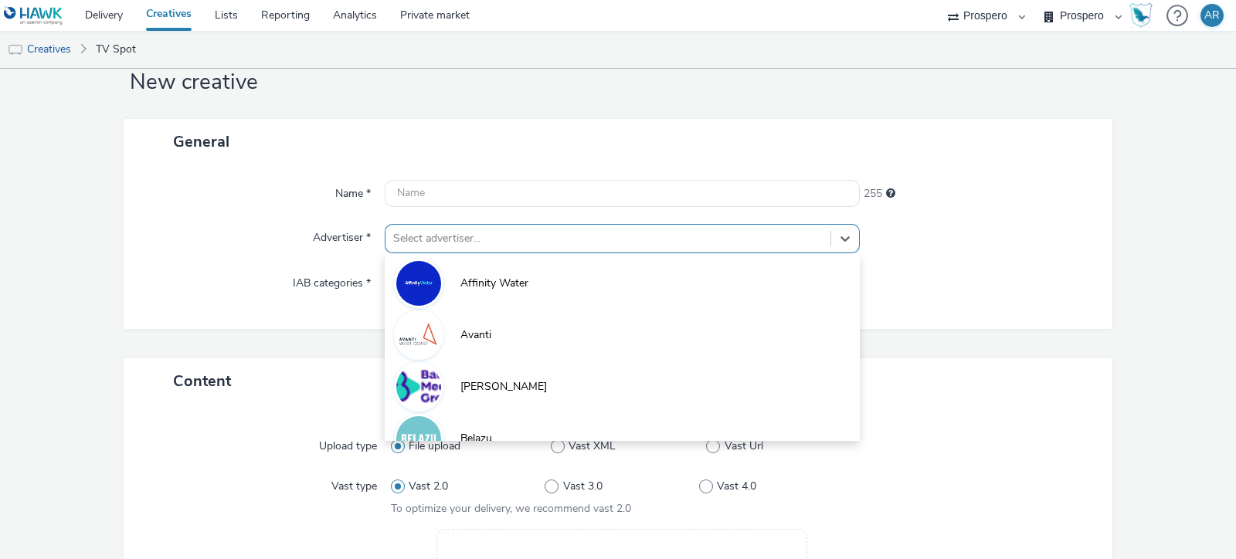
scroll to position [44, 0]
type input "ICE"
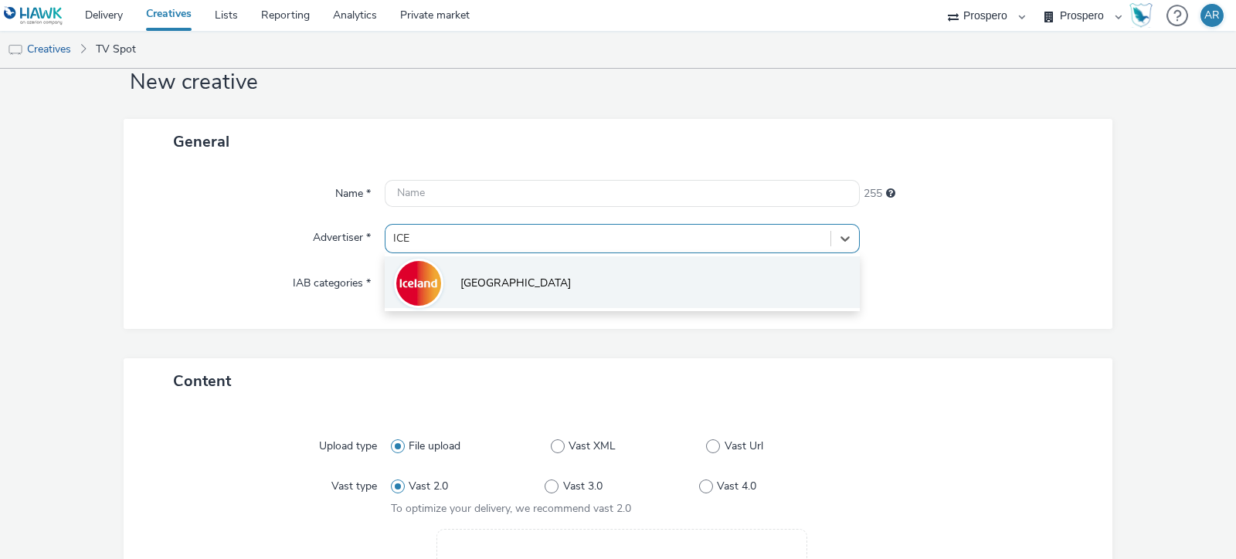
click at [496, 285] on li "[GEOGRAPHIC_DATA]" at bounding box center [622, 282] width 475 height 52
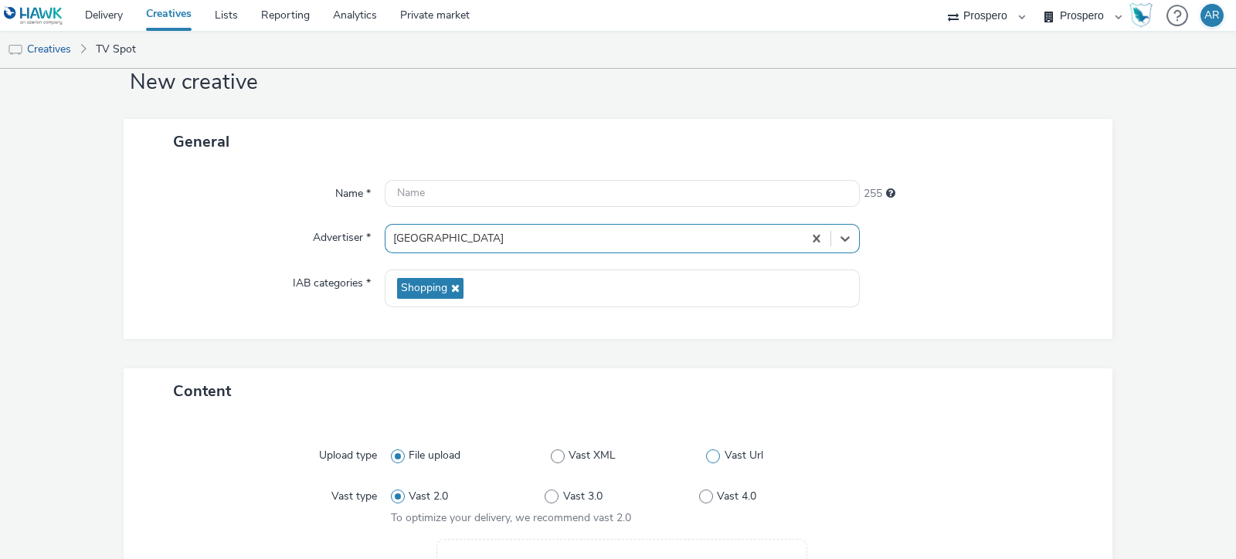
click at [706, 450] on span at bounding box center [713, 457] width 14 height 14
click at [706, 451] on input "Vast Url" at bounding box center [711, 456] width 10 height 10
radio input "false"
radio input "true"
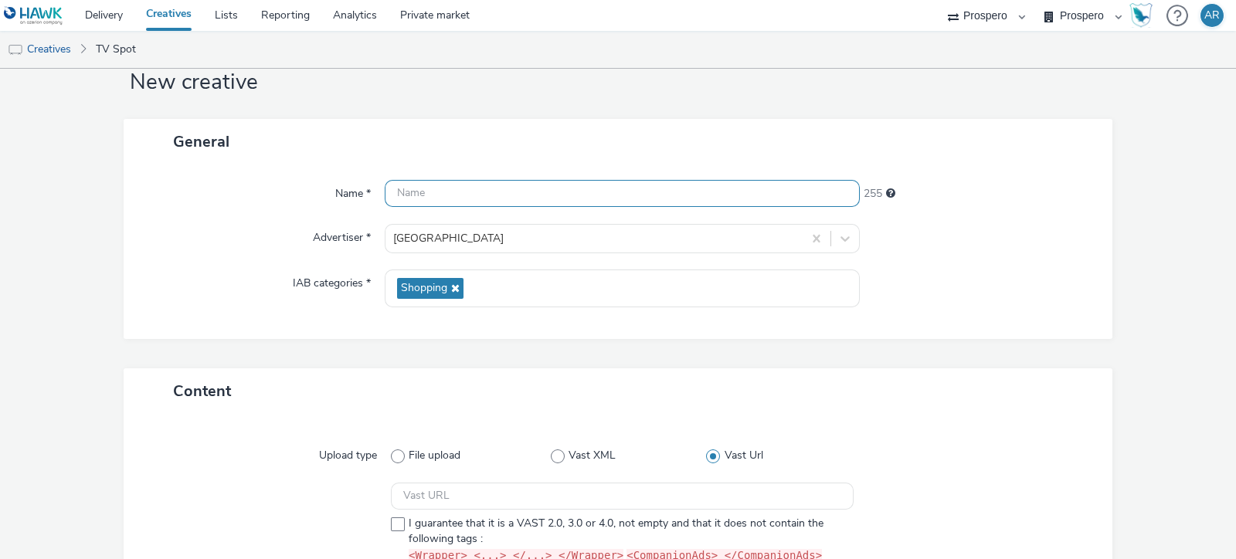
click at [449, 185] on input "text" at bounding box center [622, 193] width 475 height 27
paste input "ADV:[GEOGRAPHIC_DATA]|CAM:FY26- September Only|CHA:Video|PLA:Prospero|INV:Disne…"
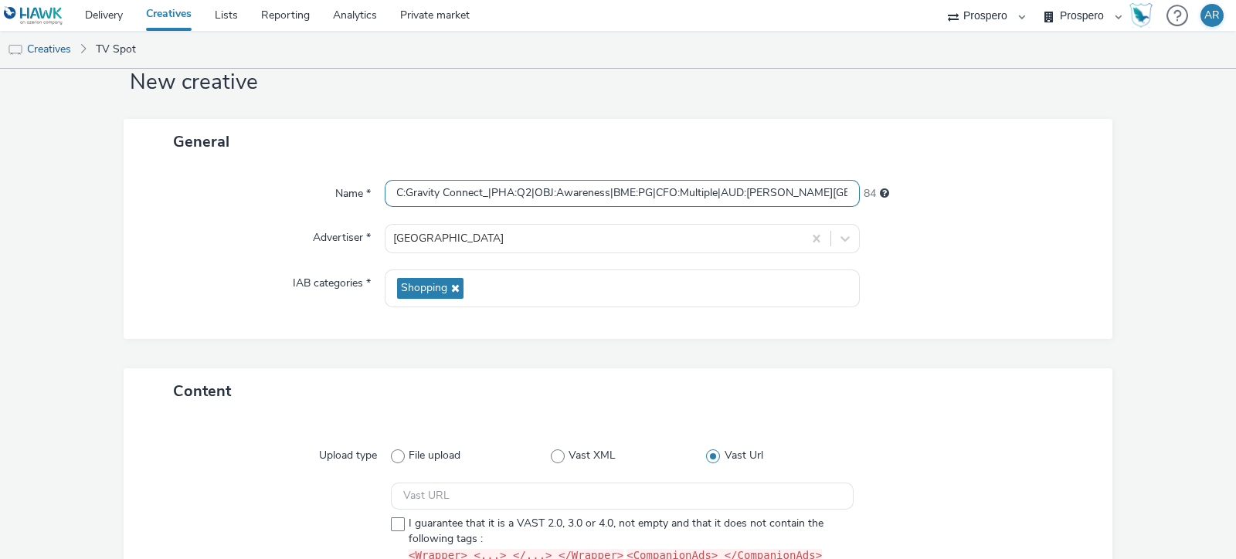
scroll to position [0, 482]
click at [643, 192] on input "ADV:[GEOGRAPHIC_DATA]|CAM:FY26- September Only|CHA:Video|PLA:Prospero|INV:Disne…" at bounding box center [622, 193] width 475 height 27
click at [389, 195] on input "ADV:[GEOGRAPHIC_DATA]|CAM:FY26- September Only|CHA:Video|PLA:Prospero|INV:Disne…" at bounding box center [622, 193] width 475 height 27
paste input "UD:[PERSON_NAME]|A"
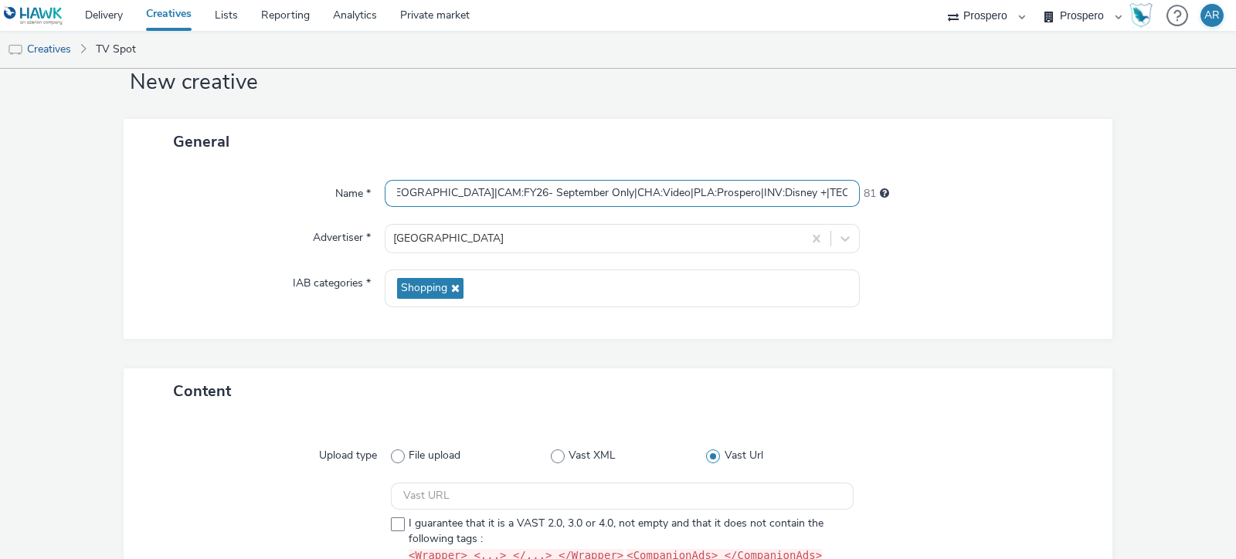
scroll to position [0, 183]
click at [662, 194] on input "20s AUD:[PERSON_NAME]|ADV:[GEOGRAPHIC_DATA]|CAM:FY26- September Only|CHA:Video|…" at bounding box center [622, 193] width 475 height 27
click at [512, 188] on input "20s AUD:[PERSON_NAME]|ADV:[GEOGRAPHIC_DATA]|CAM:FY26- September Only|CHA:Video|…" at bounding box center [622, 193] width 475 height 27
paste input "INV:Disney +|"
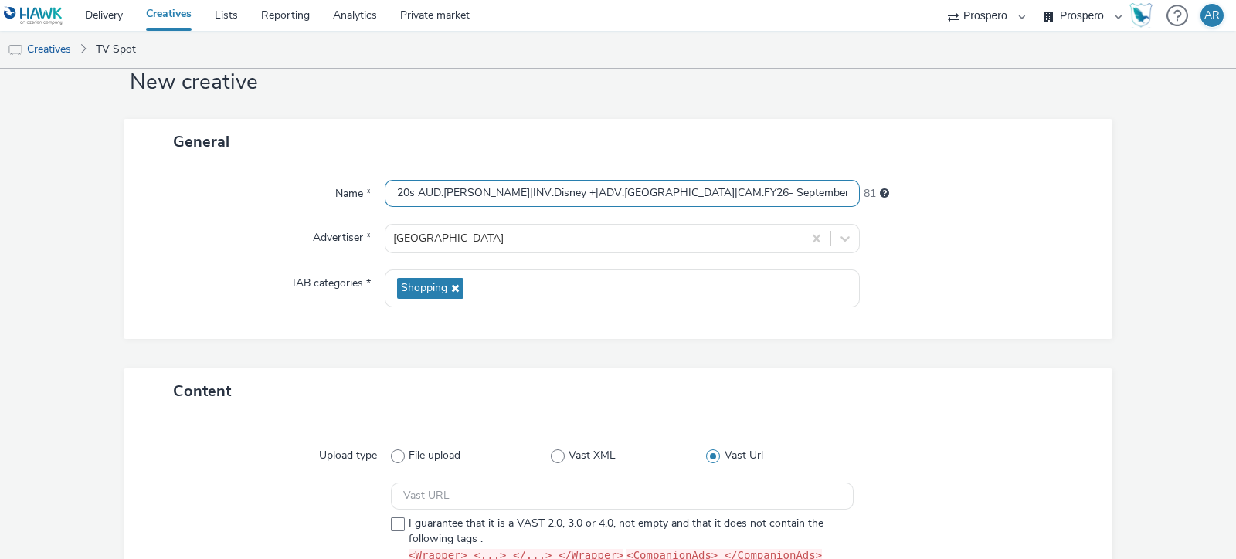
type input "20s AUD:[PERSON_NAME]|INV:Disney +|ADV:[GEOGRAPHIC_DATA]|CAM:FY26- September On…"
click at [977, 347] on div "General Name * 20s AUD:[PERSON_NAME][GEOGRAPHIC_DATA]|INV:Disney +|ADV:[GEOGRAP…" at bounding box center [618, 243] width 989 height 249
click at [463, 491] on input "text" at bounding box center [622, 496] width 463 height 27
paste input "https://[DOMAIN_NAME]/ddm/pfadx/N5573.2095505TABMO/B34007276.429004965;sz=0x0;d…"
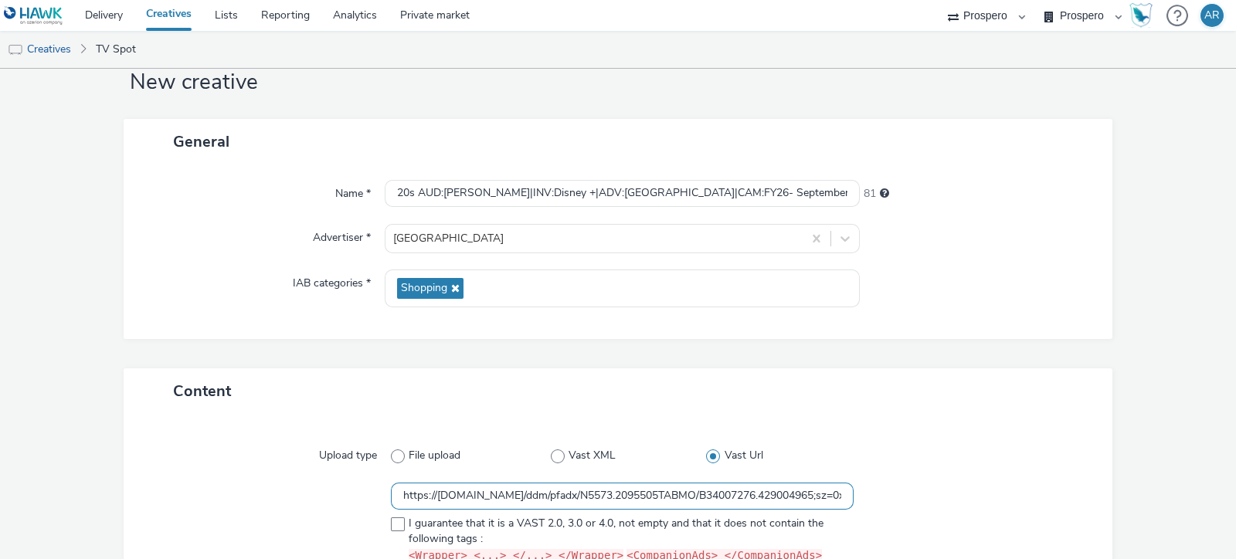
scroll to position [0, 3766]
type input "https://[DOMAIN_NAME]/ddm/pfadx/N5573.2095505TABMO/B34007276.429004965;sz=0x0;d…"
click at [1115, 392] on form "New creative General Name * 20s AUD:[PERSON_NAME]|INV:Disney +|ADV:[GEOGRAPHIC_…" at bounding box center [618, 353] width 1236 height 656
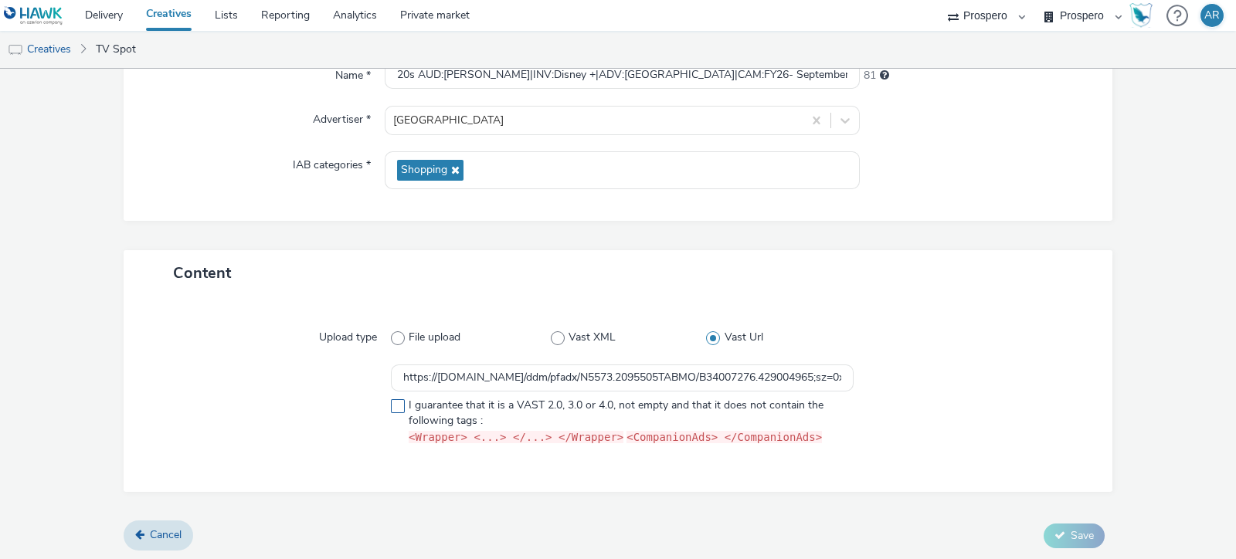
click at [391, 408] on span at bounding box center [398, 406] width 14 height 14
checkbox input "true"
click at [1051, 525] on button "Save" at bounding box center [1074, 536] width 61 height 25
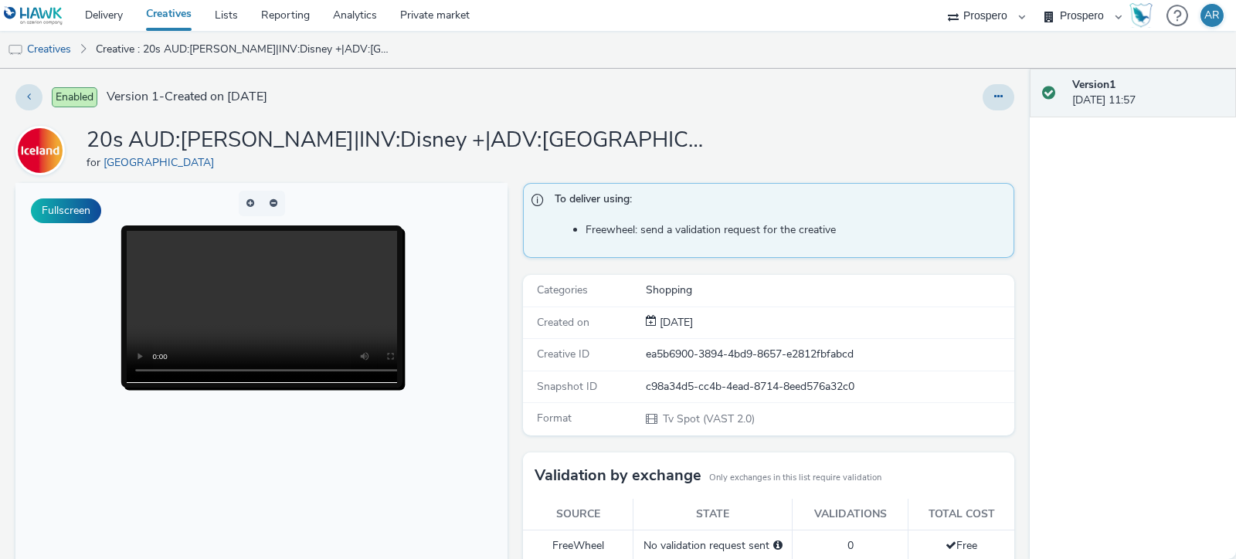
click at [175, 13] on link "Creatives" at bounding box center [168, 15] width 69 height 31
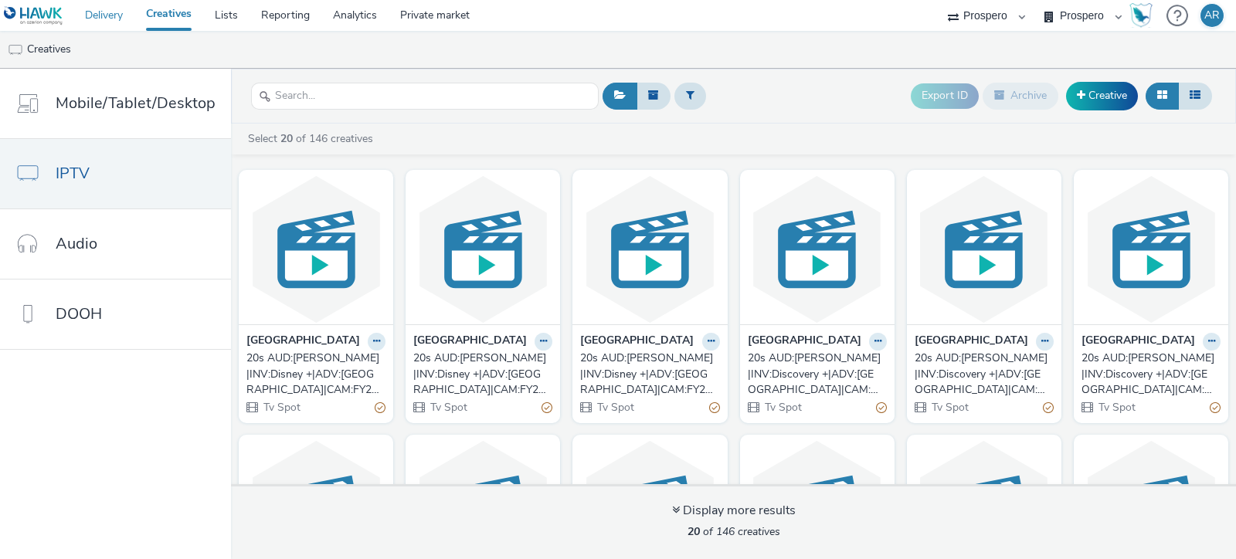
click at [100, 5] on link "Delivery" at bounding box center [103, 15] width 61 height 31
